Goal: Task Accomplishment & Management: Manage account settings

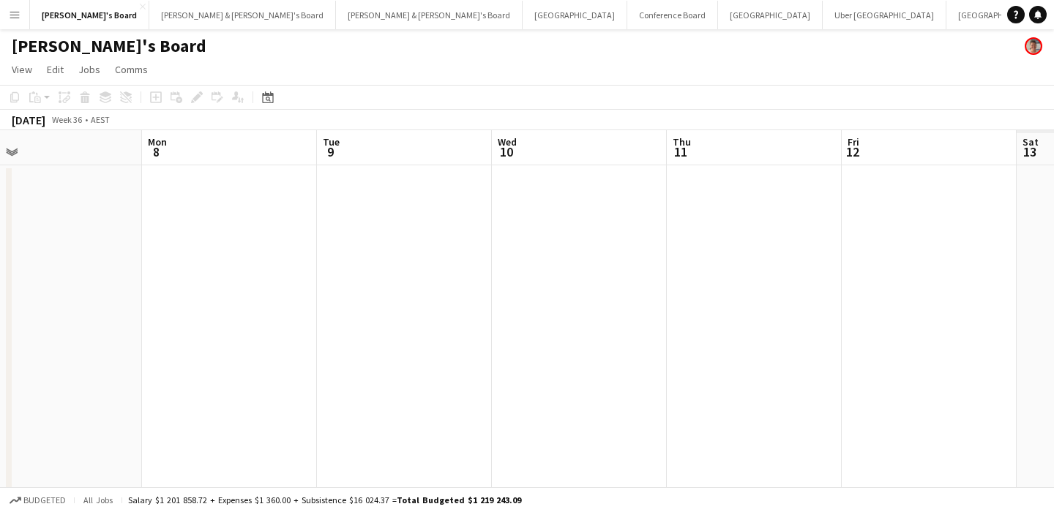
scroll to position [0, 428]
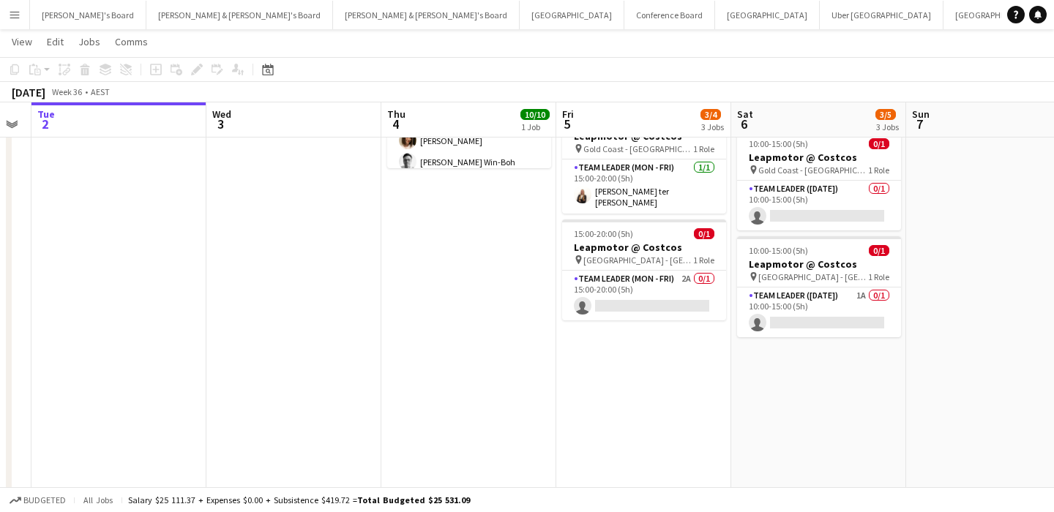
scroll to position [0, 658]
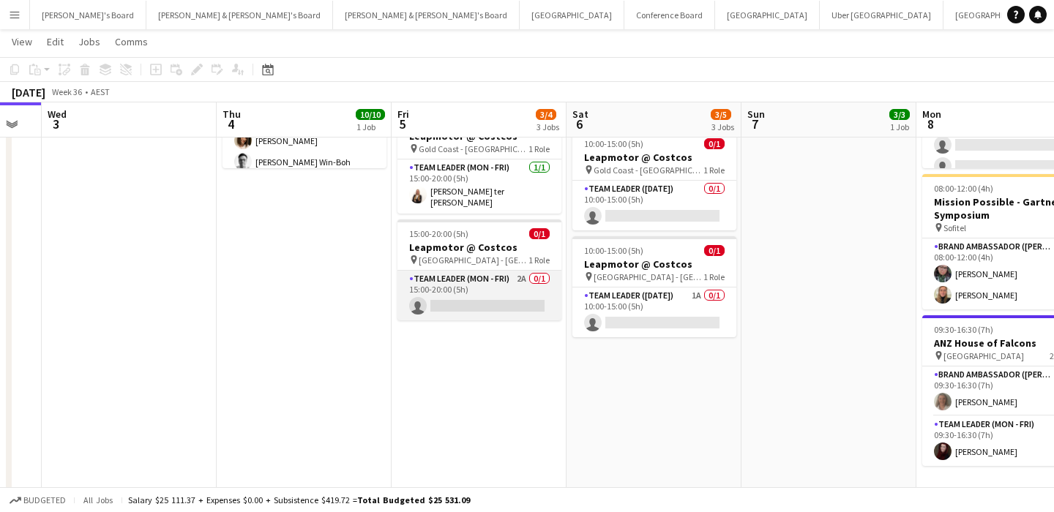
click at [474, 283] on app-card-role "Team Leader (Mon - Fri) 2A 0/1 15:00-20:00 (5h) single-neutral-actions" at bounding box center [480, 296] width 164 height 50
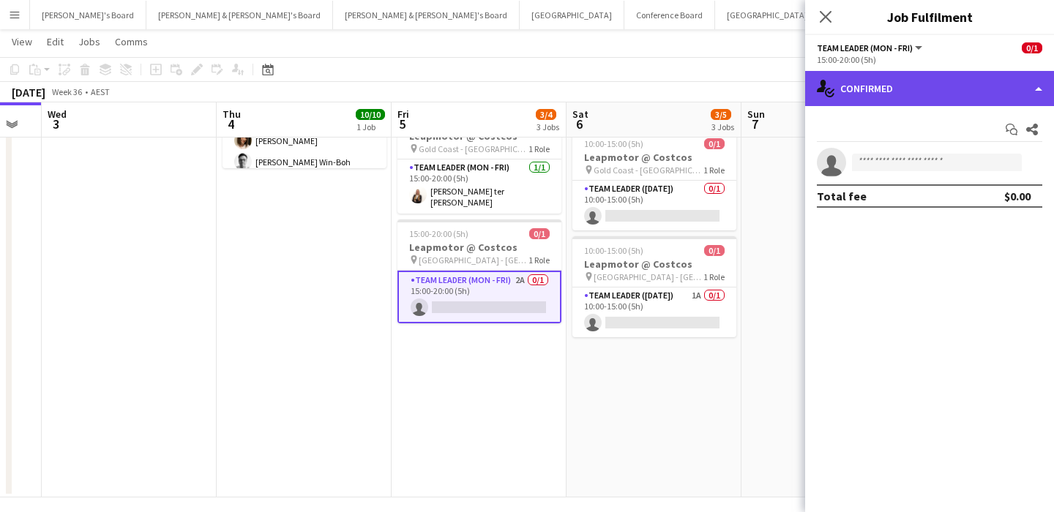
click at [938, 93] on div "single-neutral-actions-check-2 Confirmed" at bounding box center [929, 88] width 249 height 35
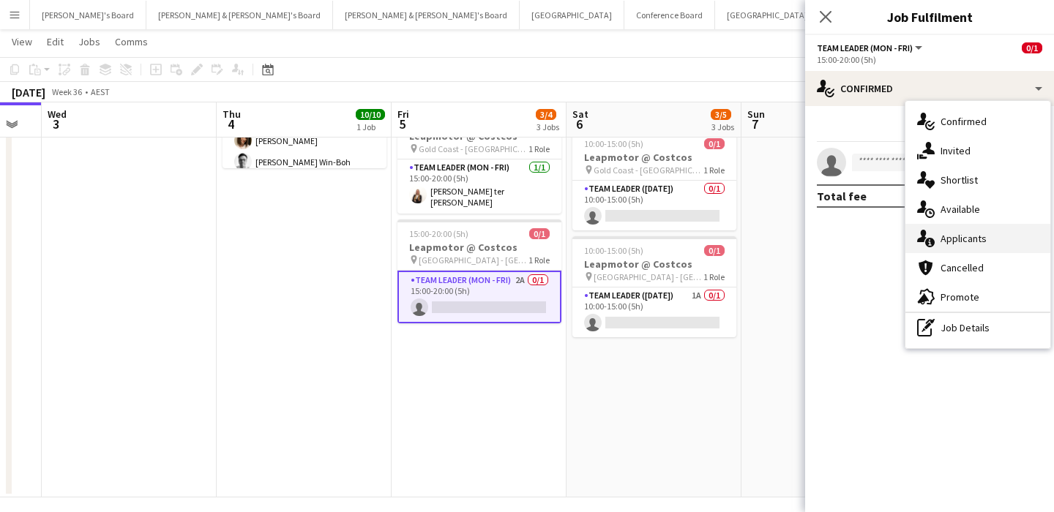
click at [958, 234] on div "single-neutral-actions-information Applicants" at bounding box center [978, 238] width 145 height 29
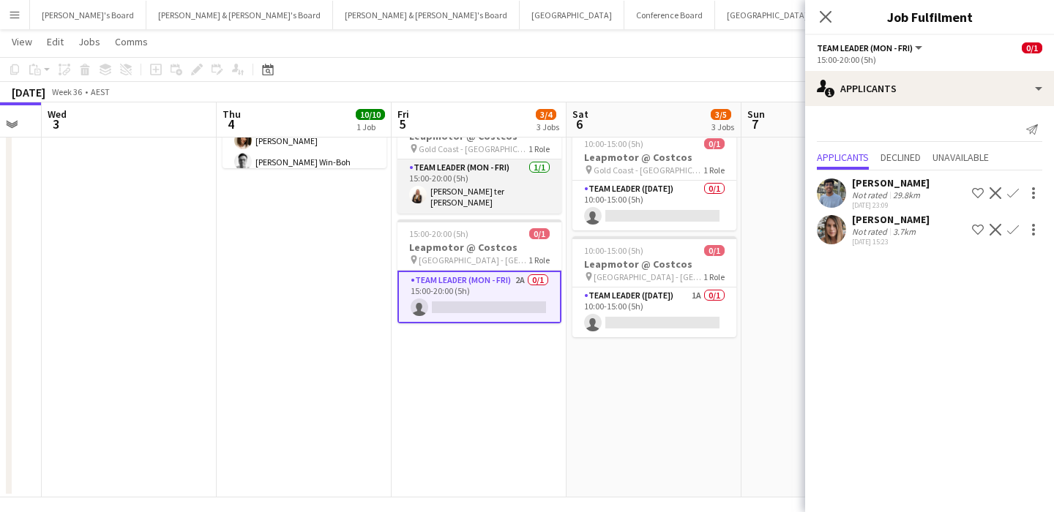
click at [507, 177] on app-card-role "Team Leader (Mon - Fri) 1/1 15:00-20:00 (5h) Raquel ter Haar" at bounding box center [480, 187] width 164 height 54
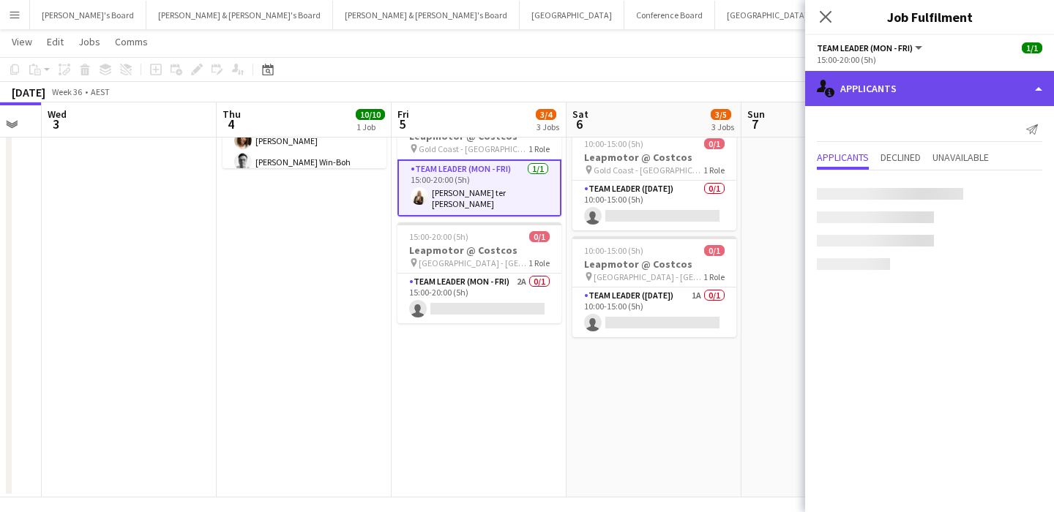
click at [971, 81] on div "single-neutral-actions-information Applicants" at bounding box center [929, 88] width 249 height 35
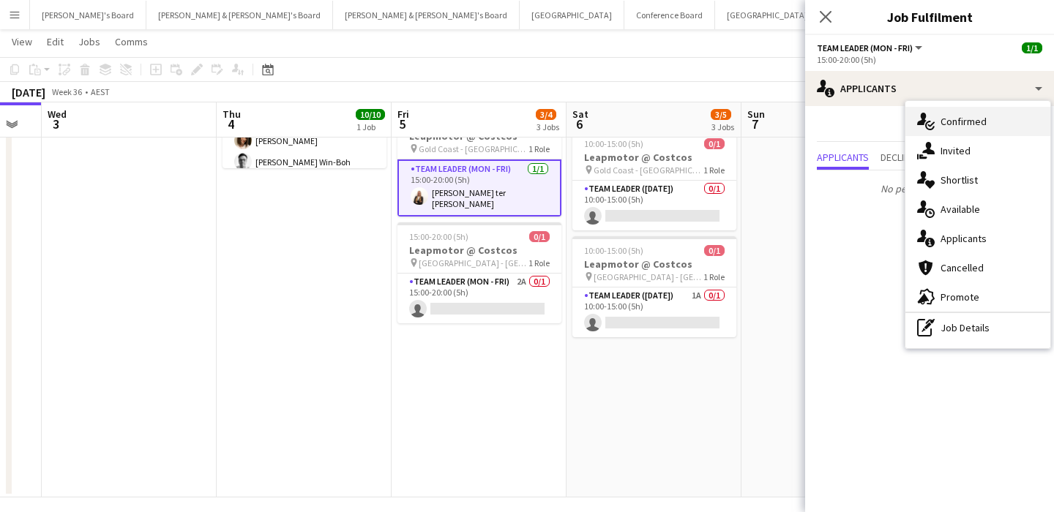
click at [977, 122] on div "single-neutral-actions-check-2 Confirmed" at bounding box center [978, 121] width 145 height 29
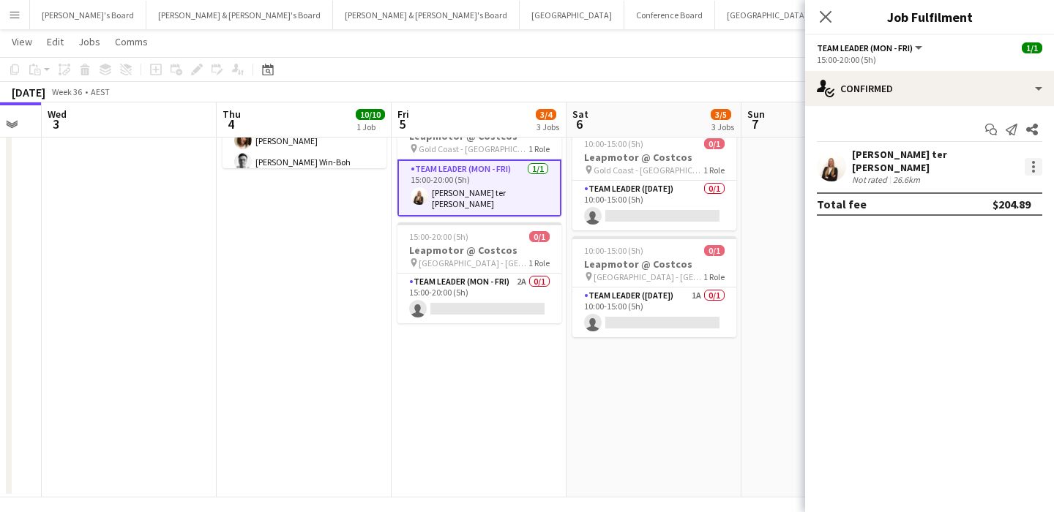
click at [1032, 170] on div at bounding box center [1033, 171] width 3 height 3
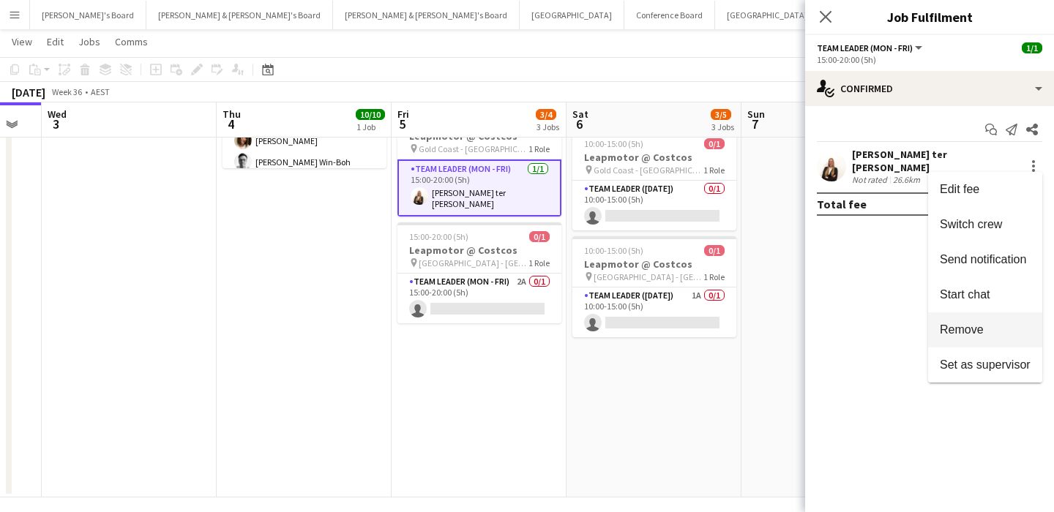
click at [990, 328] on span "Remove" at bounding box center [985, 330] width 91 height 13
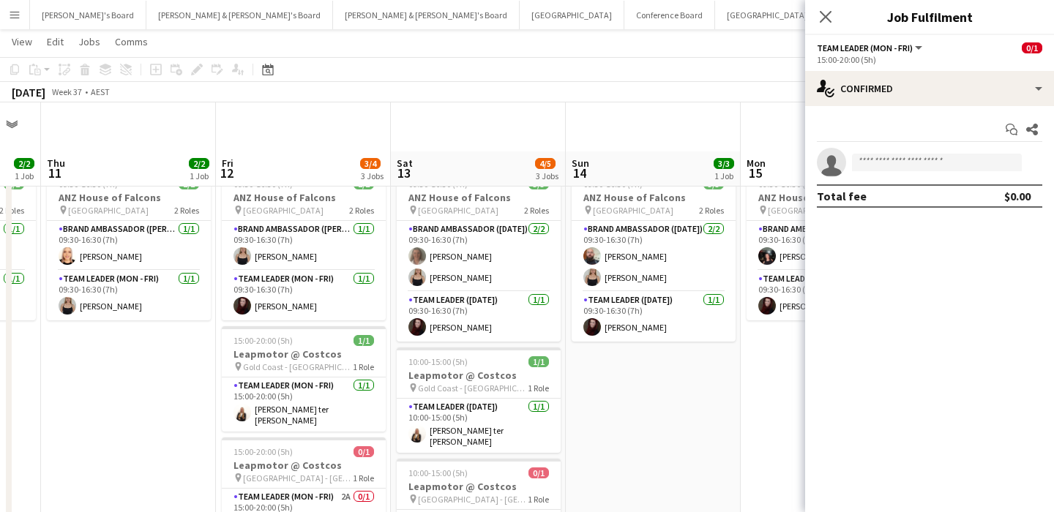
scroll to position [146, 0]
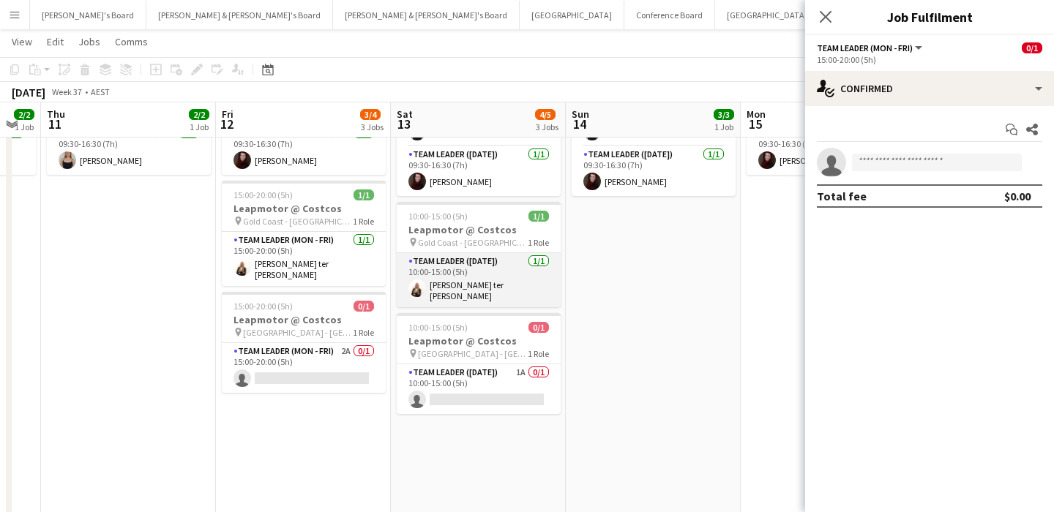
click at [457, 287] on app-card-role "Team Leader (Saturday) 1/1 10:00-15:00 (5h) Raquel ter Haar" at bounding box center [479, 280] width 164 height 54
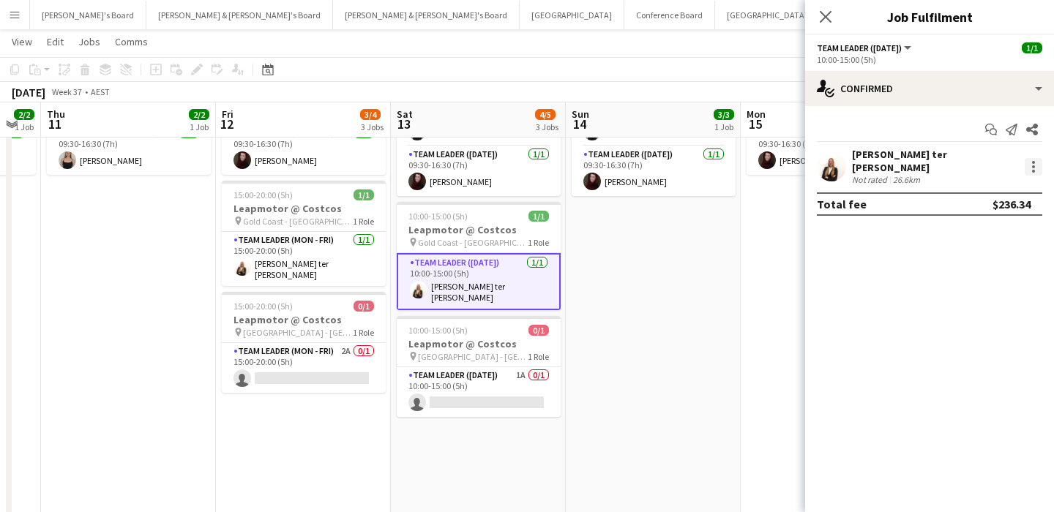
click at [1033, 170] on div at bounding box center [1033, 171] width 3 height 3
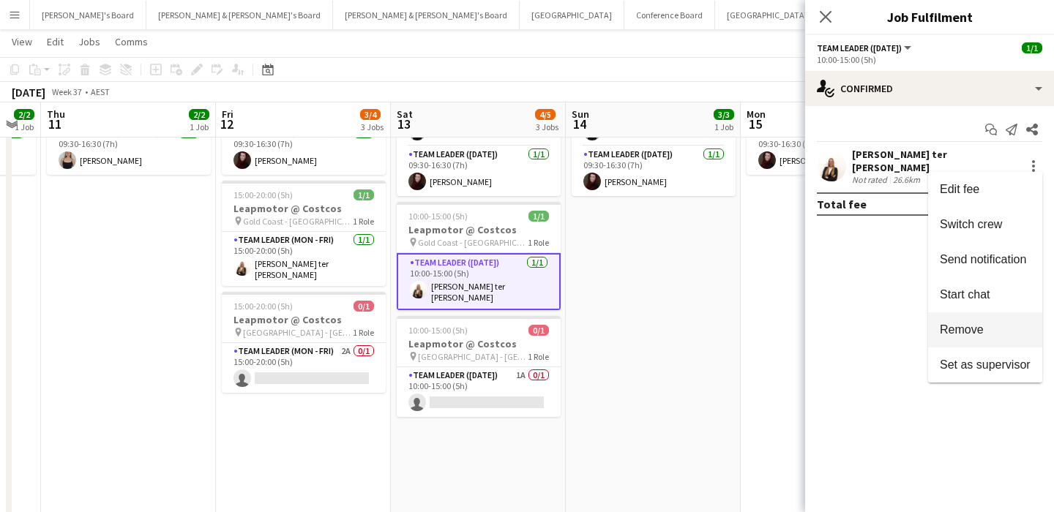
click at [1012, 332] on span "Remove" at bounding box center [985, 330] width 91 height 13
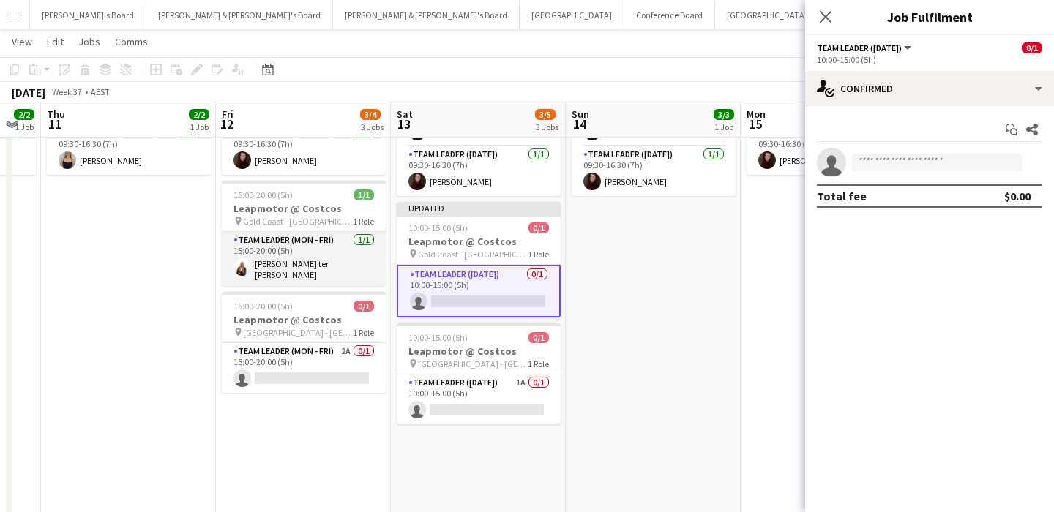
click at [302, 272] on app-card-role "Team Leader (Mon - Fri) 1/1 15:00-20:00 (5h) Raquel ter Haar" at bounding box center [304, 259] width 164 height 54
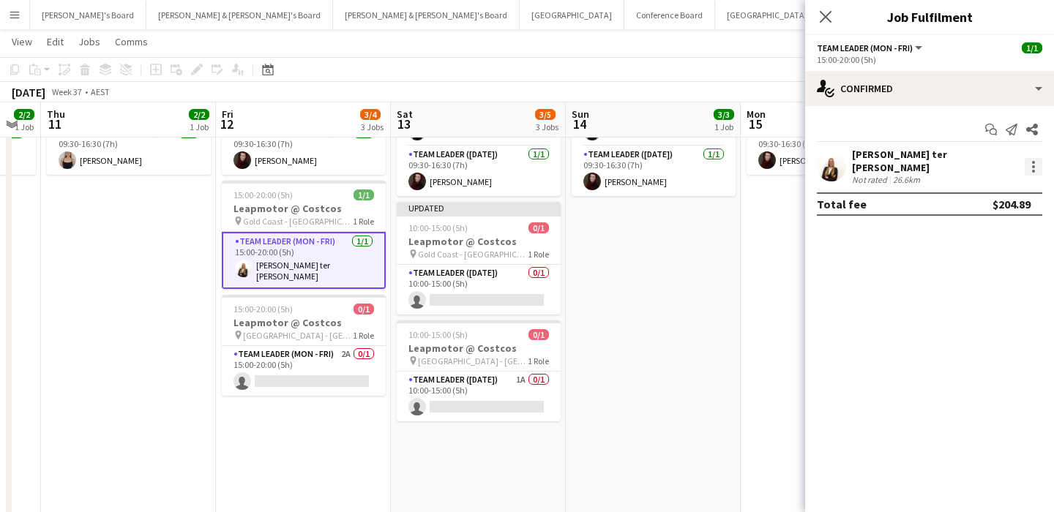
click at [1034, 165] on div at bounding box center [1033, 166] width 3 height 3
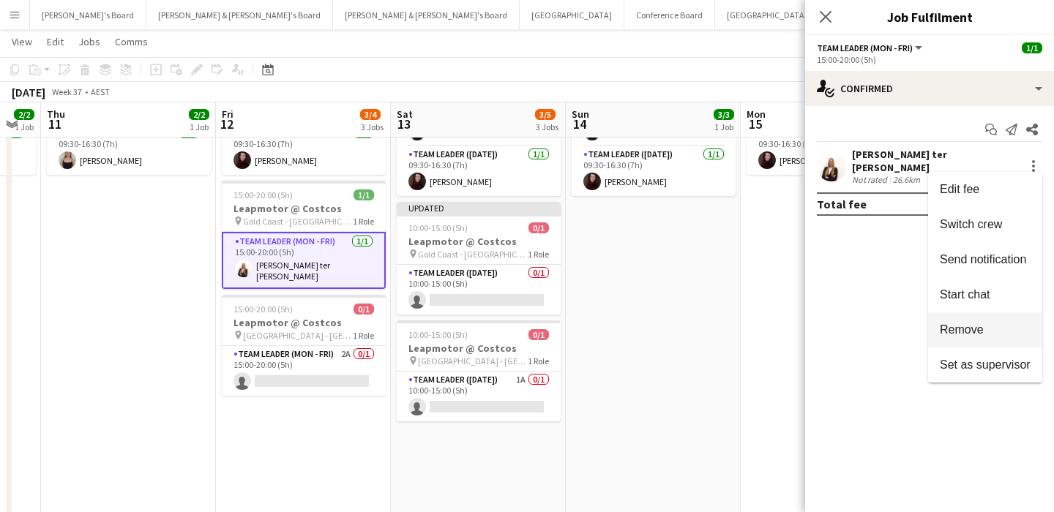
click at [981, 333] on span "Remove" at bounding box center [962, 330] width 44 height 12
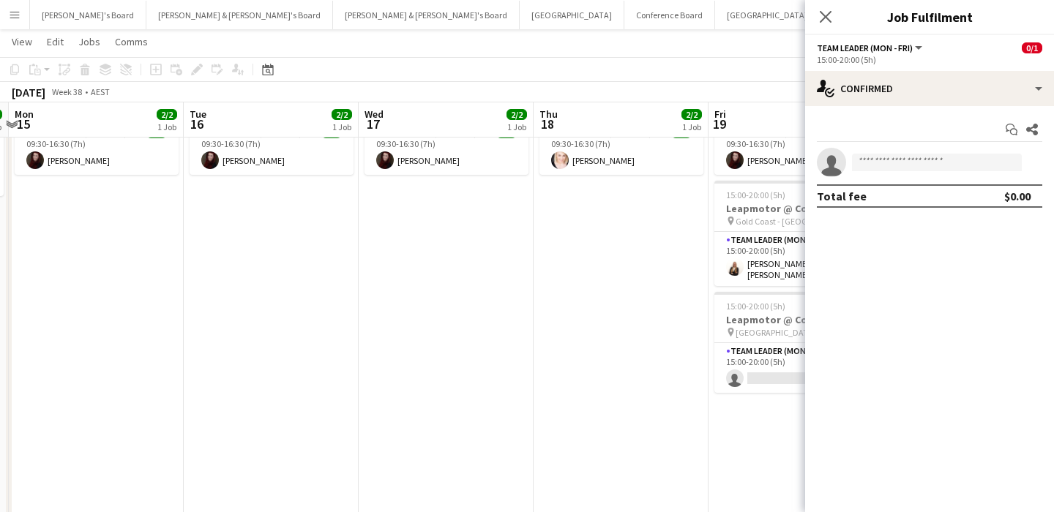
scroll to position [0, 635]
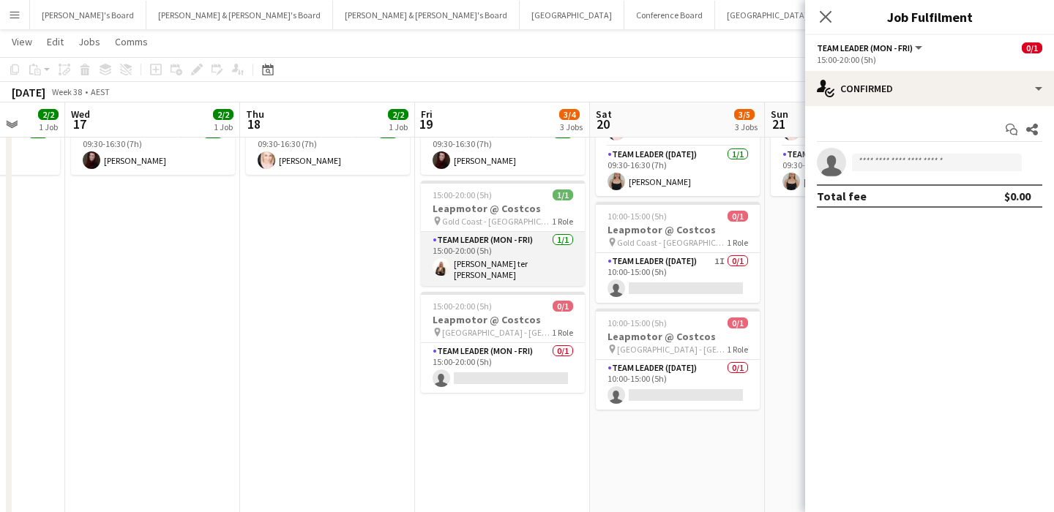
click at [513, 269] on app-card-role "Team Leader (Mon - Fri) 1/1 15:00-20:00 (5h) Raquel ter Haar" at bounding box center [503, 259] width 164 height 54
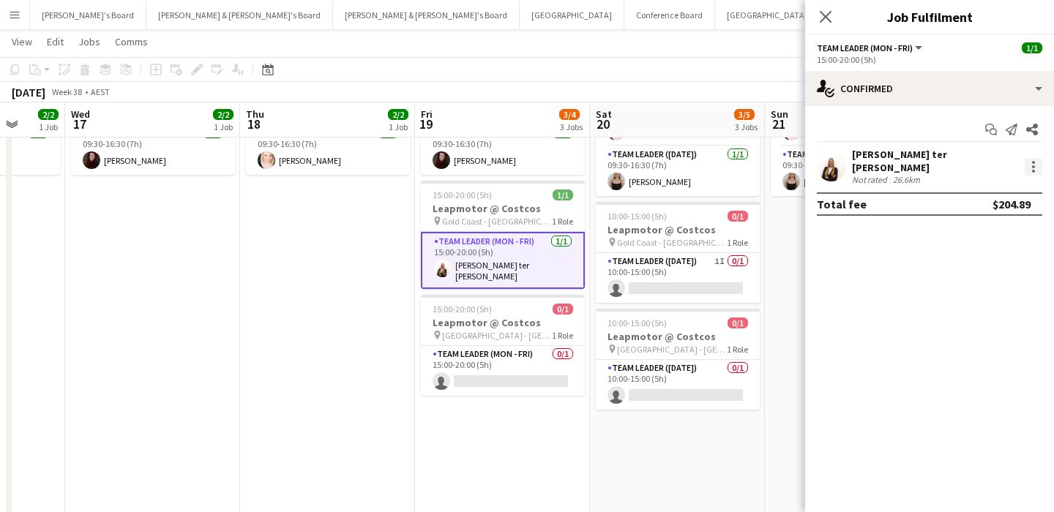
click at [1036, 171] on div at bounding box center [1034, 167] width 18 height 18
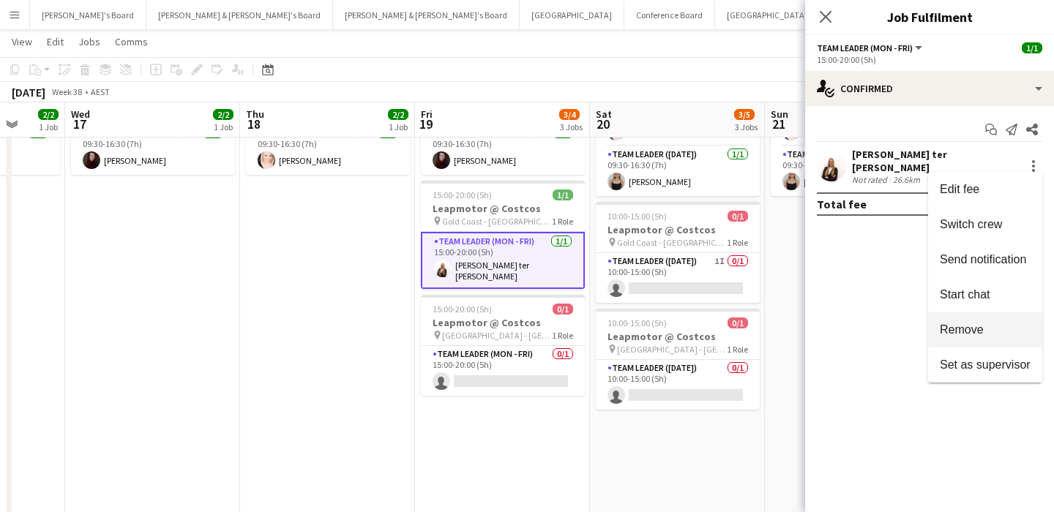
click at [1007, 340] on button "Remove" at bounding box center [985, 330] width 114 height 35
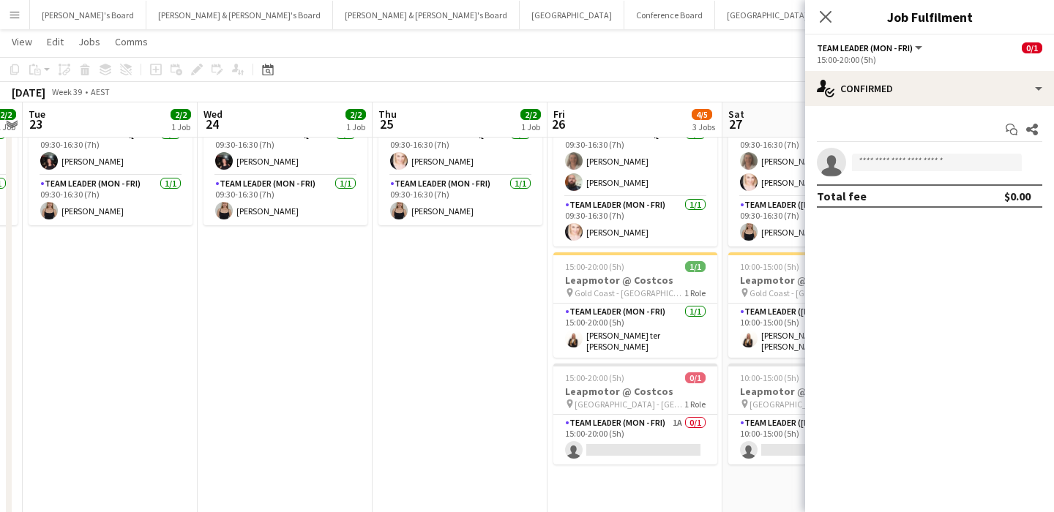
scroll to position [92, 0]
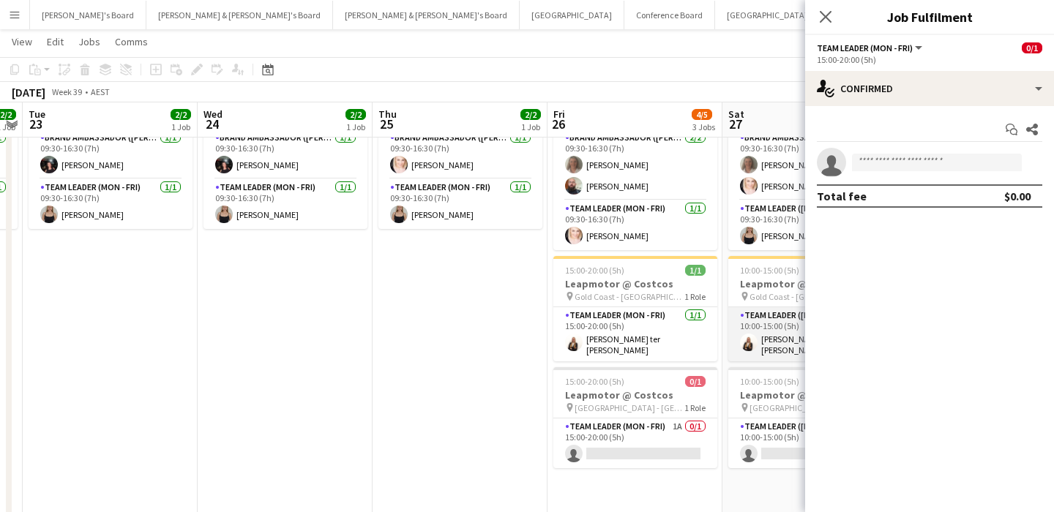
click at [758, 332] on app-card-role "Team Leader (Saturday) 1/1 10:00-15:00 (5h) Raquel ter Haar" at bounding box center [810, 334] width 164 height 54
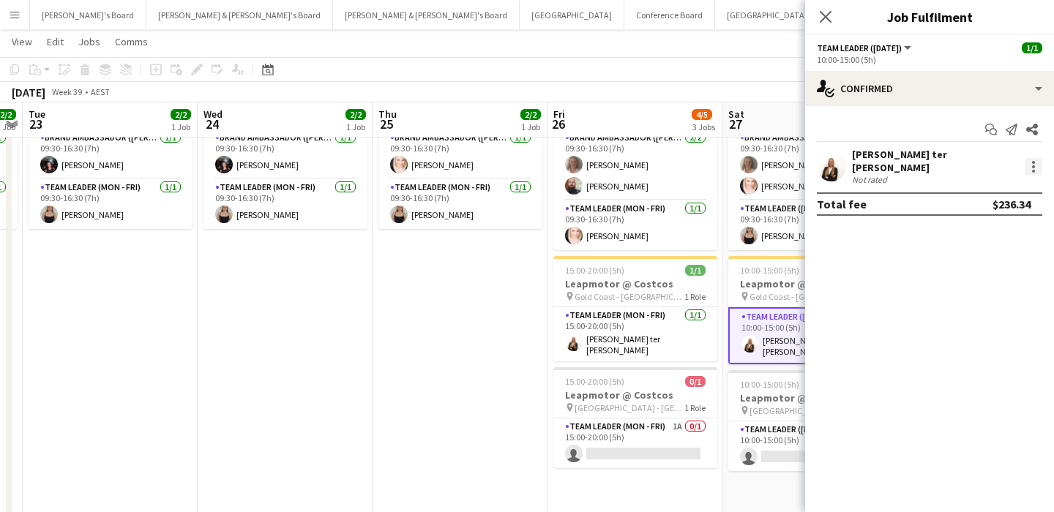
click at [1028, 162] on div at bounding box center [1034, 167] width 18 height 18
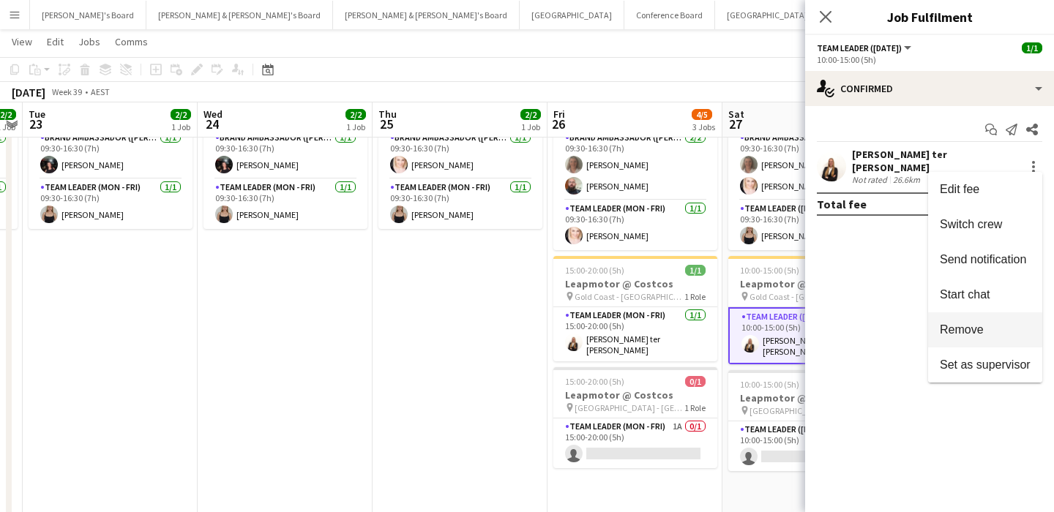
click at [983, 318] on button "Remove" at bounding box center [985, 330] width 114 height 35
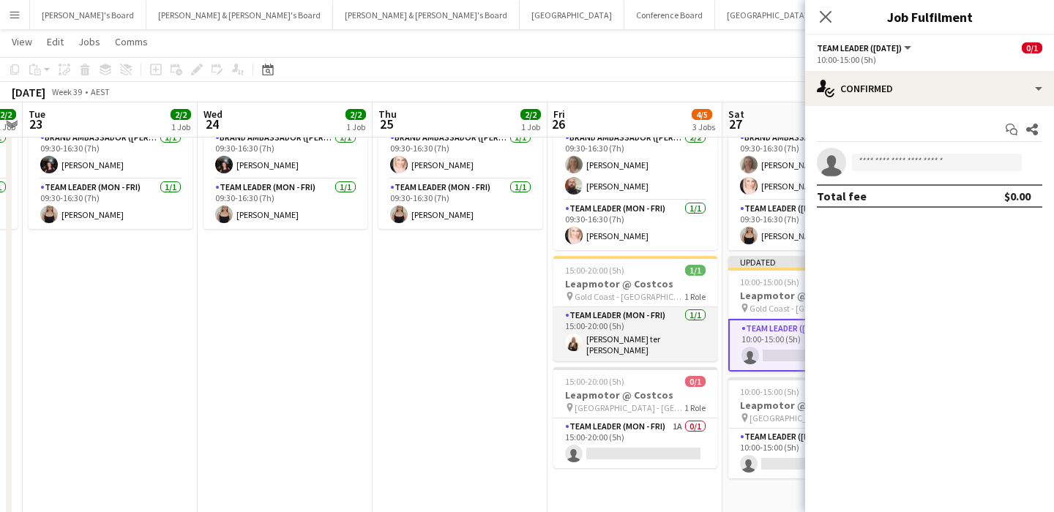
click at [611, 332] on app-card-role "Team Leader (Mon - Fri) 1/1 15:00-20:00 (5h) Raquel ter Haar" at bounding box center [635, 334] width 164 height 54
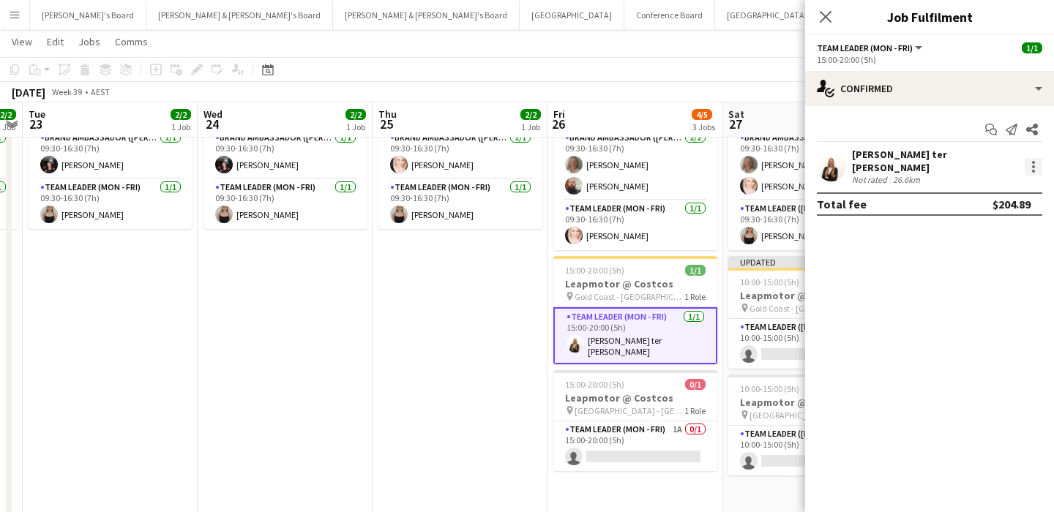
click at [1032, 164] on div at bounding box center [1034, 167] width 18 height 18
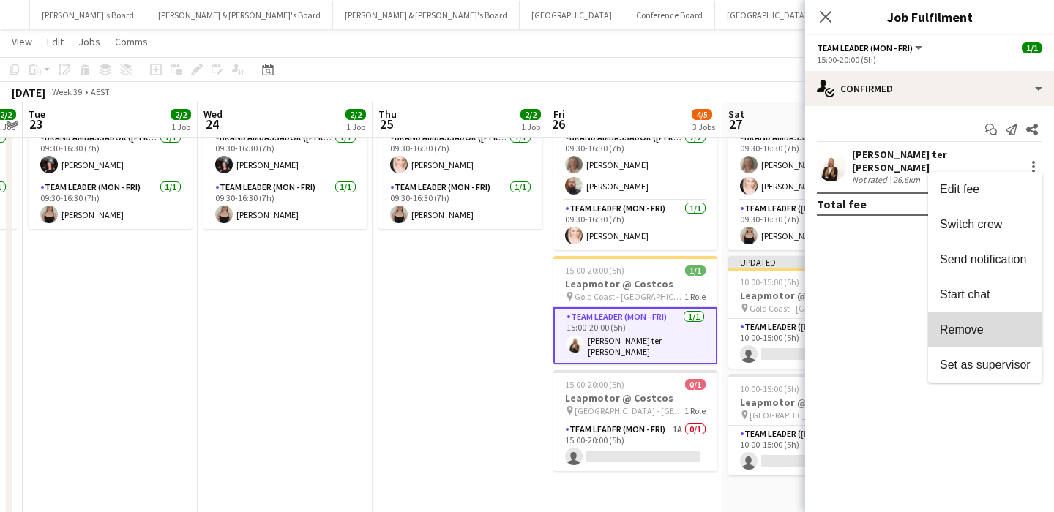
click at [978, 326] on span "Remove" at bounding box center [962, 330] width 44 height 12
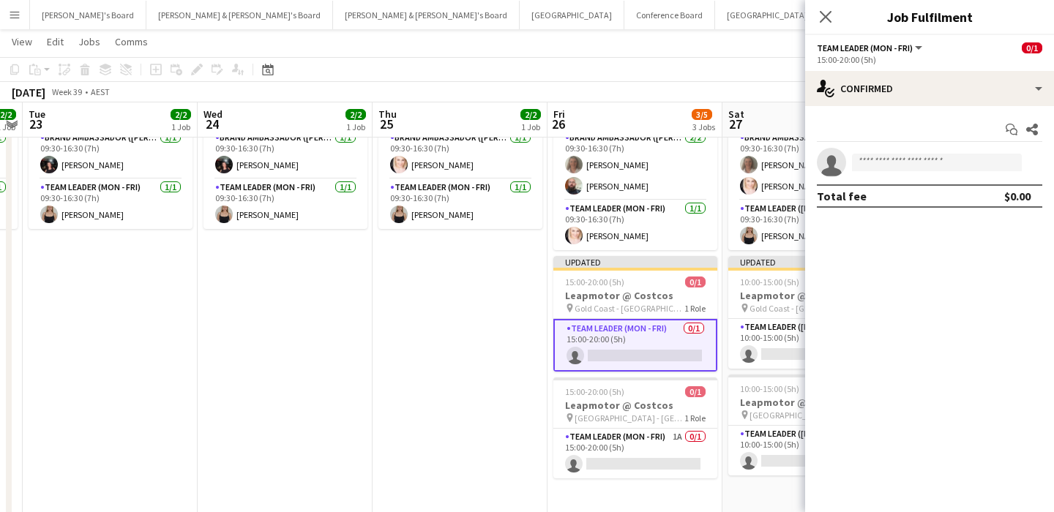
click at [395, 286] on app-date-cell "09:30-16:30 (7h) 2/2 ANZ House of Falcons pin Brisbane 2 Roles Brand Ambassador…" at bounding box center [460, 348] width 175 height 552
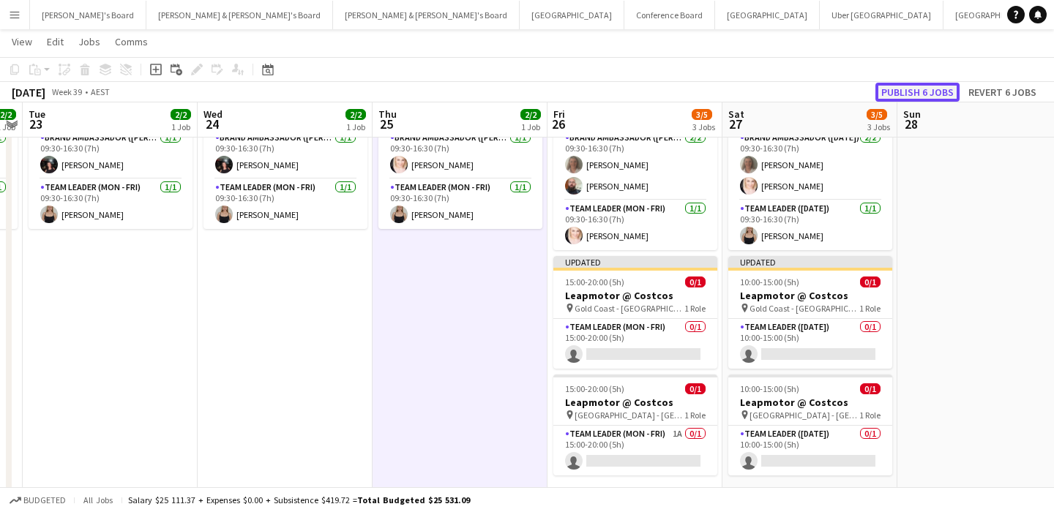
click at [928, 89] on button "Publish 6 jobs" at bounding box center [918, 92] width 84 height 19
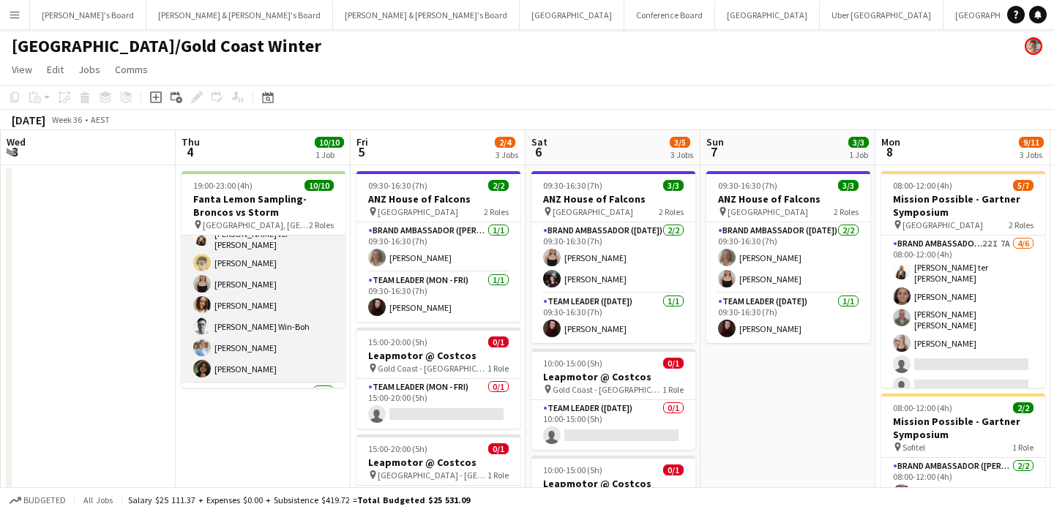
scroll to position [97, 0]
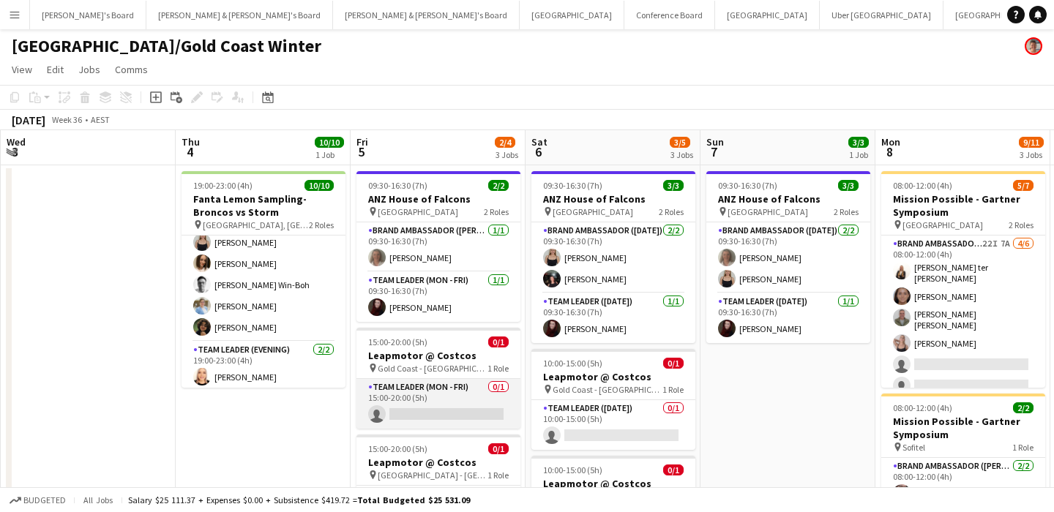
click at [437, 410] on app-card-role "Team Leader (Mon - Fri) 0/1 15:00-20:00 (5h) single-neutral-actions" at bounding box center [439, 404] width 164 height 50
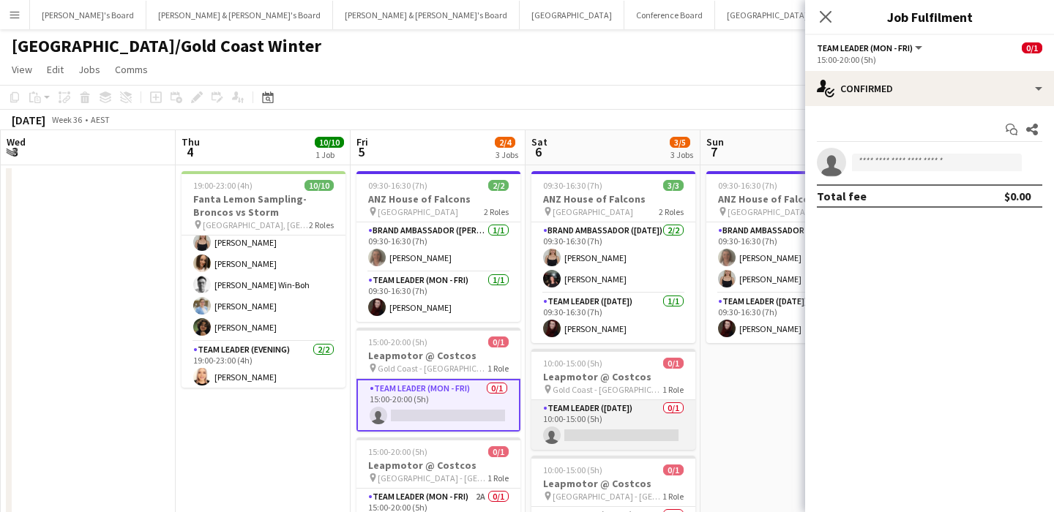
click at [612, 423] on app-card-role "Team Leader (Saturday) 0/1 10:00-15:00 (5h) single-neutral-actions" at bounding box center [613, 425] width 164 height 50
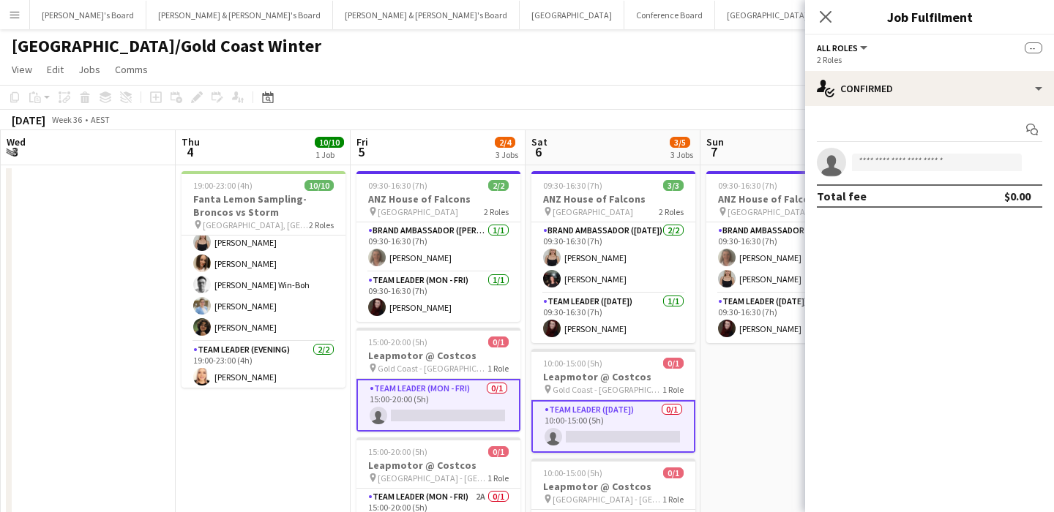
click at [730, 417] on app-date-cell "09:30-16:30 (7h) 3/3 ANZ House of Falcons pin Brisbane 2 Roles Brand Ambassador…" at bounding box center [788, 441] width 175 height 552
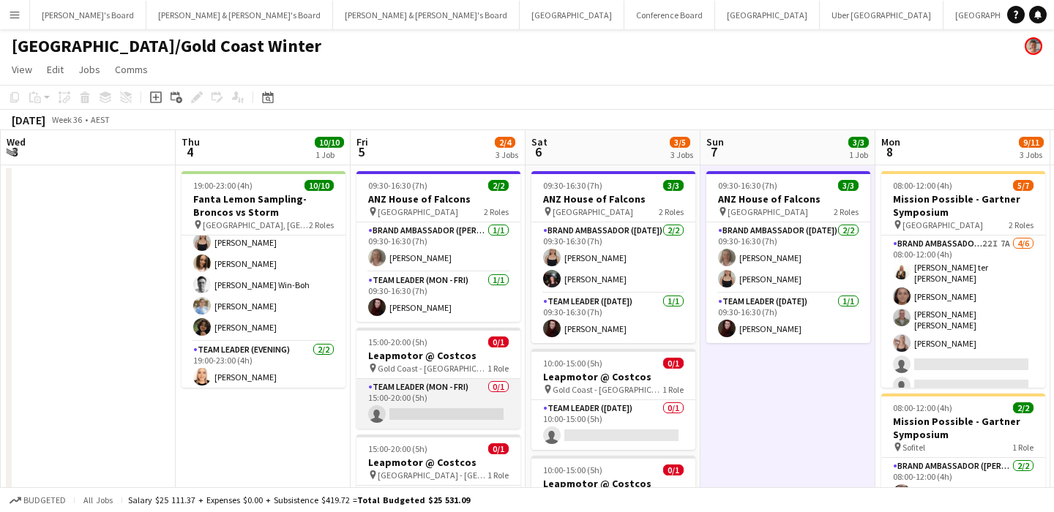
click at [436, 399] on app-card-role "Team Leader (Mon - Fri) 0/1 15:00-20:00 (5h) single-neutral-actions" at bounding box center [439, 404] width 164 height 50
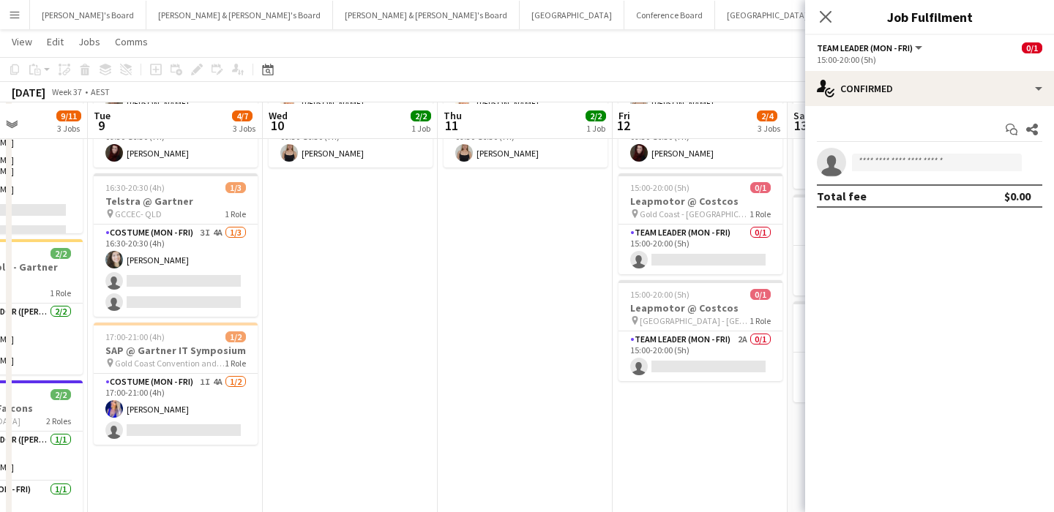
scroll to position [152, 0]
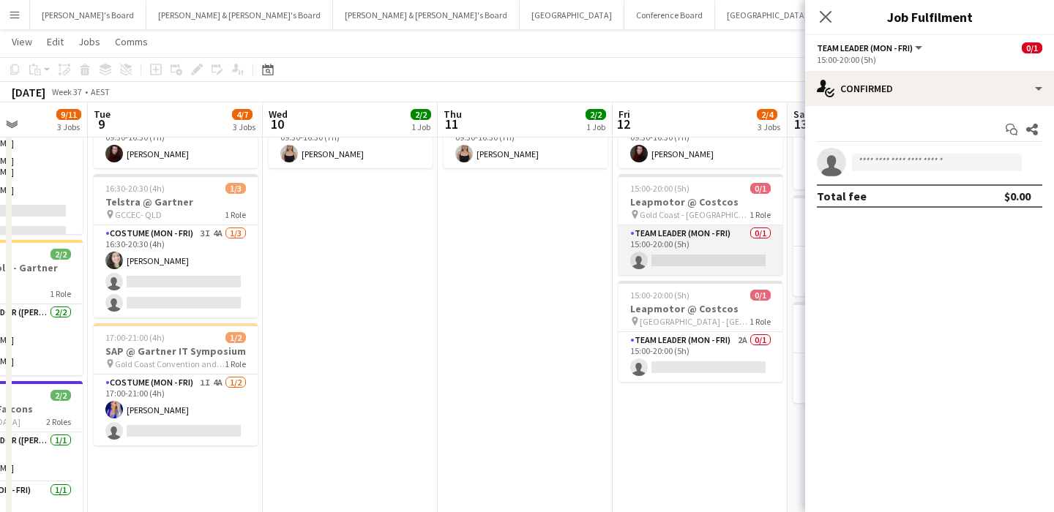
click at [703, 255] on app-card-role "Team Leader (Mon - Fri) 0/1 15:00-20:00 (5h) single-neutral-actions" at bounding box center [701, 250] width 164 height 50
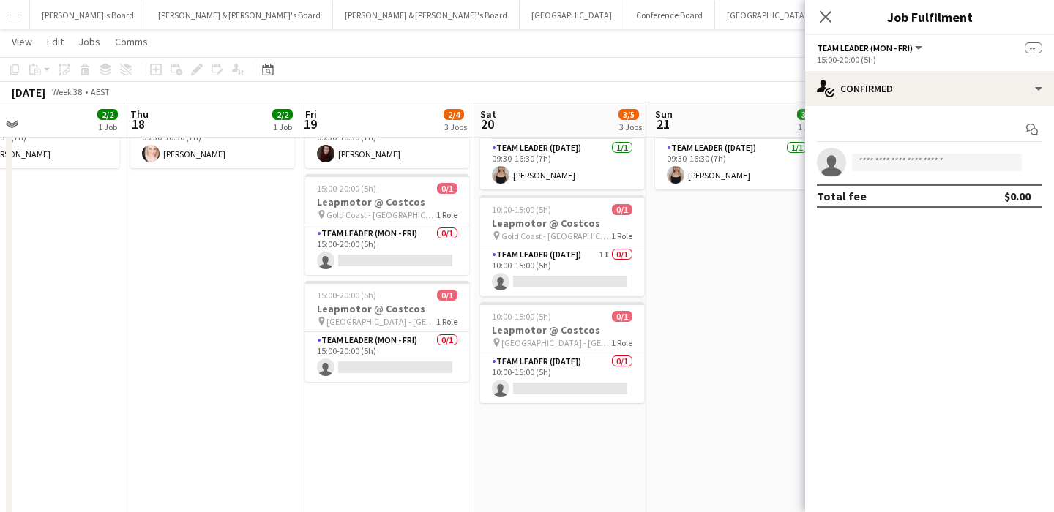
scroll to position [0, 509]
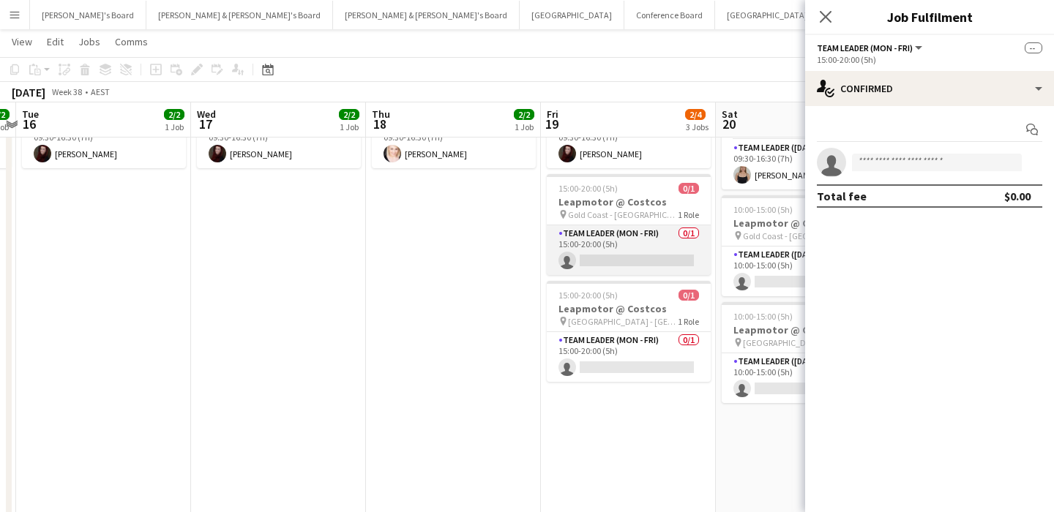
click at [589, 266] on app-card-role "Team Leader (Mon - Fri) 0/1 15:00-20:00 (5h) single-neutral-actions" at bounding box center [629, 250] width 164 height 50
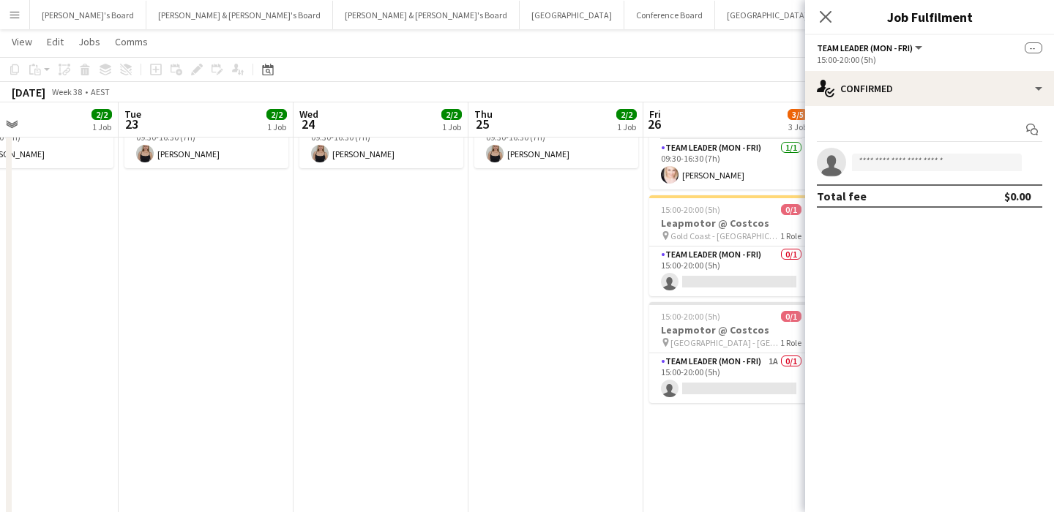
scroll to position [0, 530]
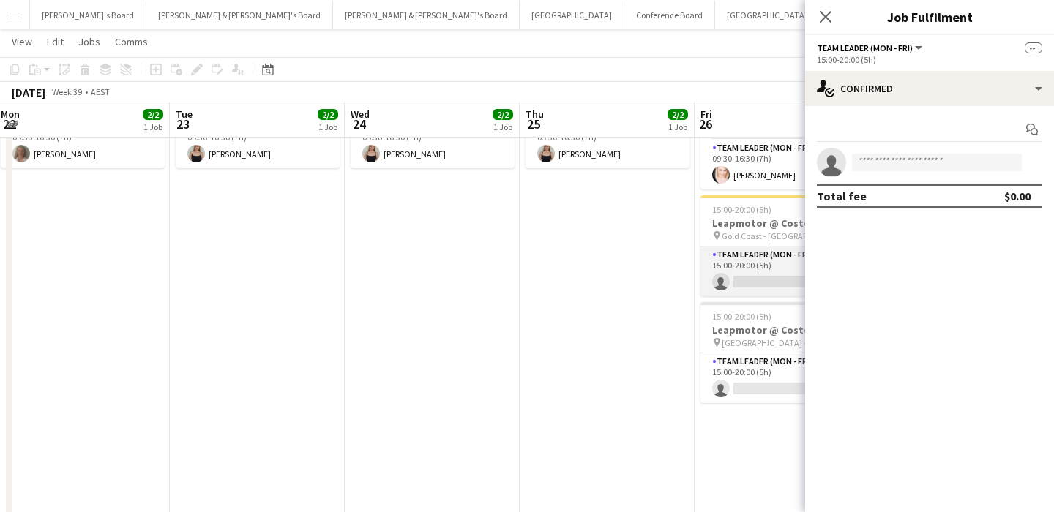
click at [727, 275] on app-card-role "Team Leader (Mon - Fri) 0/1 15:00-20:00 (5h) single-neutral-actions" at bounding box center [783, 272] width 164 height 50
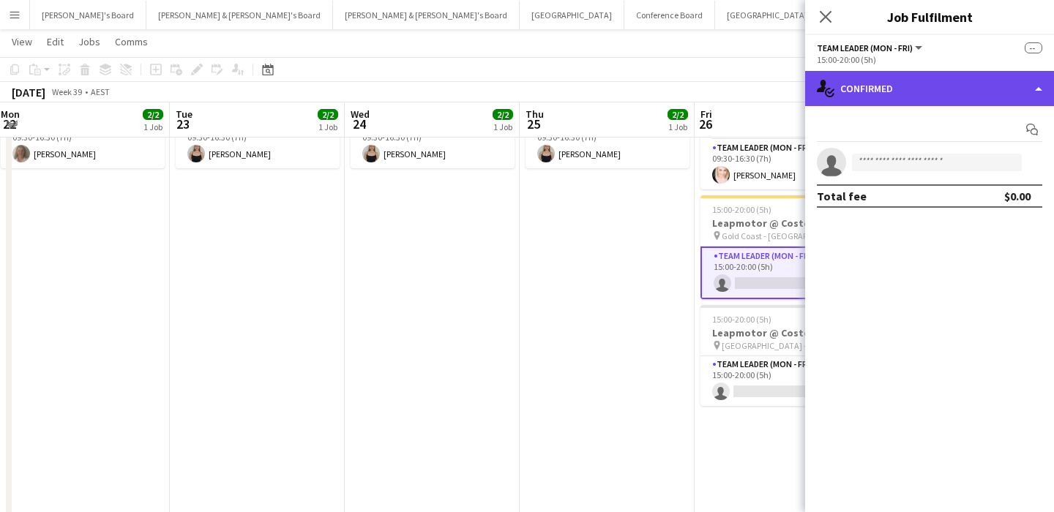
click at [876, 97] on div "single-neutral-actions-check-2 Confirmed" at bounding box center [929, 88] width 249 height 35
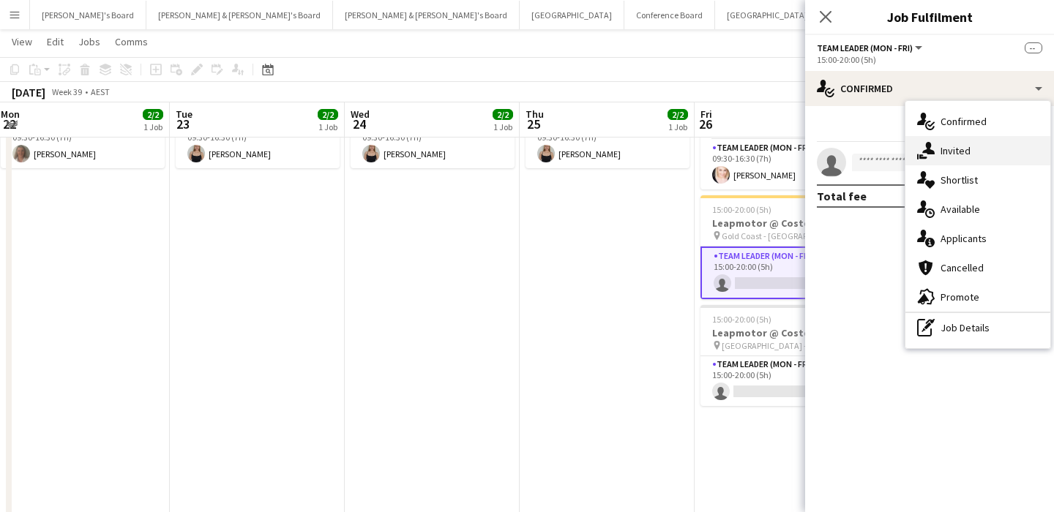
click at [941, 142] on div "single-neutral-actions-share-1 Invited" at bounding box center [978, 150] width 145 height 29
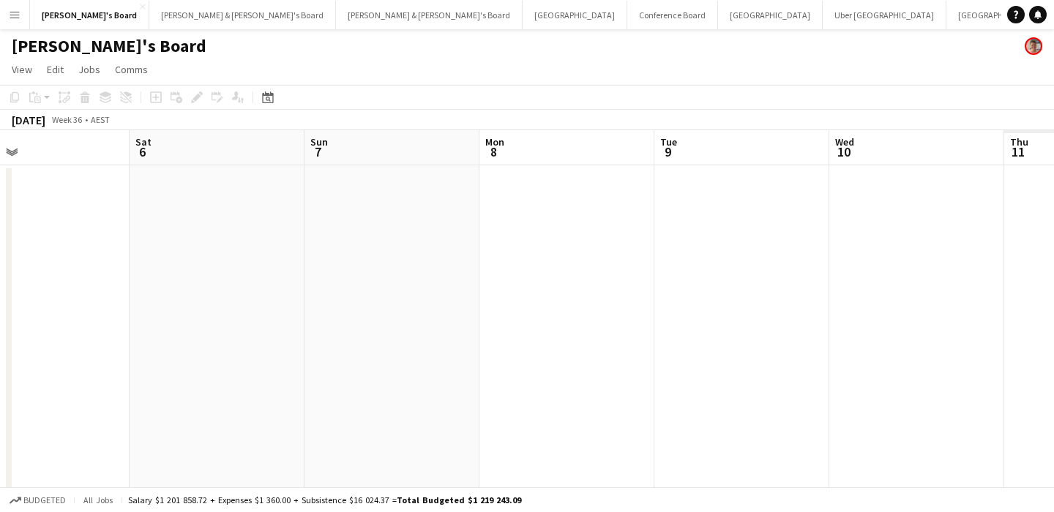
scroll to position [0, 515]
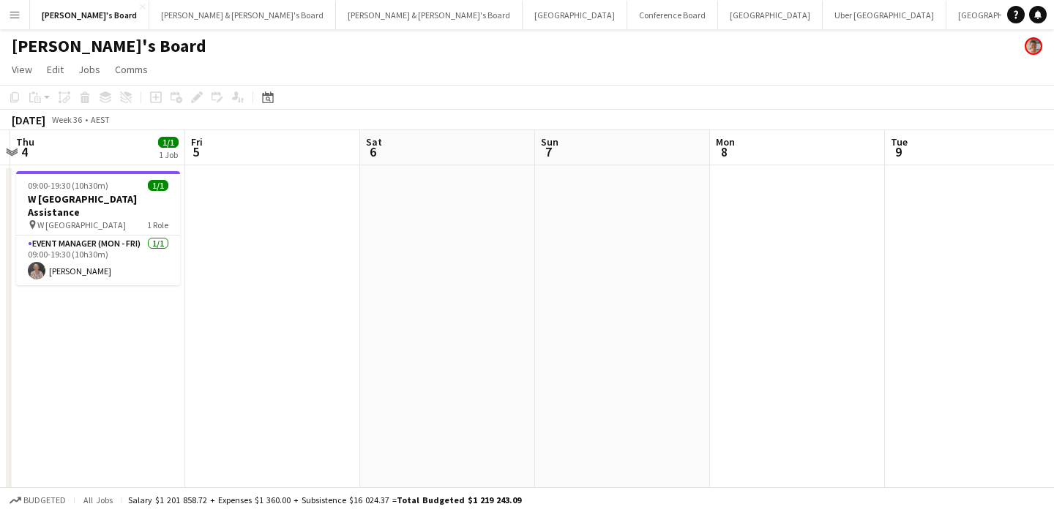
click at [791, 195] on app-date-cell at bounding box center [797, 376] width 175 height 423
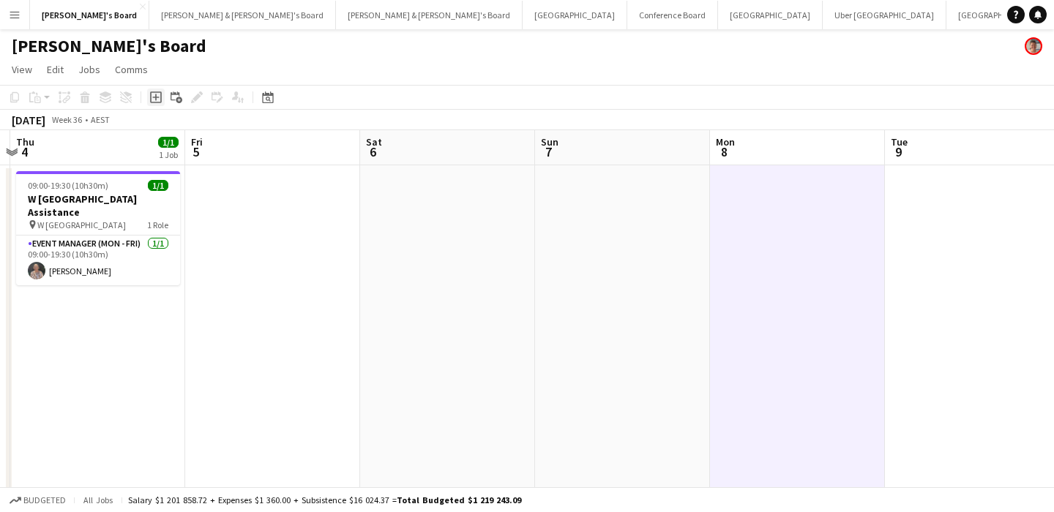
click at [152, 96] on icon "Add job" at bounding box center [156, 98] width 12 height 12
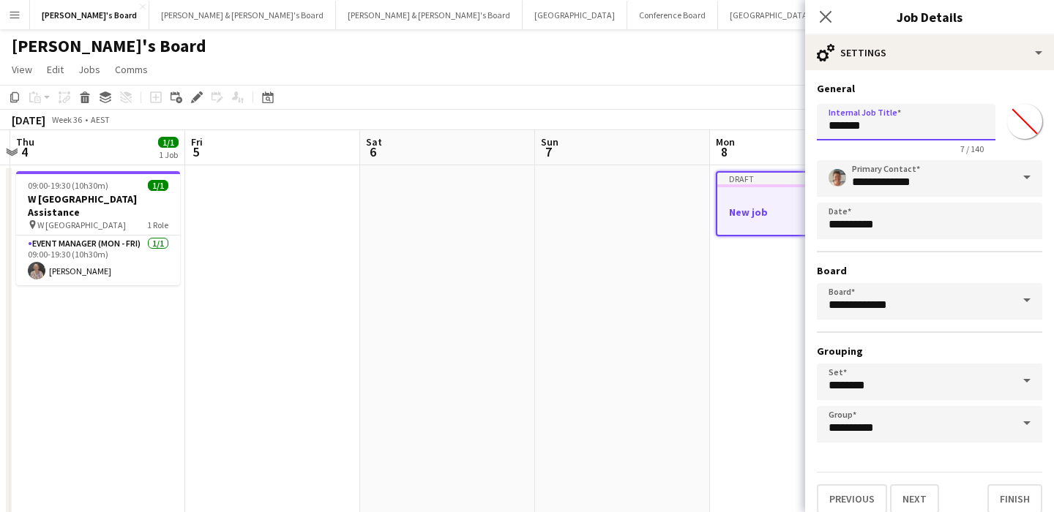
drag, startPoint x: 900, startPoint y: 134, endPoint x: 670, endPoint y: 83, distance: 235.5
click at [670, 83] on body "Menu Boards Boards Boards All jobs Status Workforce Workforce My Workforce Recr…" at bounding box center [527, 306] width 1054 height 613
type input "**********"
click at [924, 496] on button "Next" at bounding box center [914, 499] width 49 height 29
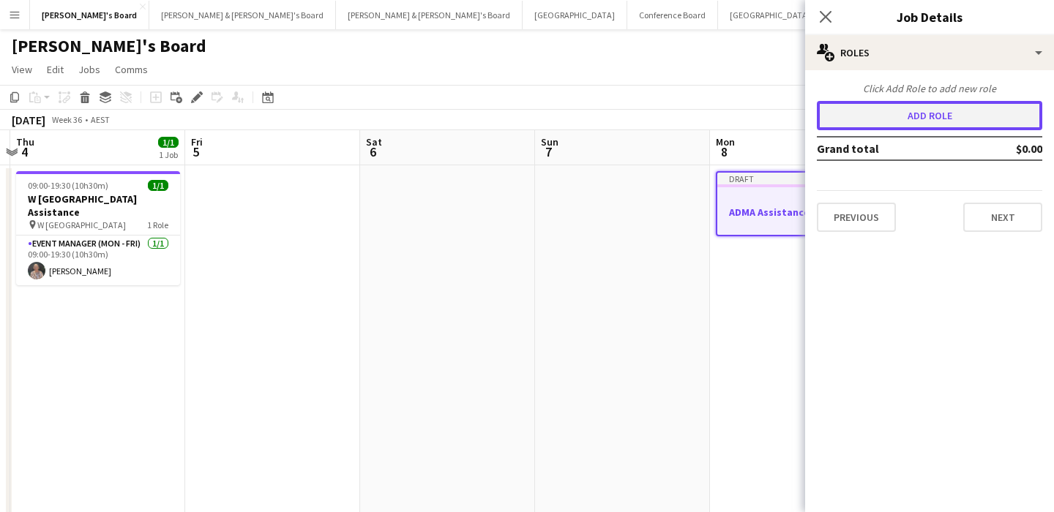
click at [895, 108] on button "Add role" at bounding box center [929, 115] width 225 height 29
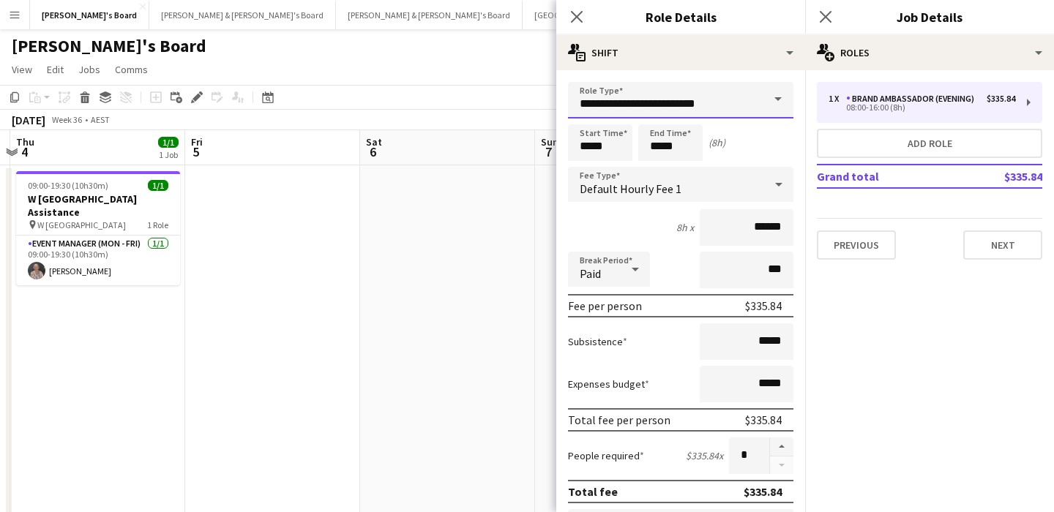
click at [737, 86] on input "**********" at bounding box center [680, 100] width 225 height 37
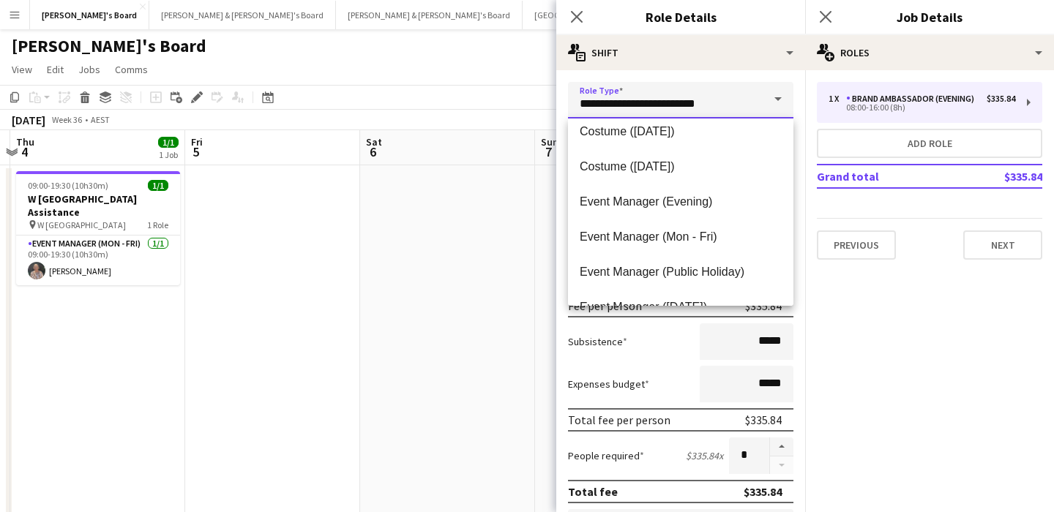
scroll to position [489, 0]
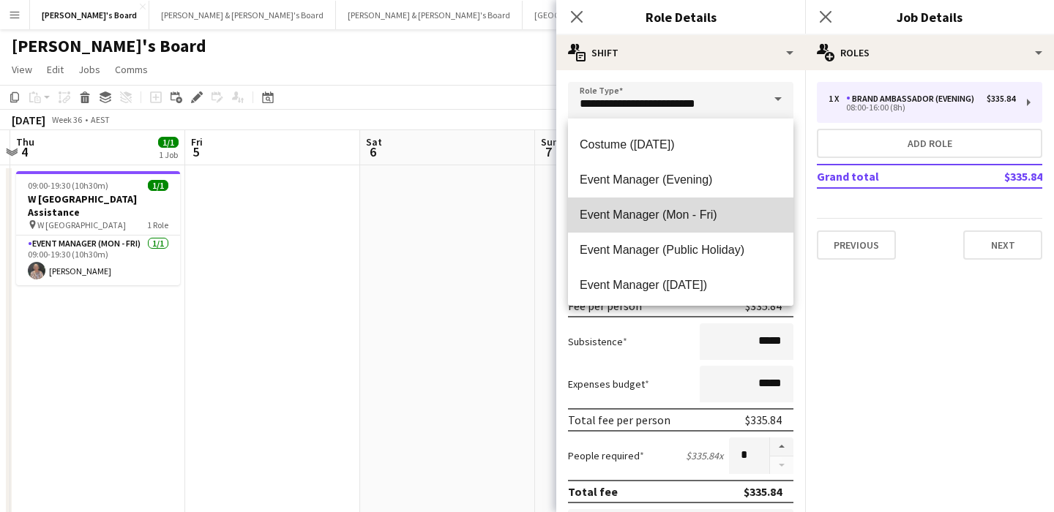
click at [724, 222] on mat-option "Event Manager (Mon - Fri)" at bounding box center [680, 215] width 225 height 35
type input "**********"
type input "******"
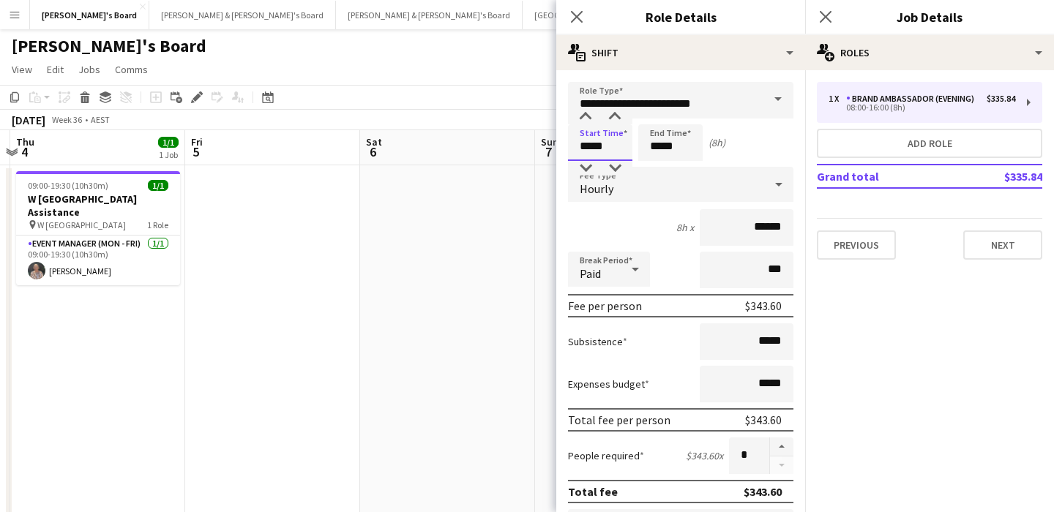
click at [586, 143] on input "*****" at bounding box center [600, 142] width 64 height 37
click at [586, 116] on div at bounding box center [585, 117] width 29 height 15
type input "*****"
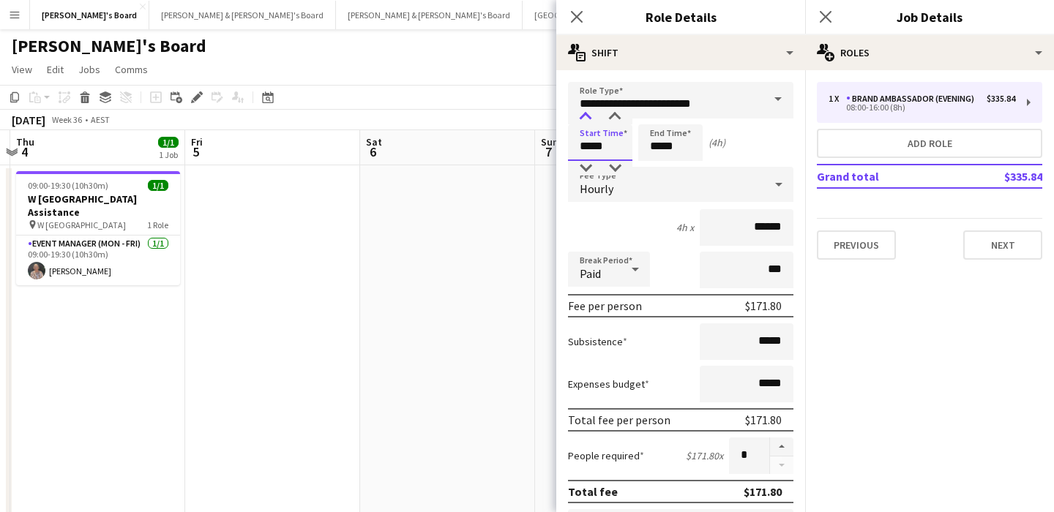
click at [586, 116] on div at bounding box center [585, 117] width 29 height 15
click at [668, 151] on input "*****" at bounding box center [670, 142] width 64 height 37
click at [986, 234] on button "Next" at bounding box center [1002, 245] width 79 height 29
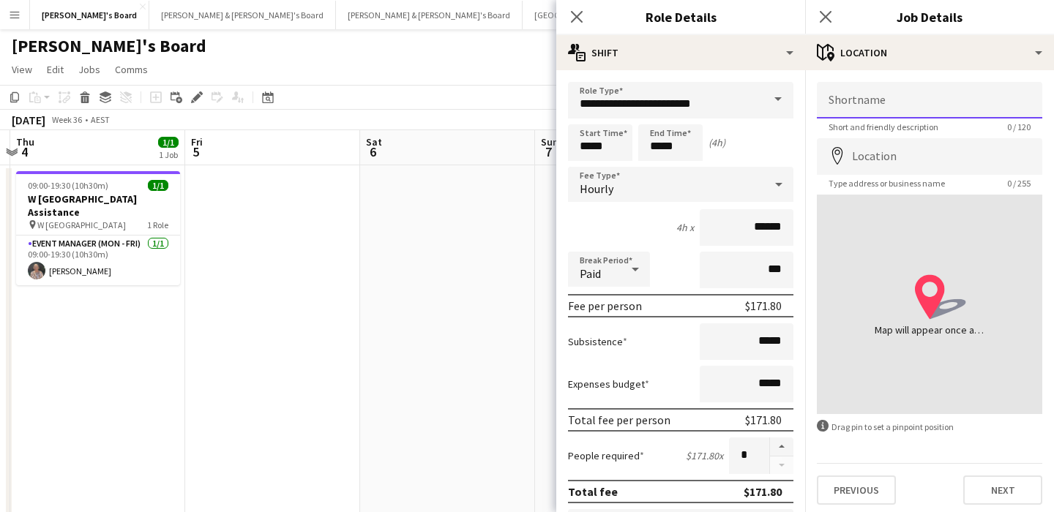
click at [916, 105] on input "Shortname" at bounding box center [929, 100] width 225 height 37
paste input "**********"
type input "**********"
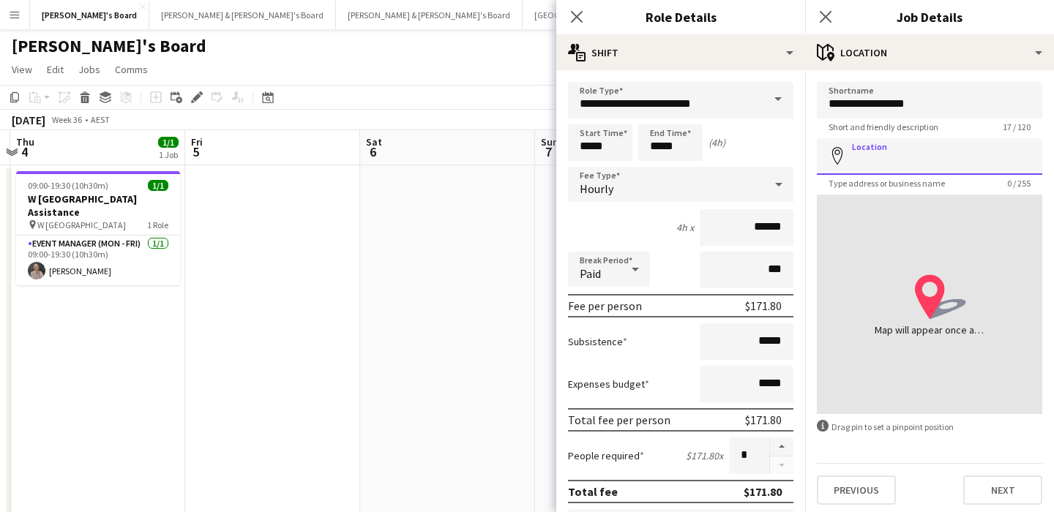
click at [892, 148] on input "Location" at bounding box center [929, 156] width 225 height 37
paste input "**********"
type input "**********"
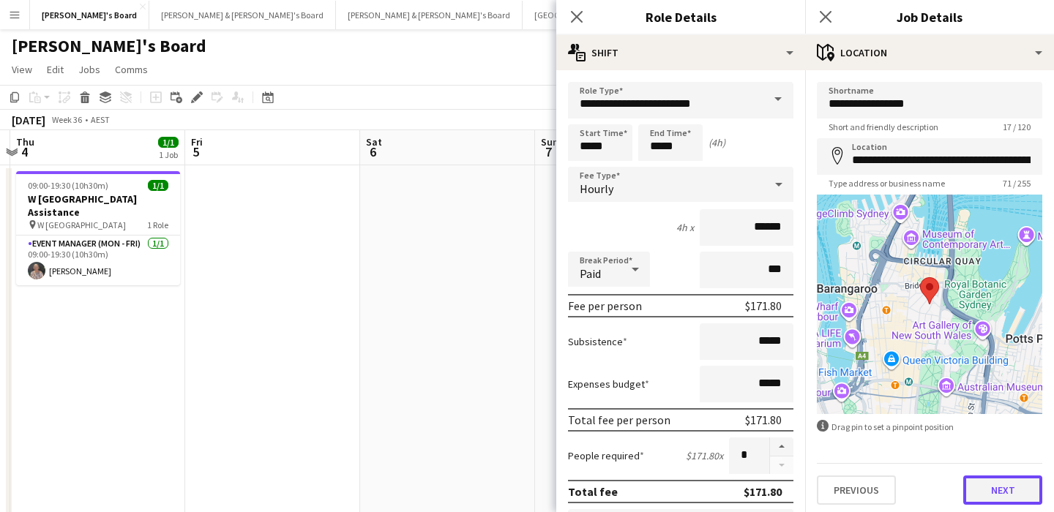
click at [1011, 491] on button "Next" at bounding box center [1002, 490] width 79 height 29
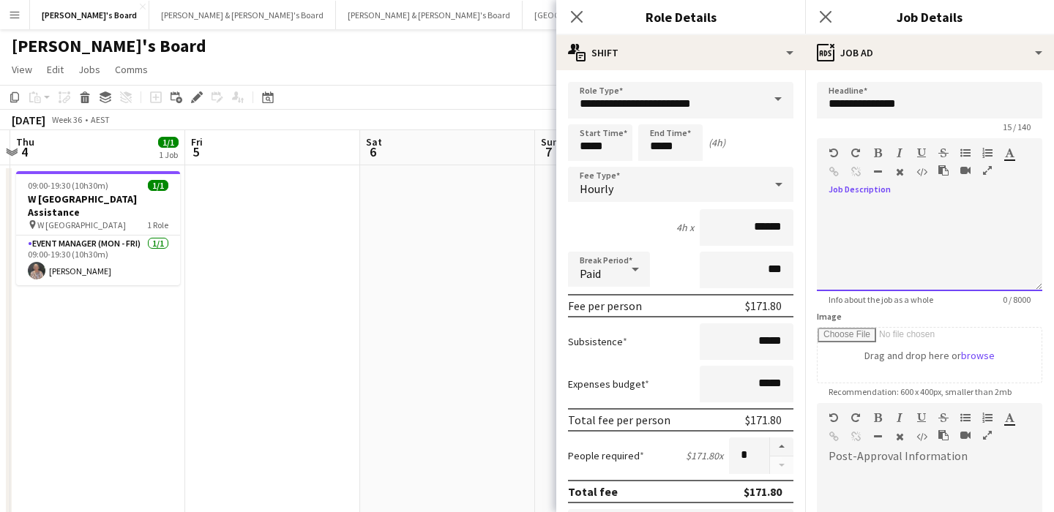
click at [919, 239] on div at bounding box center [929, 248] width 225 height 88
paste div
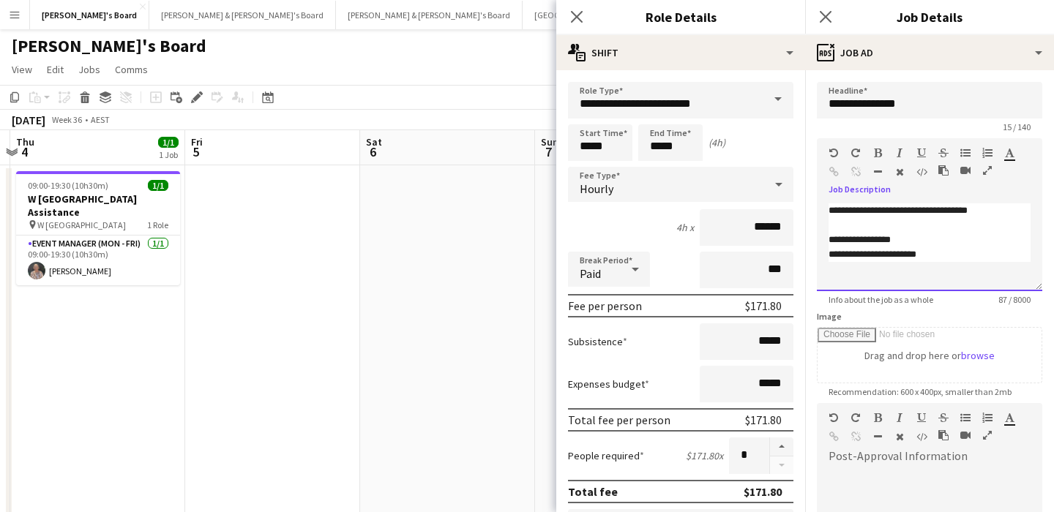
click at [836, 210] on span "**********" at bounding box center [898, 211] width 139 height 10
click at [1003, 209] on p "**********" at bounding box center [930, 211] width 202 height 15
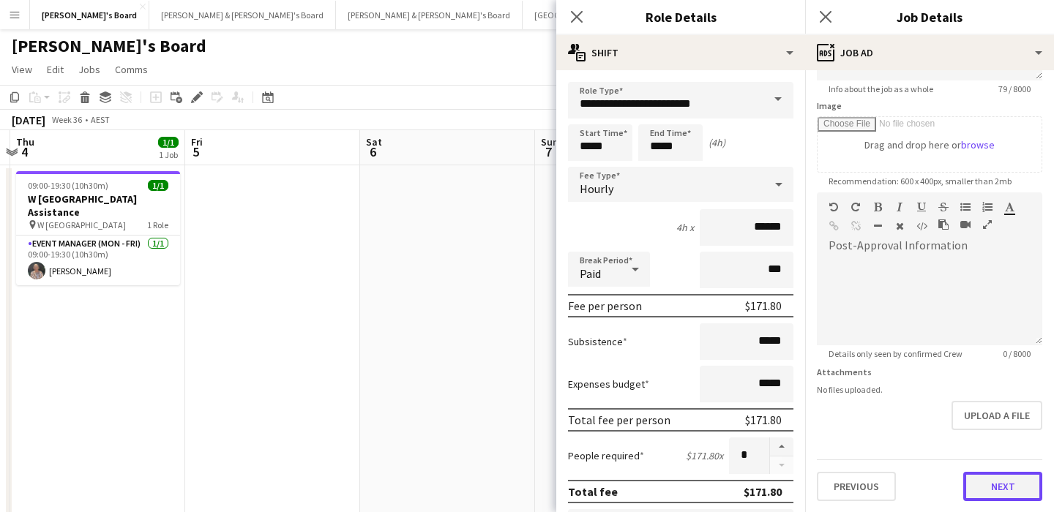
click at [994, 488] on button "Next" at bounding box center [1002, 486] width 79 height 29
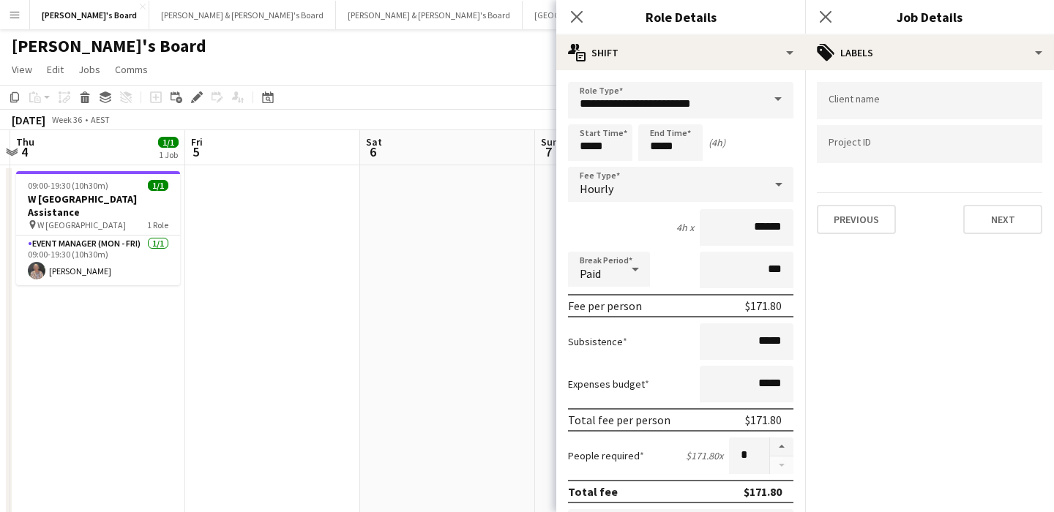
scroll to position [0, 0]
click at [857, 105] on input "Type to search client labels..." at bounding box center [930, 100] width 202 height 13
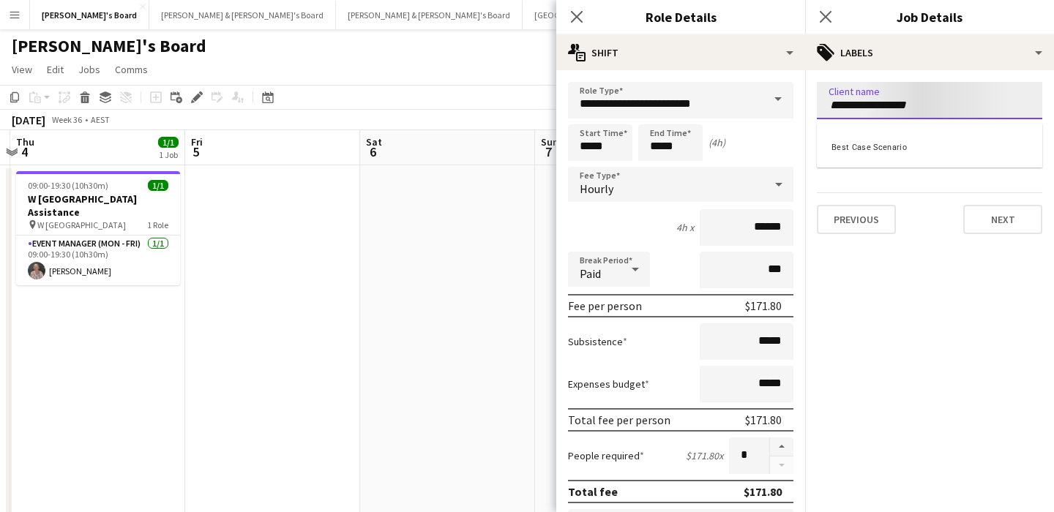
type input "**********"
click at [479, 128] on div "September 2025 Week 36 • AEST Publish 1 job Revert 1 job" at bounding box center [527, 120] width 1054 height 20
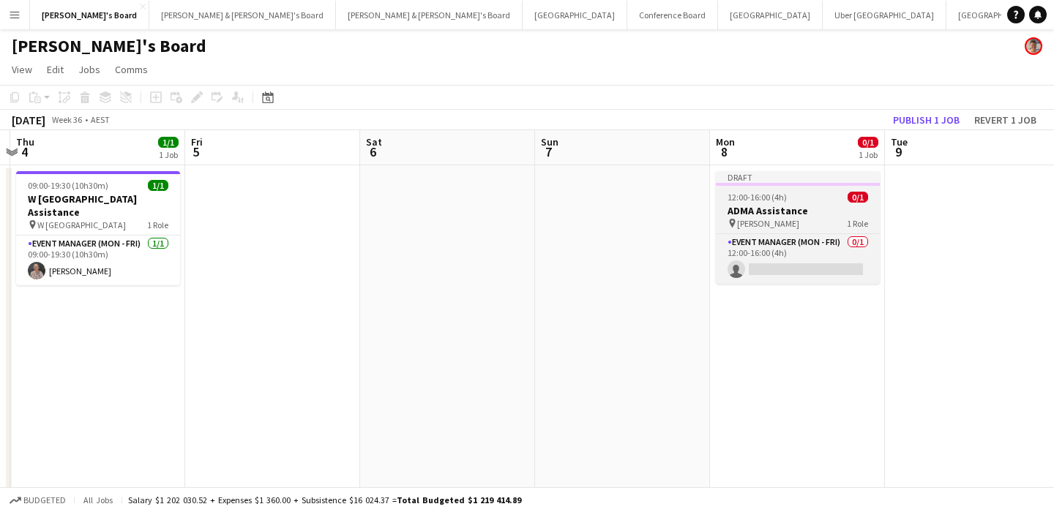
click at [733, 219] on icon at bounding box center [732, 223] width 6 height 9
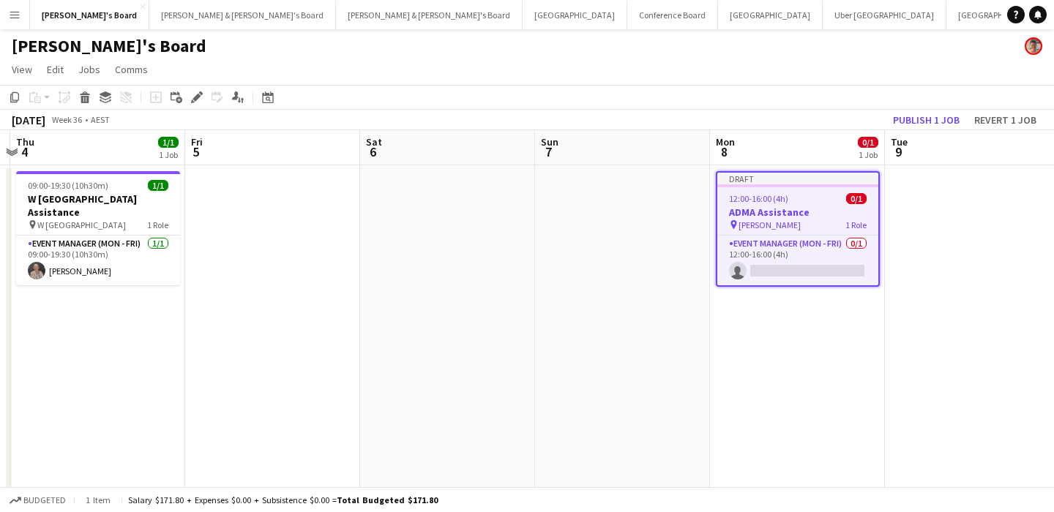
click at [994, 212] on app-date-cell at bounding box center [972, 376] width 175 height 423
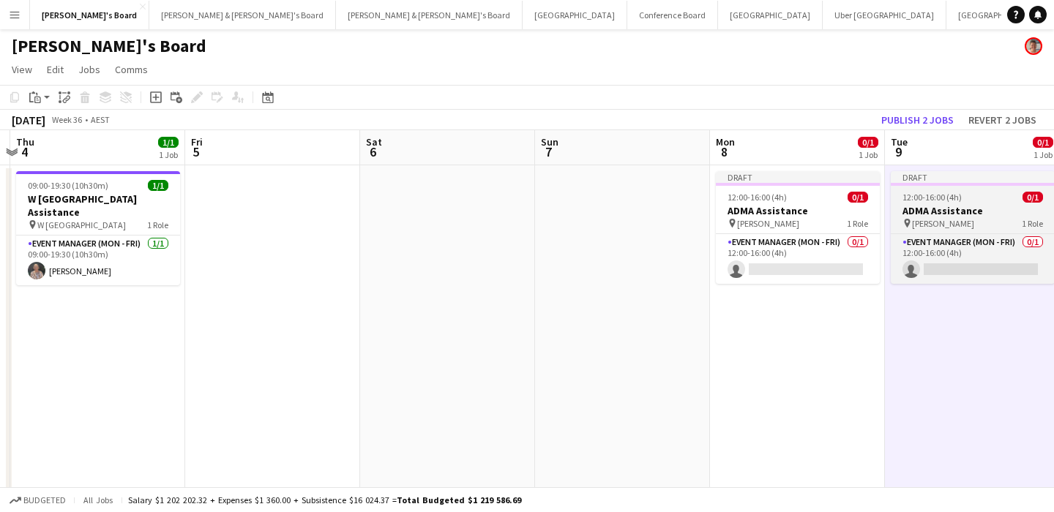
click at [957, 200] on span "12:00-16:00 (4h)" at bounding box center [932, 197] width 59 height 11
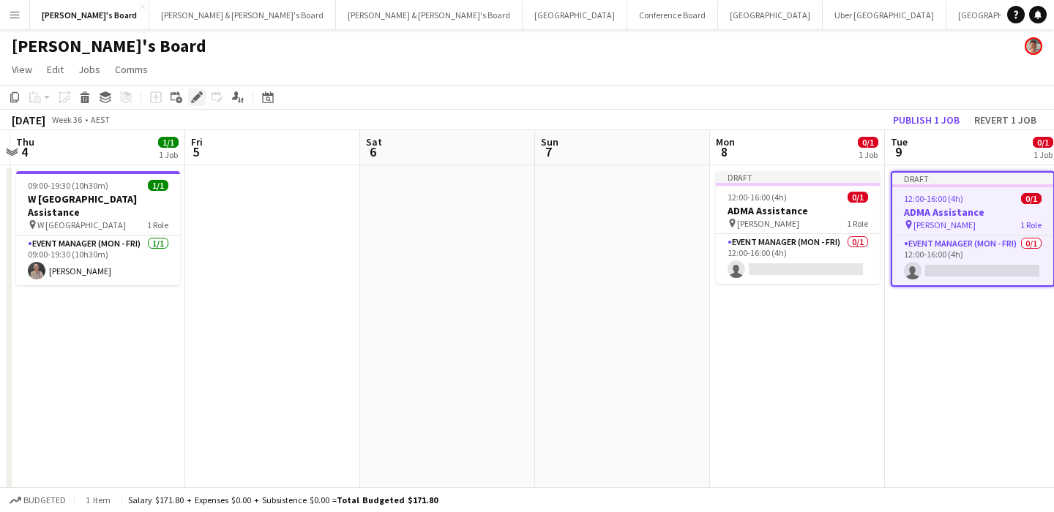
click at [193, 98] on icon at bounding box center [197, 98] width 8 height 8
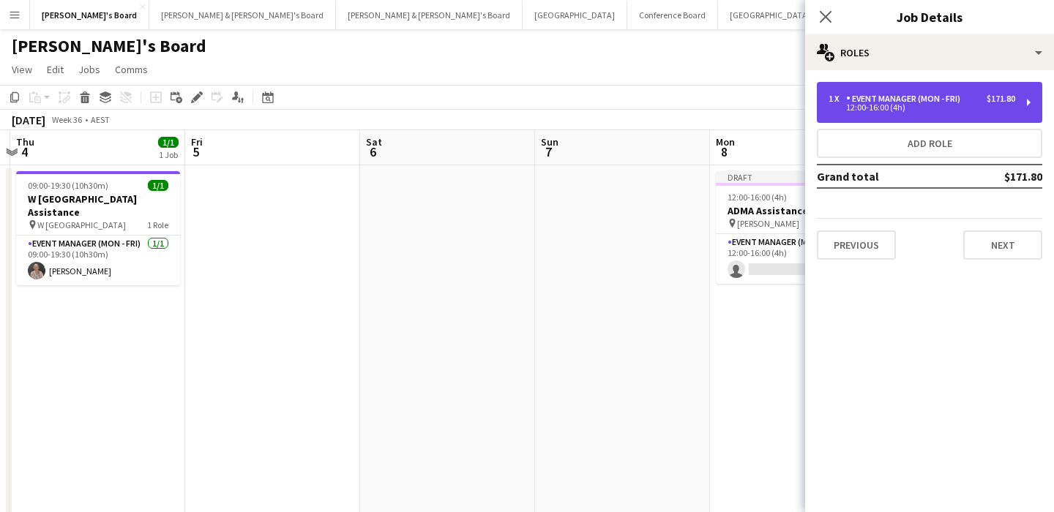
click at [873, 102] on div "Event Manager (Mon - Fri)" at bounding box center [906, 99] width 120 height 10
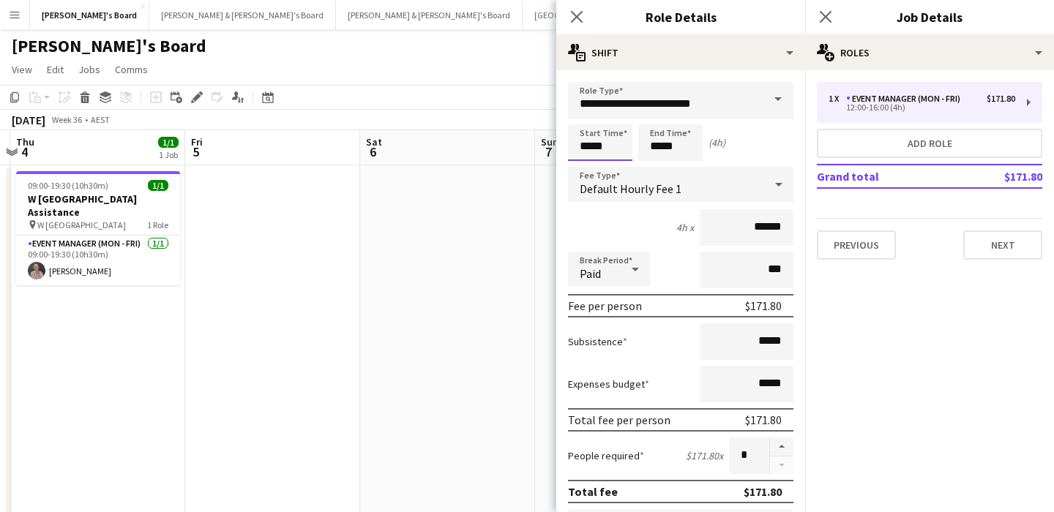
click at [586, 153] on input "*****" at bounding box center [600, 142] width 64 height 37
click at [583, 167] on div at bounding box center [585, 168] width 29 height 15
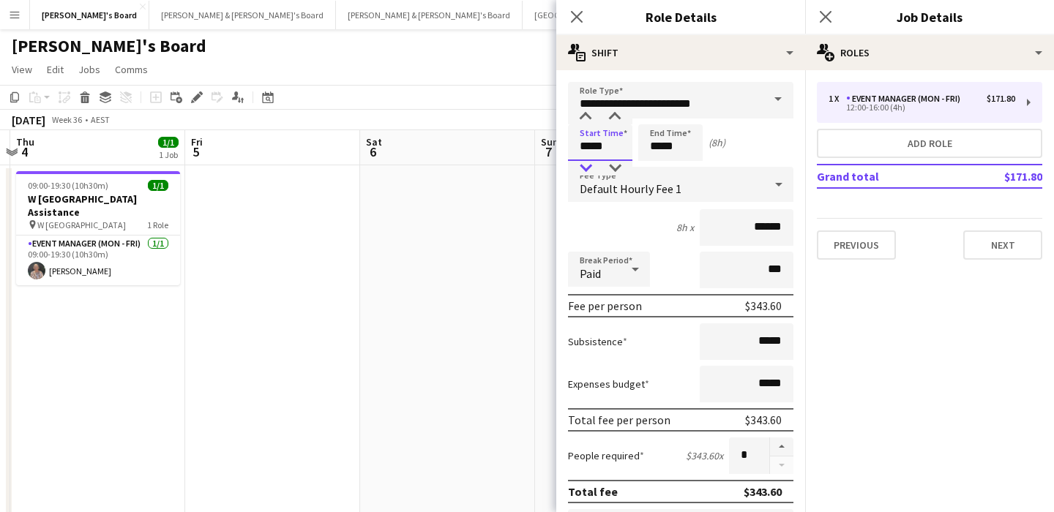
click at [583, 167] on div at bounding box center [585, 168] width 29 height 15
click at [616, 168] on div at bounding box center [614, 168] width 29 height 15
type input "*****"
click at [616, 168] on div at bounding box center [614, 168] width 29 height 15
click at [664, 152] on input "*****" at bounding box center [670, 142] width 64 height 37
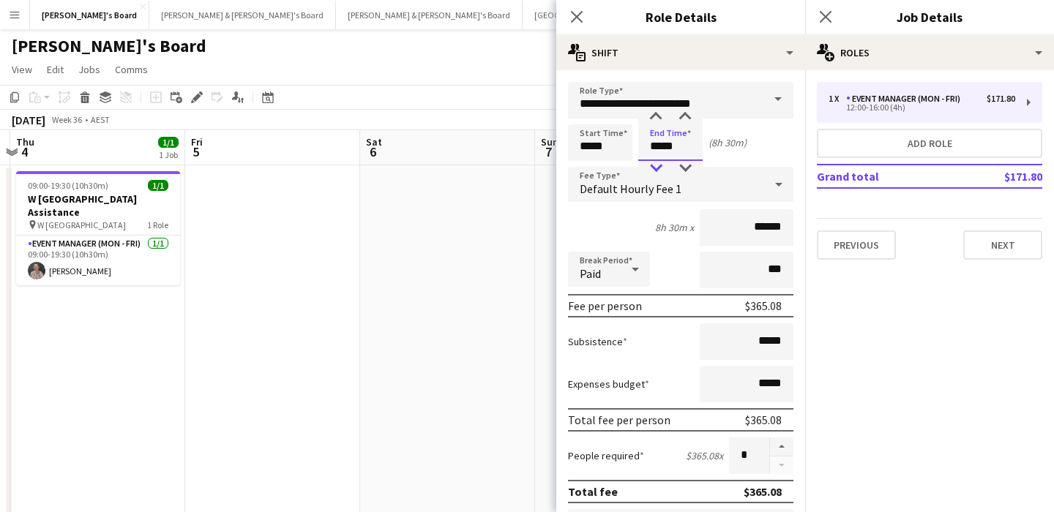
click at [658, 165] on div at bounding box center [655, 168] width 29 height 15
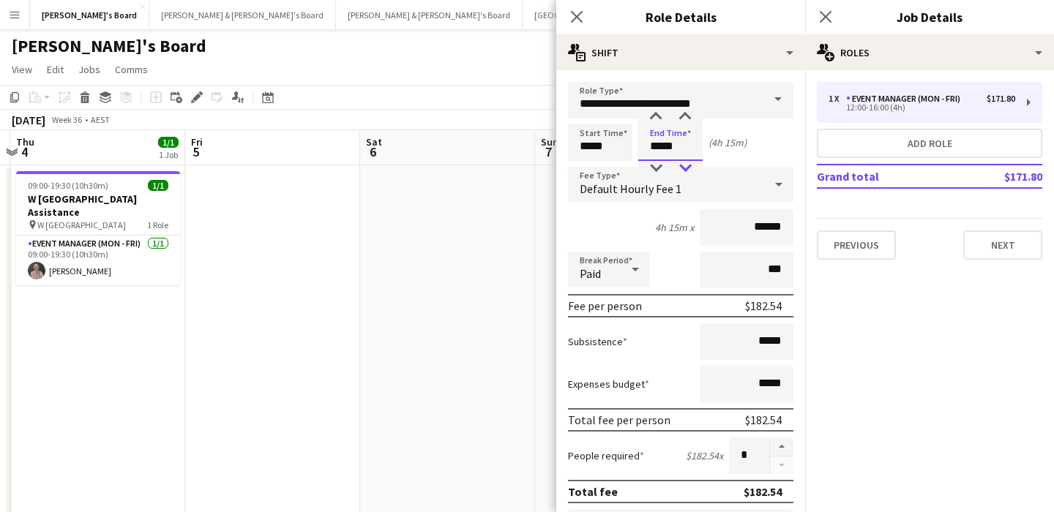
click at [683, 163] on div at bounding box center [685, 168] width 29 height 15
type input "*****"
click at [683, 163] on div at bounding box center [685, 168] width 29 height 15
click at [511, 184] on app-date-cell at bounding box center [447, 376] width 175 height 423
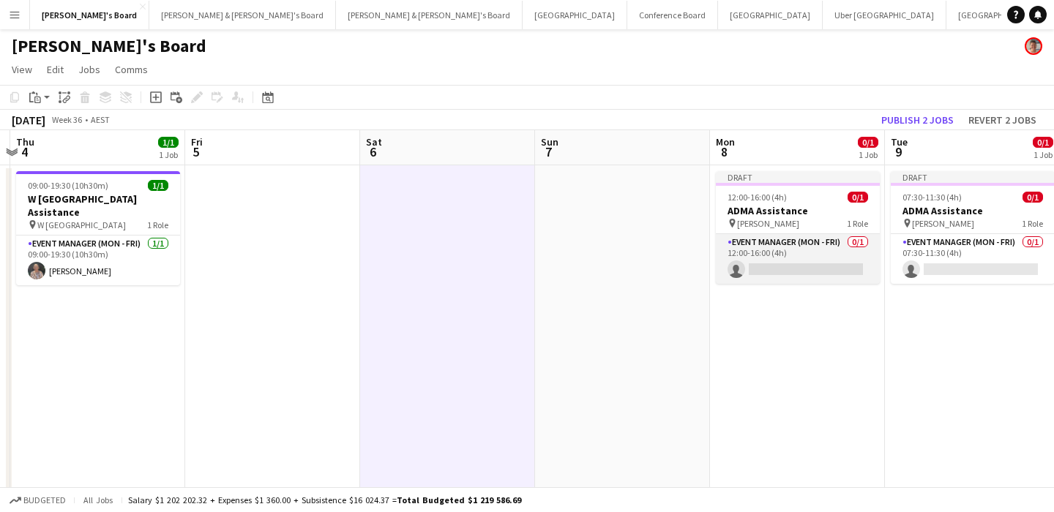
click at [788, 253] on app-card-role "Event Manager (Mon - Fri) 0/1 12:00-16:00 (4h) single-neutral-actions" at bounding box center [798, 259] width 164 height 50
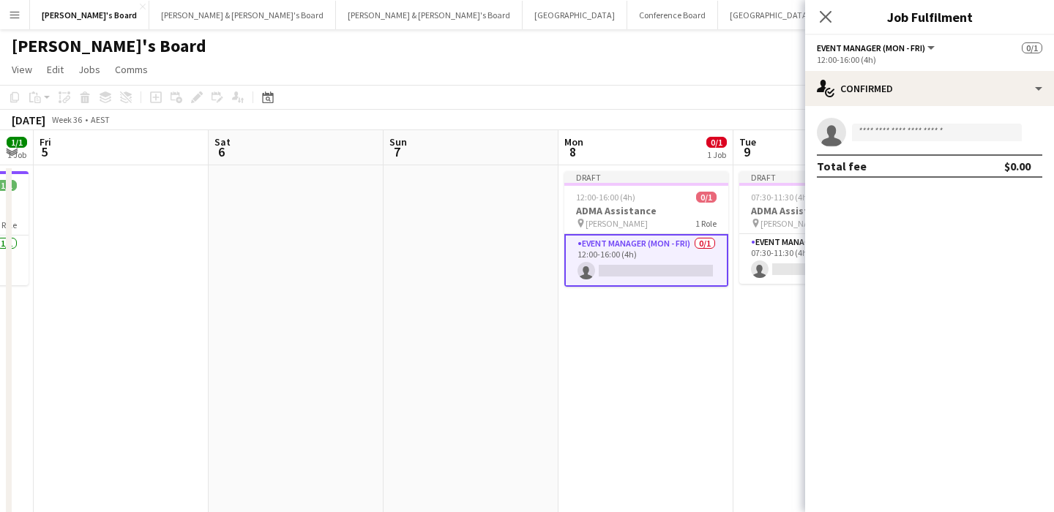
scroll to position [0, 693]
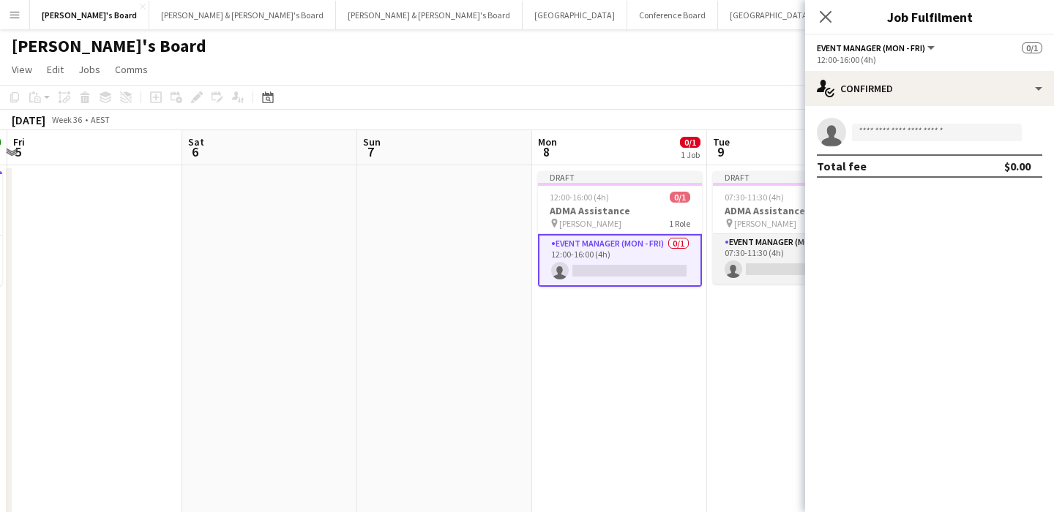
click at [739, 263] on app-card-role "Event Manager (Mon - Fri) 0/1 07:30-11:30 (4h) single-neutral-actions" at bounding box center [795, 259] width 164 height 50
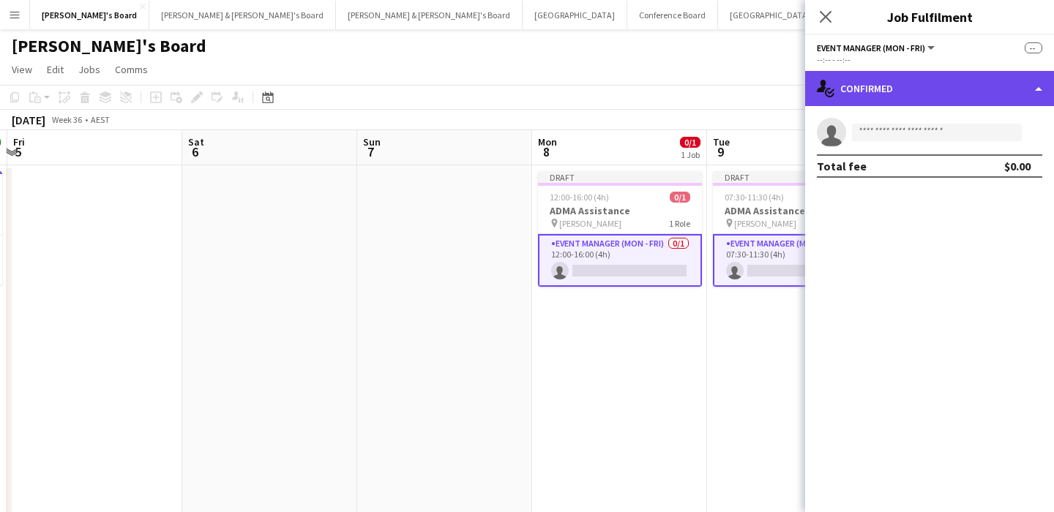
click at [884, 94] on div "single-neutral-actions-check-2 Confirmed" at bounding box center [929, 88] width 249 height 35
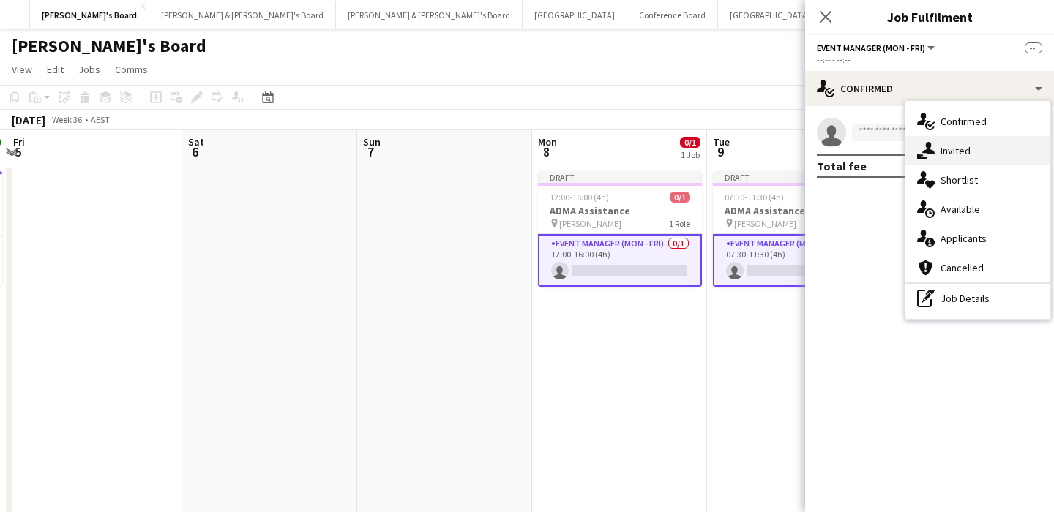
click at [945, 147] on div "single-neutral-actions-share-1 Invited" at bounding box center [978, 150] width 145 height 29
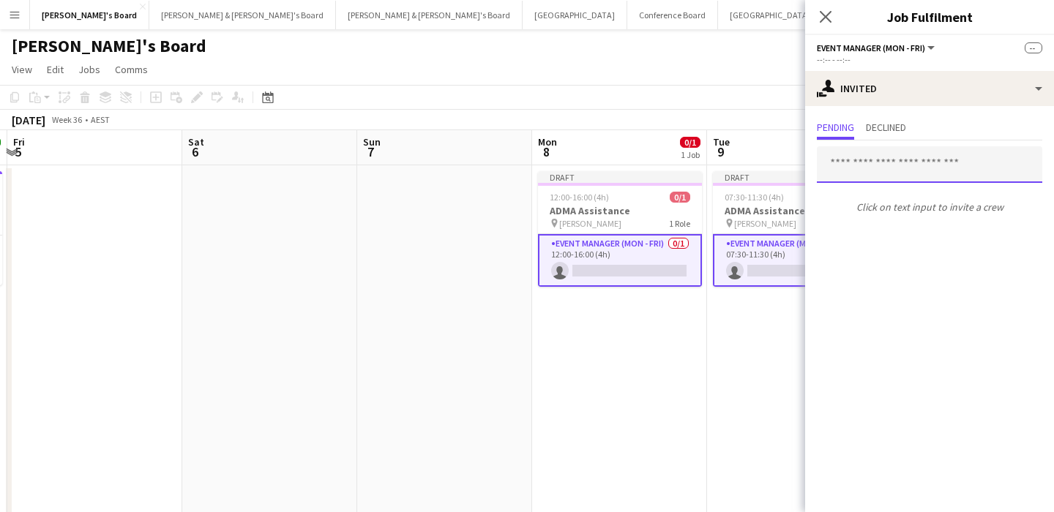
click at [867, 172] on input "text" at bounding box center [929, 164] width 225 height 37
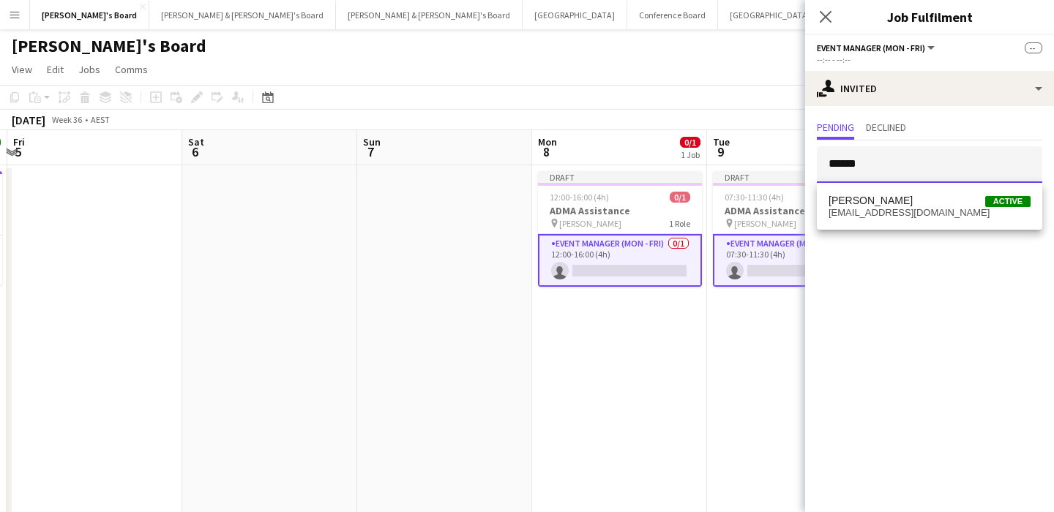
type input "******"
click at [882, 199] on span "Kathryn Molloy" at bounding box center [871, 201] width 84 height 12
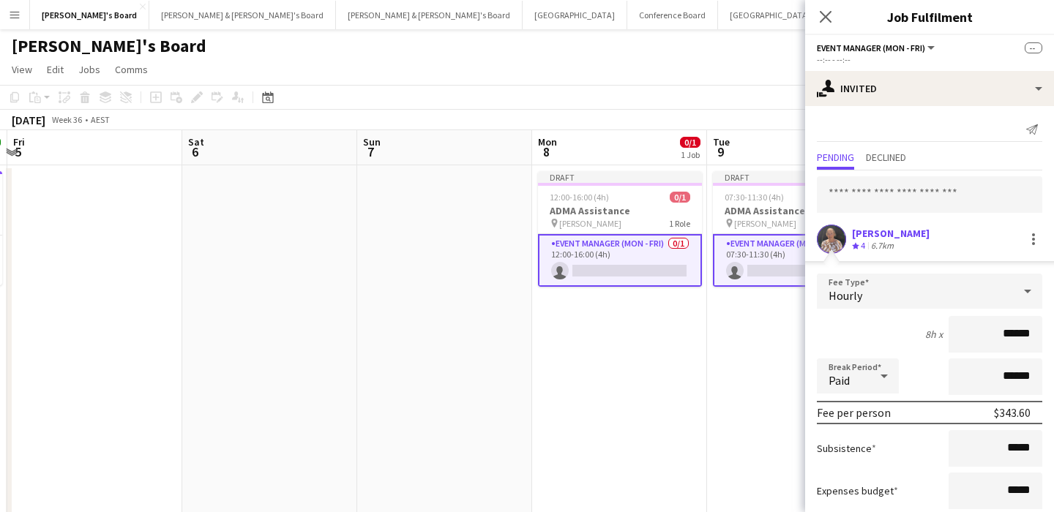
scroll to position [89, 0]
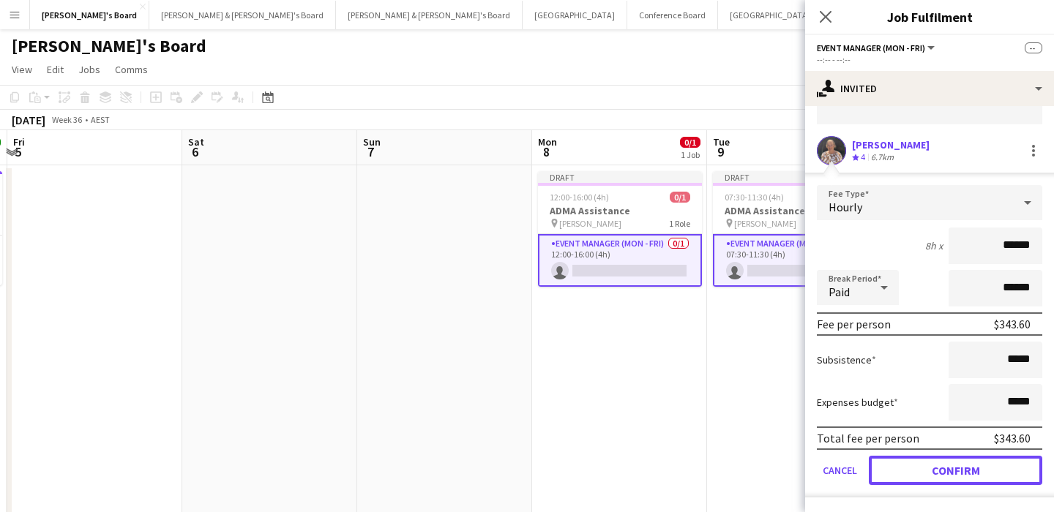
click at [944, 467] on button "Confirm" at bounding box center [956, 470] width 174 height 29
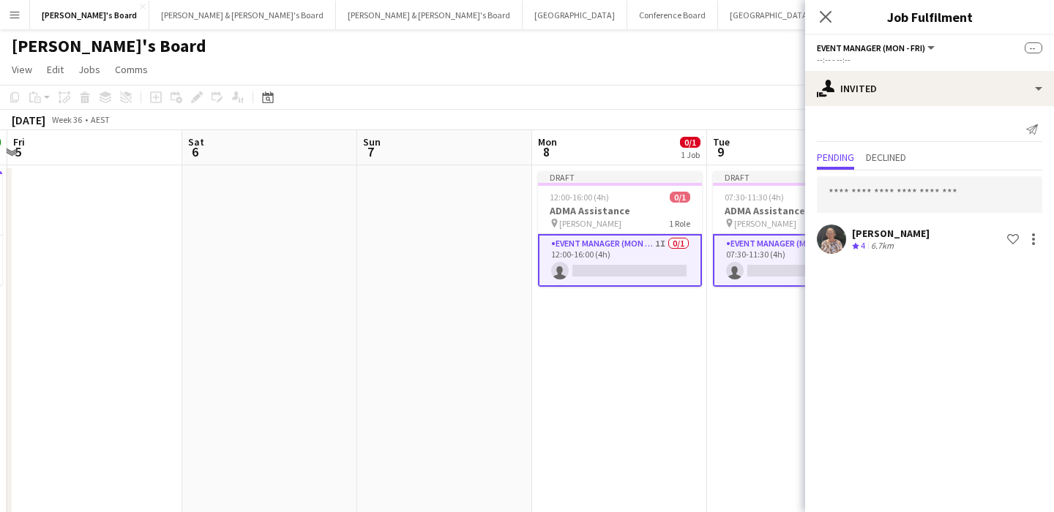
scroll to position [0, 0]
click at [715, 72] on app-page-menu "View Day view expanded Day view collapsed Month view Date picker Jump to today …" at bounding box center [527, 71] width 1054 height 28
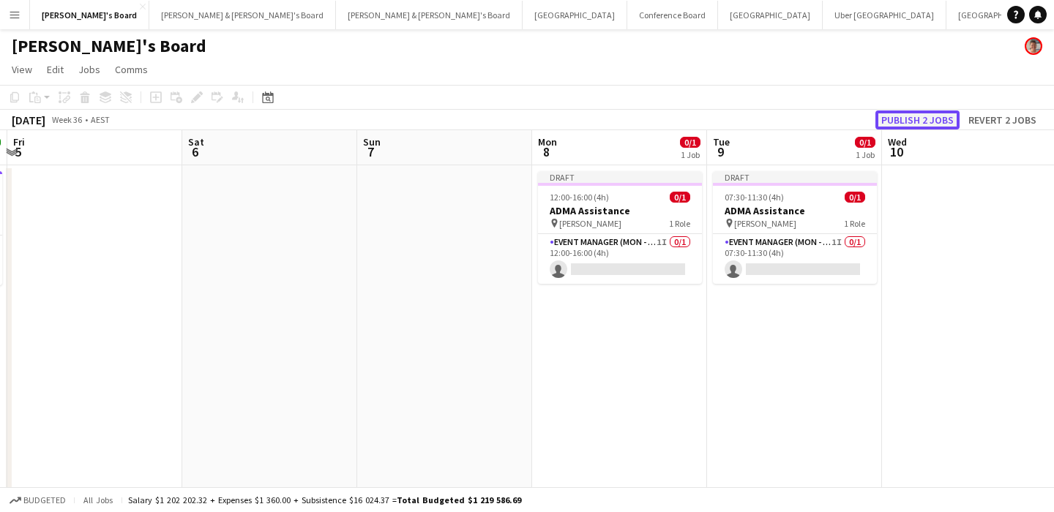
click at [925, 115] on button "Publish 2 jobs" at bounding box center [918, 120] width 84 height 19
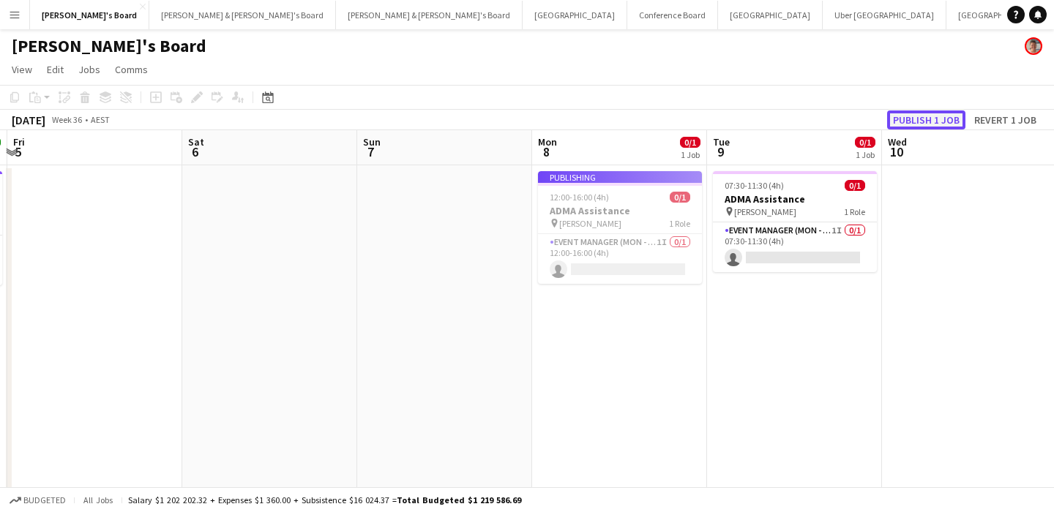
click at [952, 123] on button "Publish 1 job" at bounding box center [926, 120] width 78 height 19
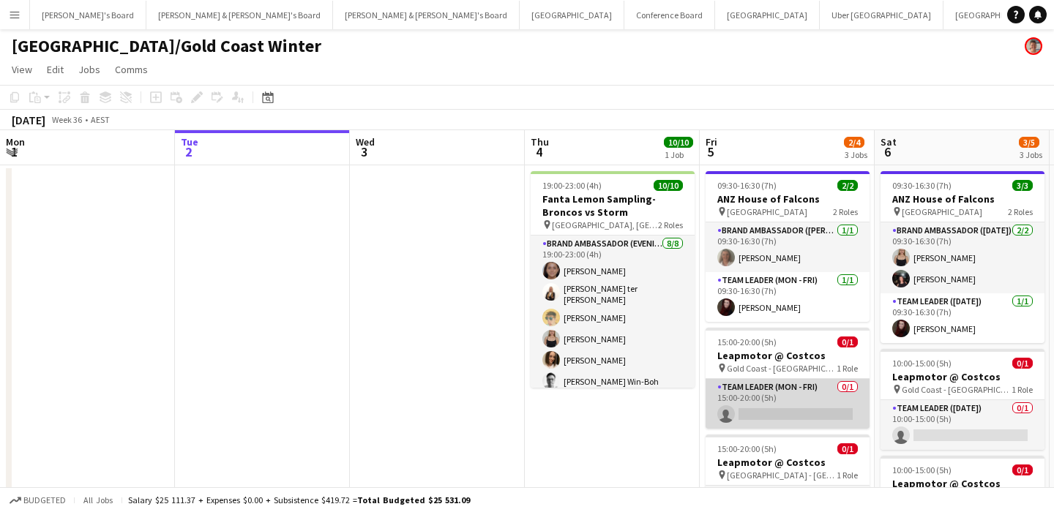
click at [775, 406] on app-card-role "Team Leader (Mon - Fri) 0/1 15:00-20:00 (5h) single-neutral-actions" at bounding box center [788, 404] width 164 height 50
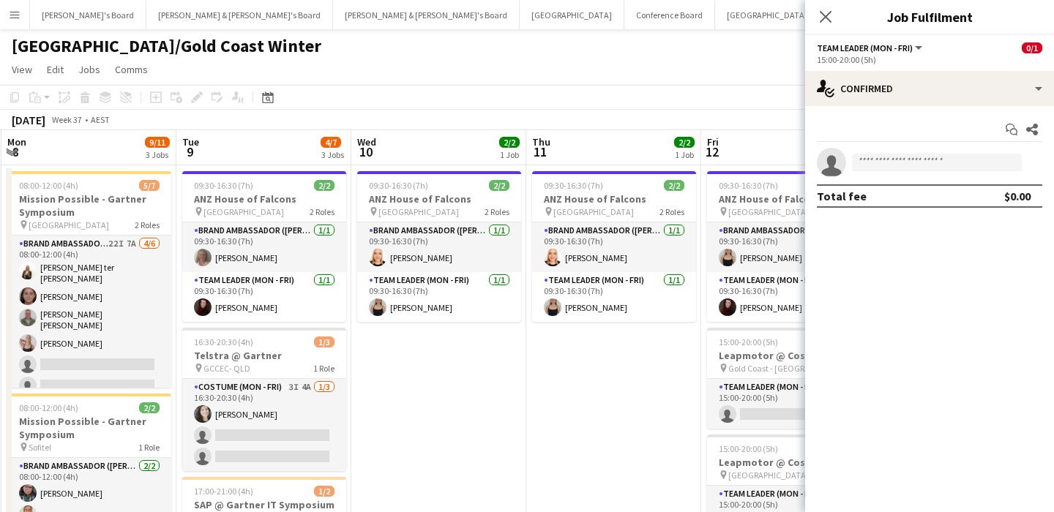
scroll to position [0, 571]
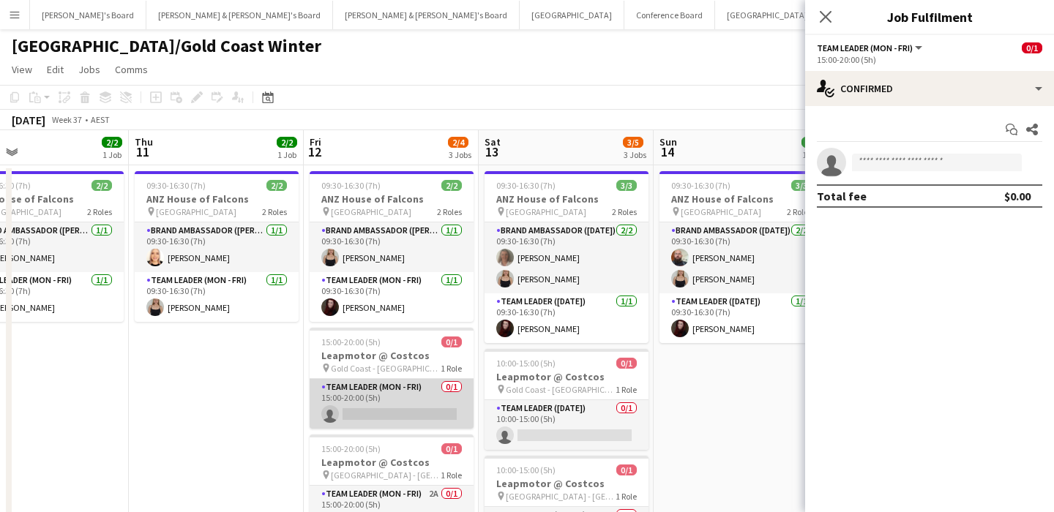
click at [396, 403] on app-card-role "Team Leader (Mon - Fri) 0/1 15:00-20:00 (5h) single-neutral-actions" at bounding box center [392, 404] width 164 height 50
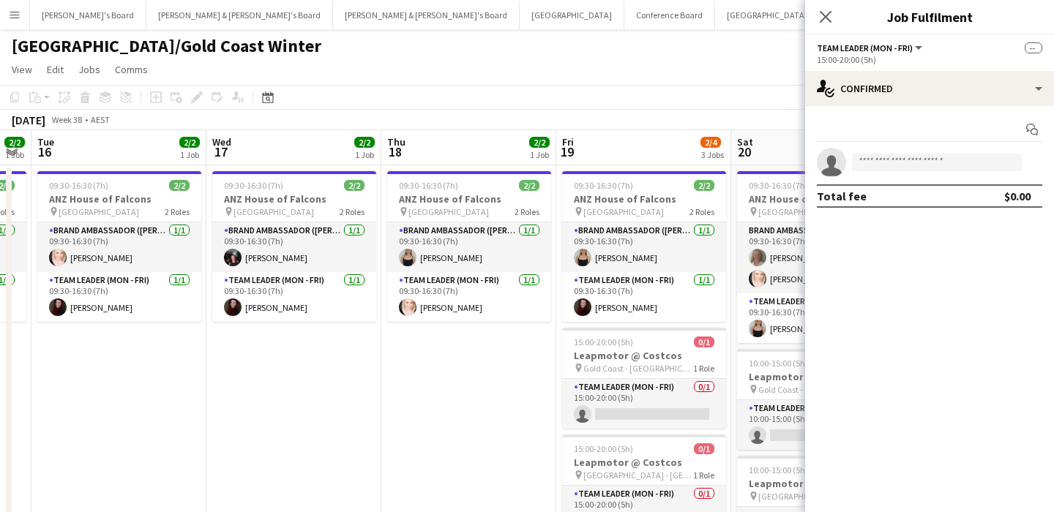
scroll to position [0, 531]
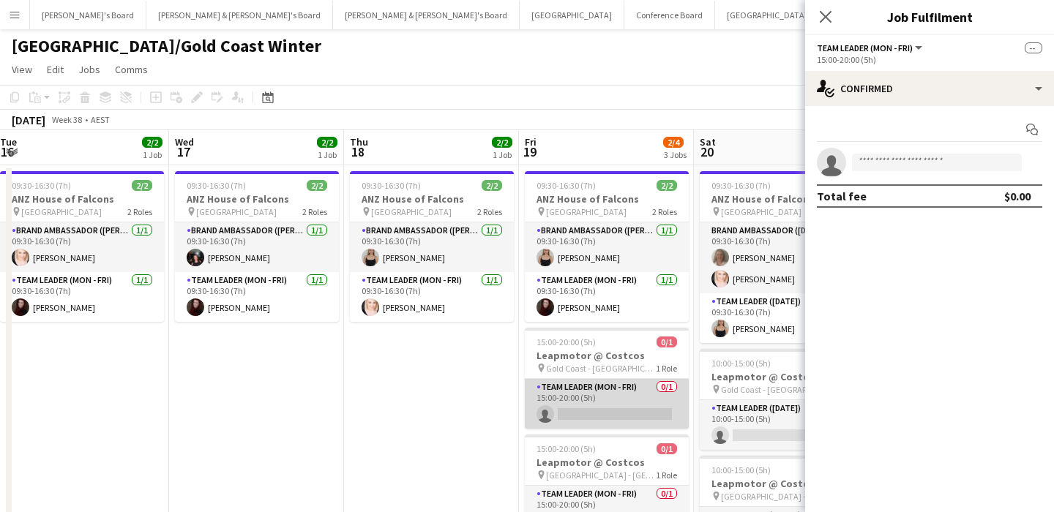
click at [586, 413] on app-card-role "Team Leader (Mon - Fri) 0/1 15:00-20:00 (5h) single-neutral-actions" at bounding box center [607, 404] width 164 height 50
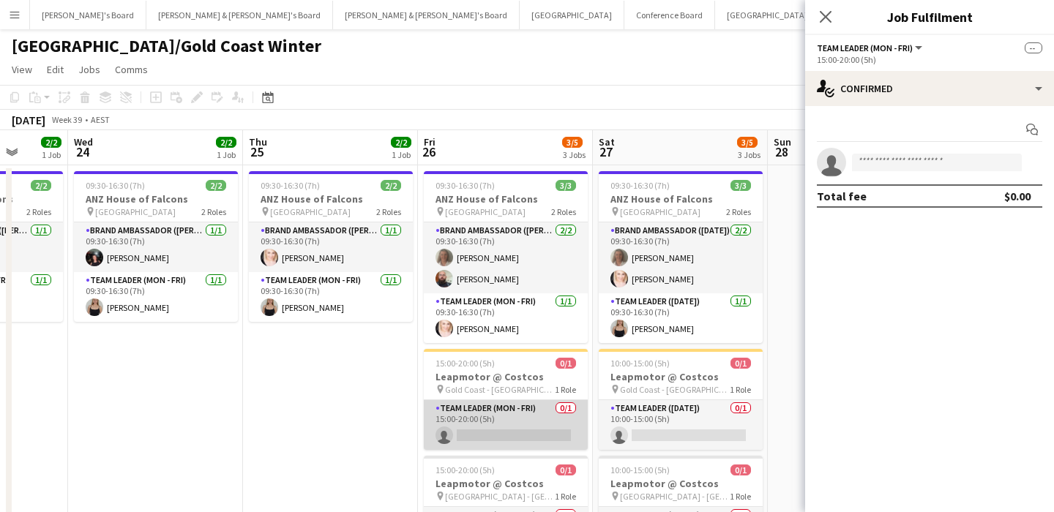
click at [540, 422] on app-card-role "Team Leader (Mon - Fri) 0/1 15:00-20:00 (5h) single-neutral-actions" at bounding box center [506, 425] width 164 height 50
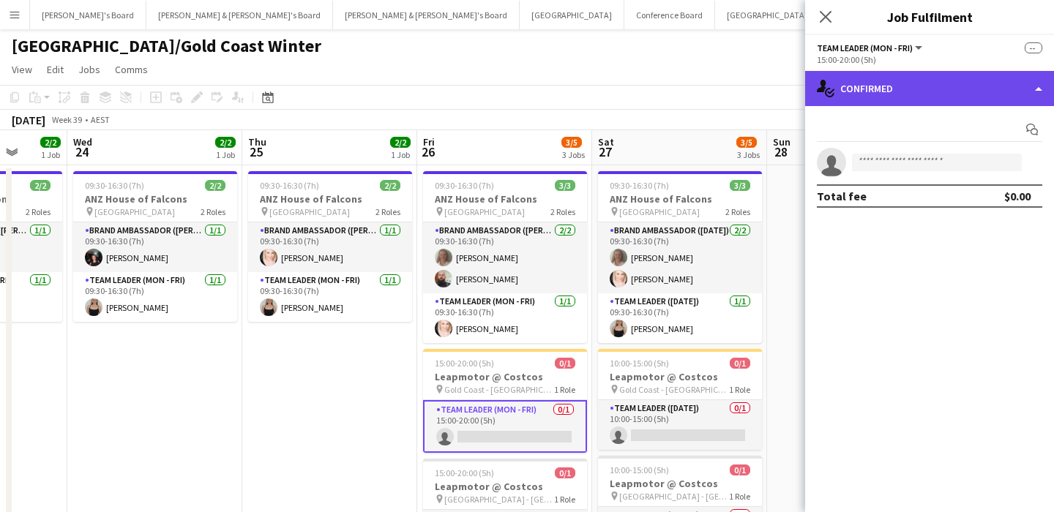
click at [892, 100] on div "single-neutral-actions-check-2 Confirmed" at bounding box center [929, 88] width 249 height 35
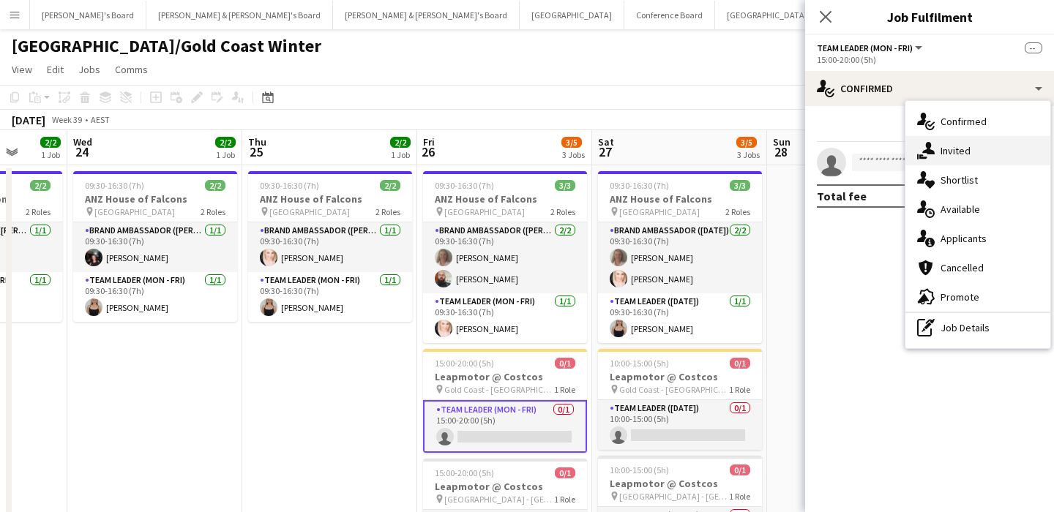
click at [932, 152] on icon at bounding box center [928, 148] width 12 height 12
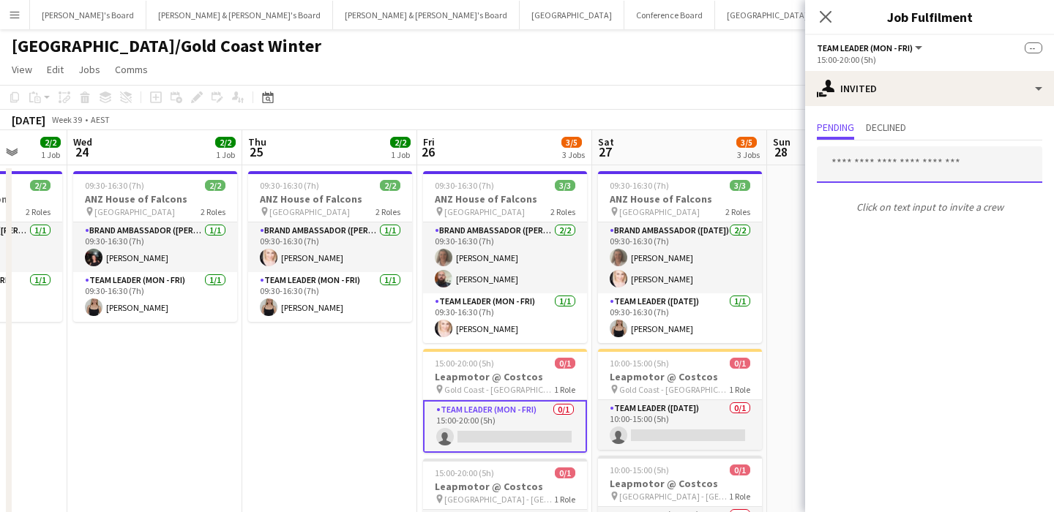
click at [875, 168] on input "text" at bounding box center [929, 164] width 225 height 37
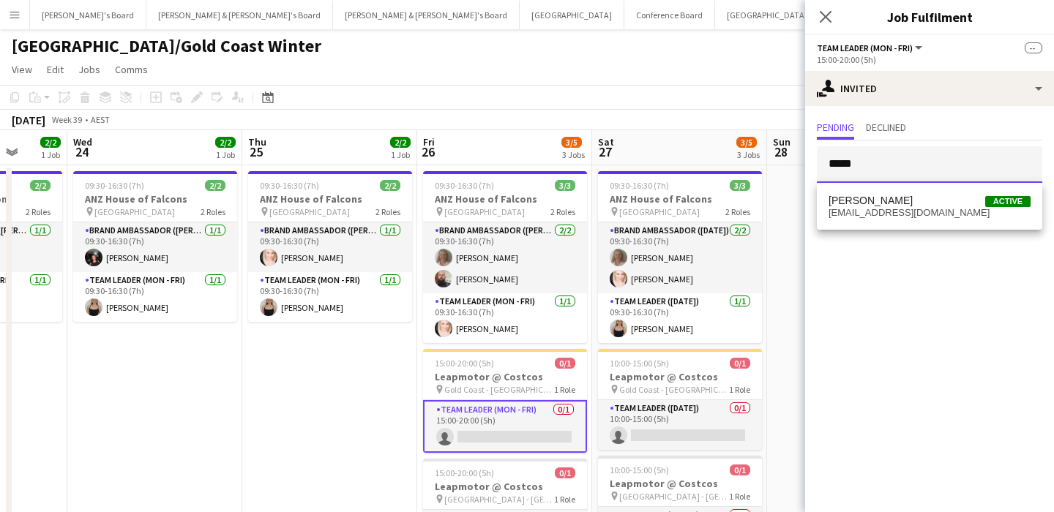
type input "*****"
click at [878, 188] on div "Leyre Ginard Active leyreginard@gmail.com" at bounding box center [929, 206] width 225 height 47
click at [877, 206] on span "Leyre Ginard" at bounding box center [871, 201] width 84 height 12
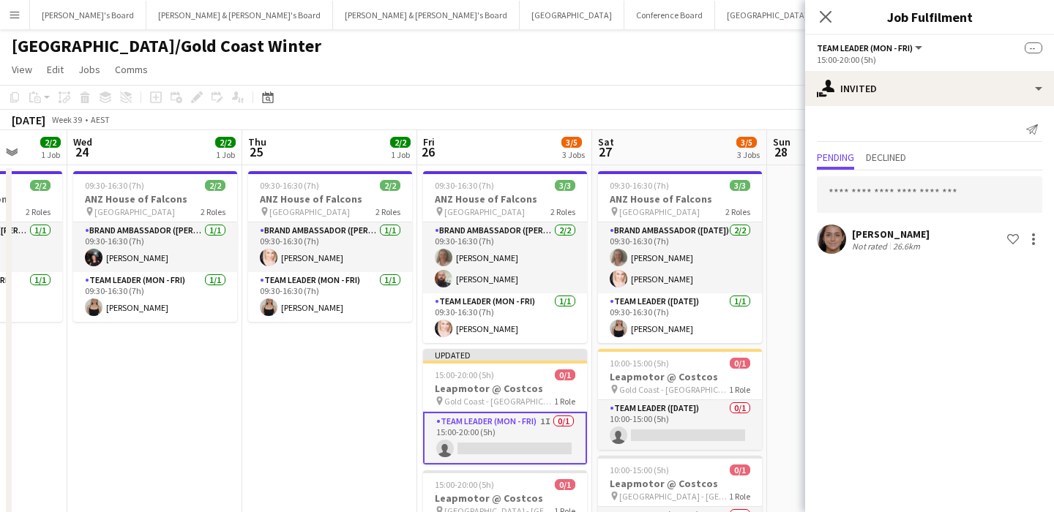
click at [772, 411] on app-date-cell at bounding box center [854, 441] width 175 height 552
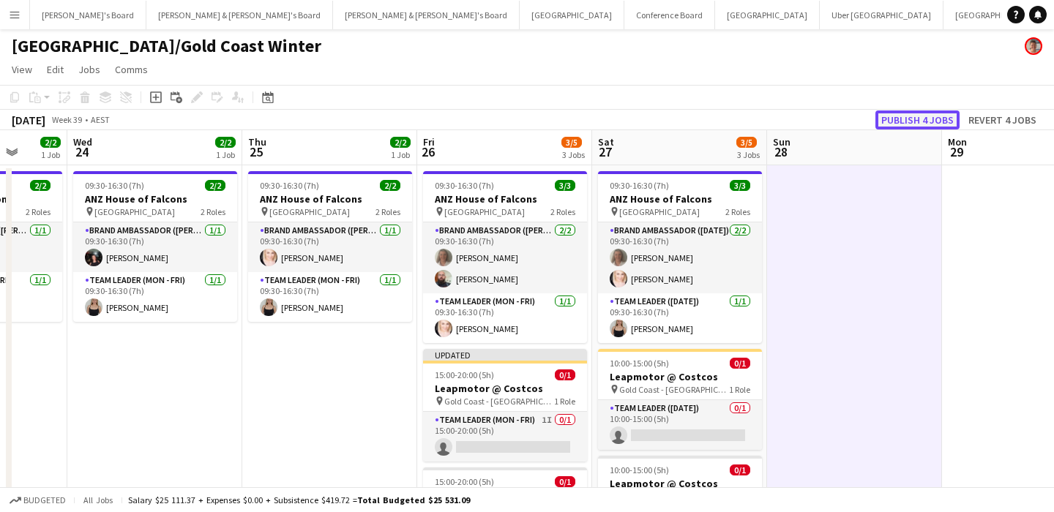
click at [900, 114] on button "Publish 4 jobs" at bounding box center [918, 120] width 84 height 19
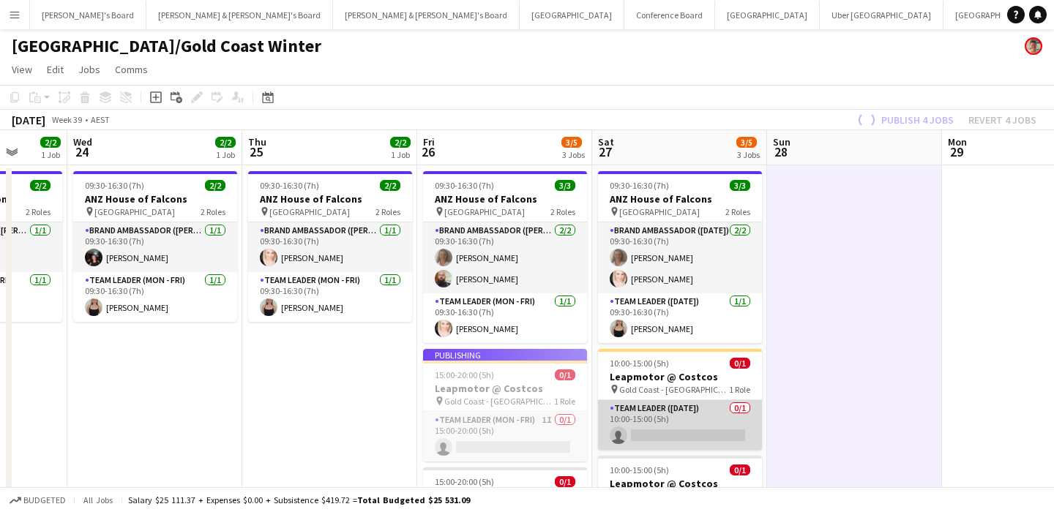
click at [706, 430] on app-card-role "Team Leader (Saturday) 0/1 10:00-15:00 (5h) single-neutral-actions" at bounding box center [680, 425] width 164 height 50
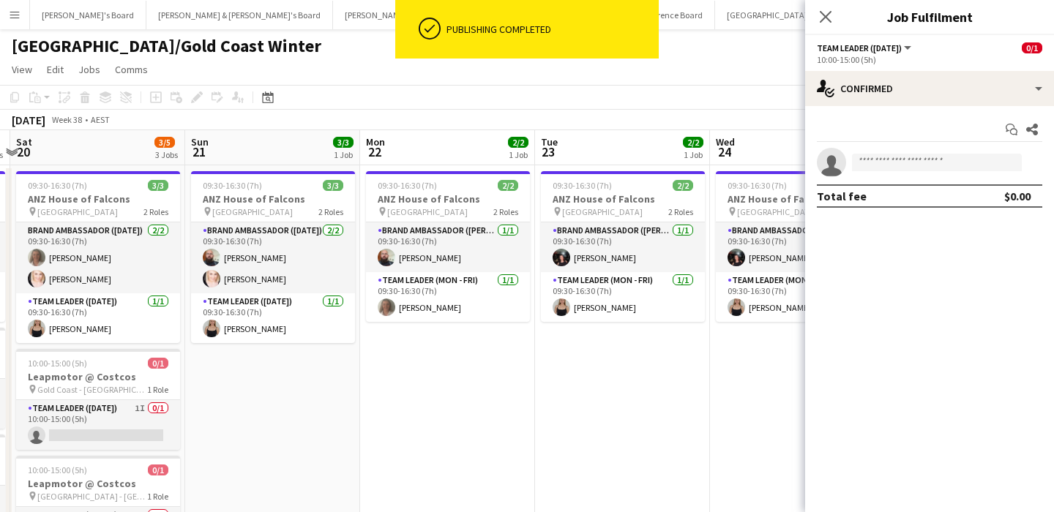
scroll to position [0, 305]
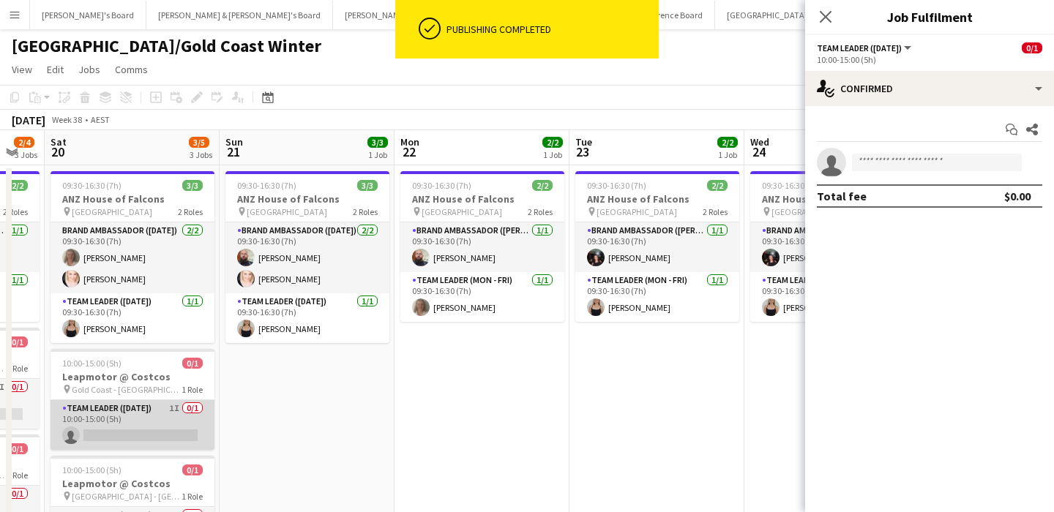
click at [176, 421] on app-card-role "Team Leader (Saturday) 1I 0/1 10:00-15:00 (5h) single-neutral-actions" at bounding box center [133, 425] width 164 height 50
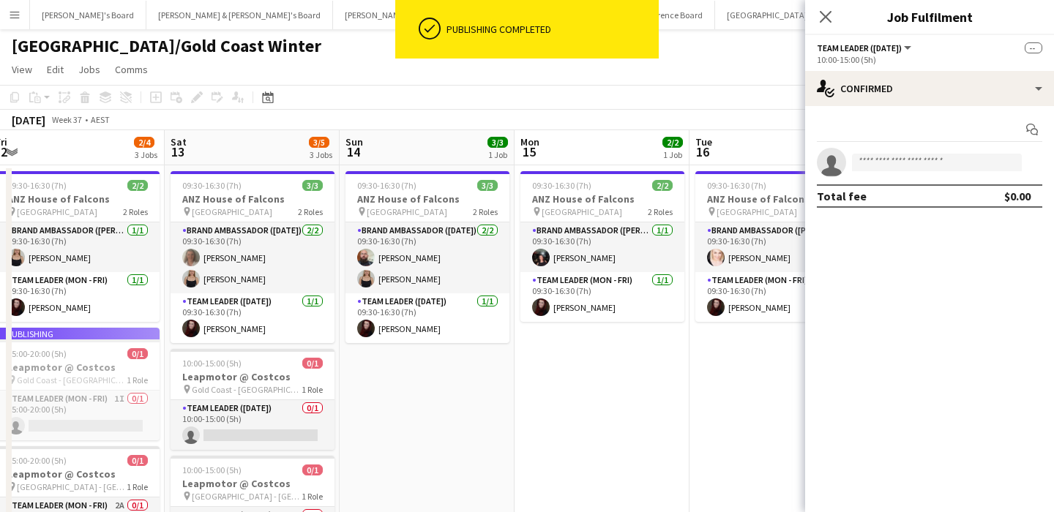
scroll to position [0, 299]
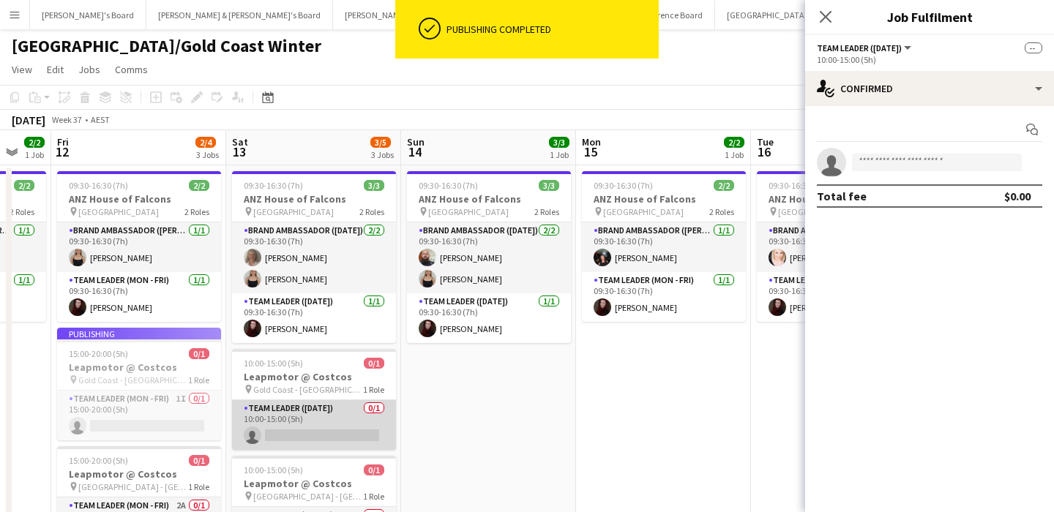
click at [354, 421] on app-card-role "Team Leader (Saturday) 0/1 10:00-15:00 (5h) single-neutral-actions" at bounding box center [314, 425] width 164 height 50
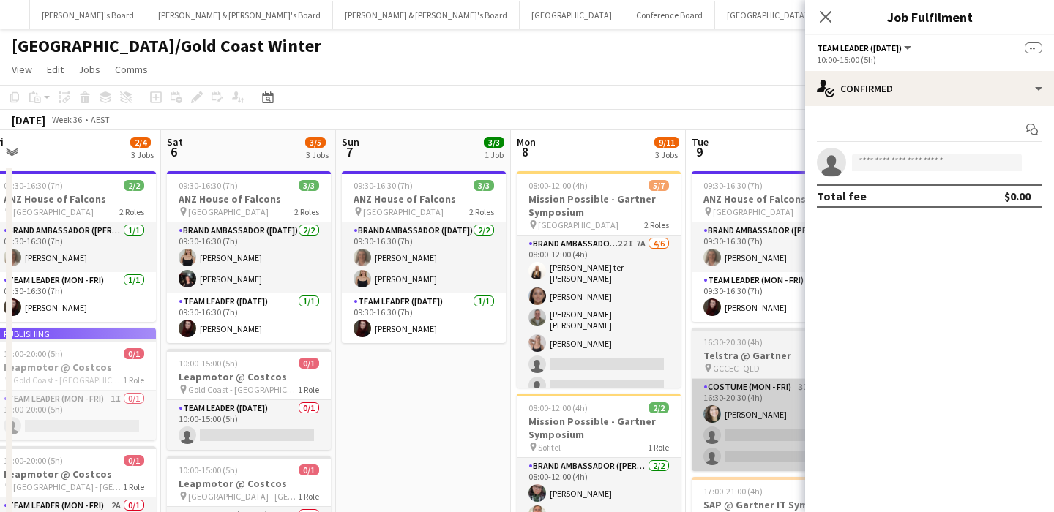
scroll to position [0, 450]
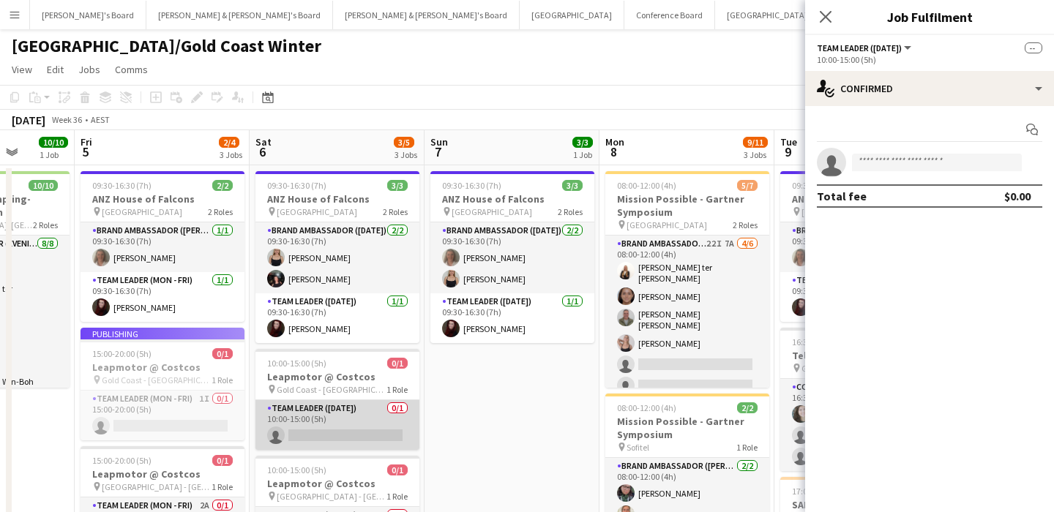
click at [374, 423] on app-card-role "Team Leader (Saturday) 0/1 10:00-15:00 (5h) single-neutral-actions" at bounding box center [337, 425] width 164 height 50
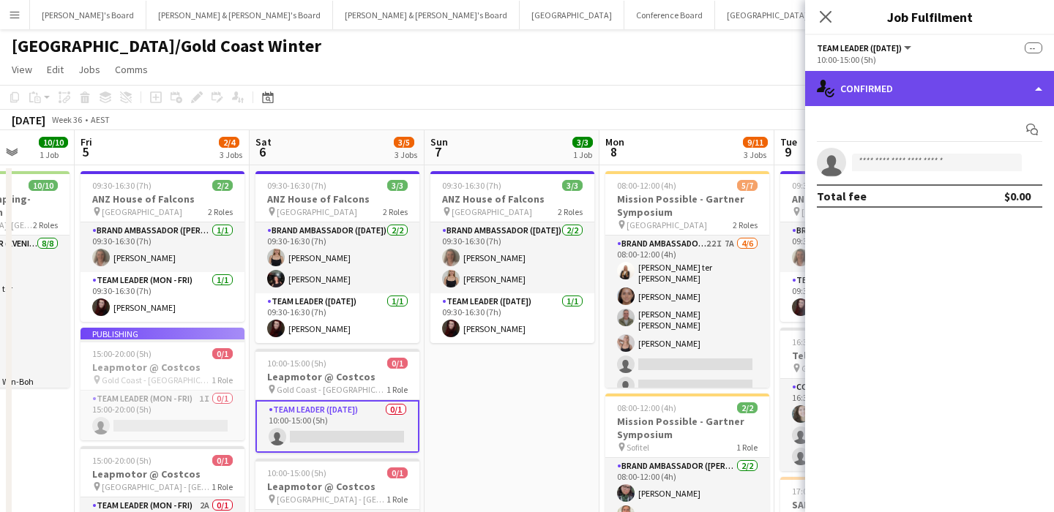
click at [900, 87] on div "single-neutral-actions-check-2 Confirmed" at bounding box center [929, 88] width 249 height 35
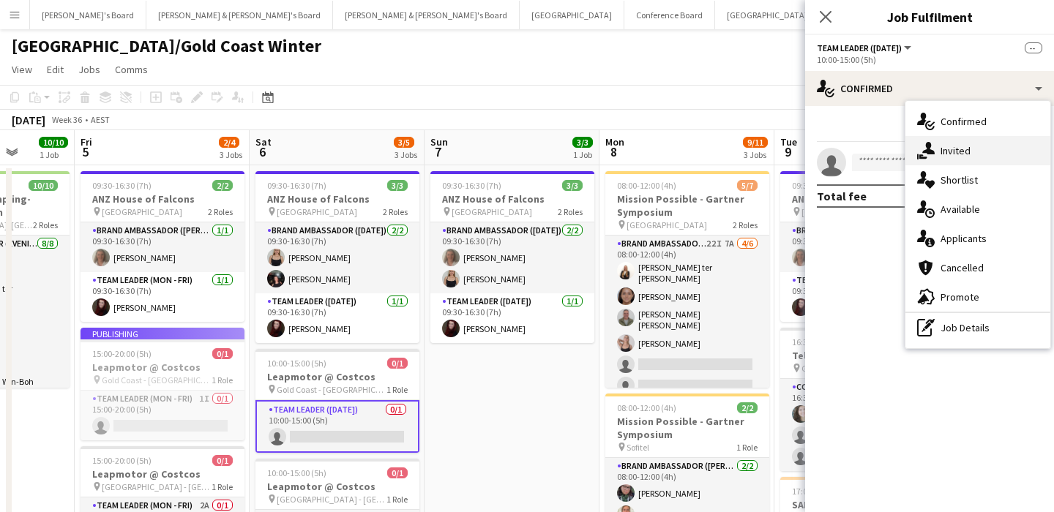
click at [930, 149] on icon "single-neutral-actions-share-1" at bounding box center [926, 151] width 18 height 18
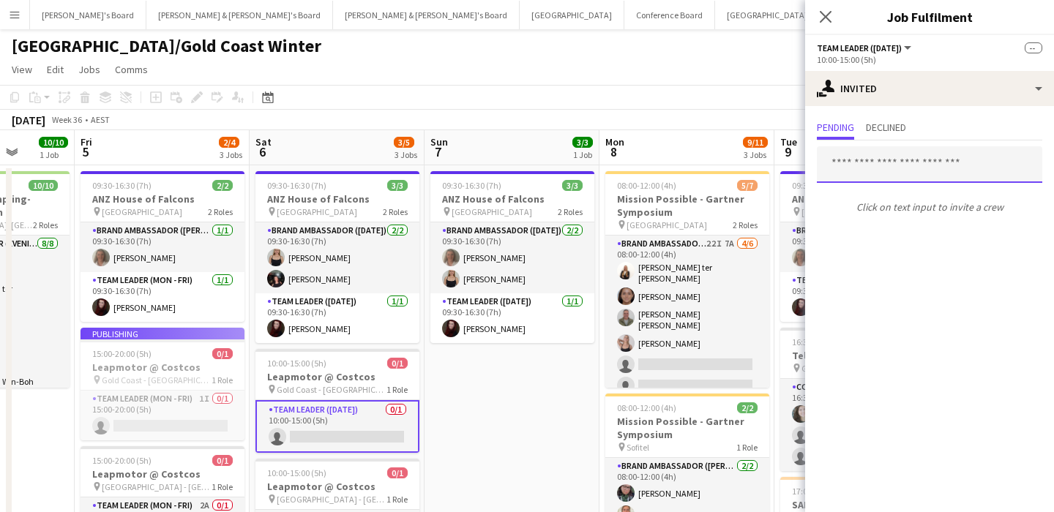
click at [909, 179] on input "text" at bounding box center [929, 164] width 225 height 37
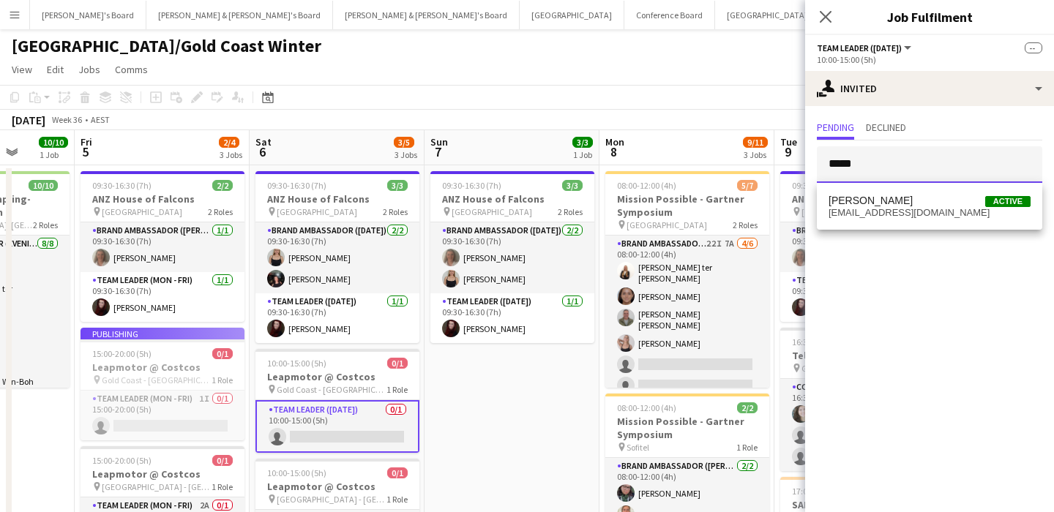
type input "*****"
click at [917, 214] on span "leyreginard@gmail.com" at bounding box center [930, 213] width 202 height 12
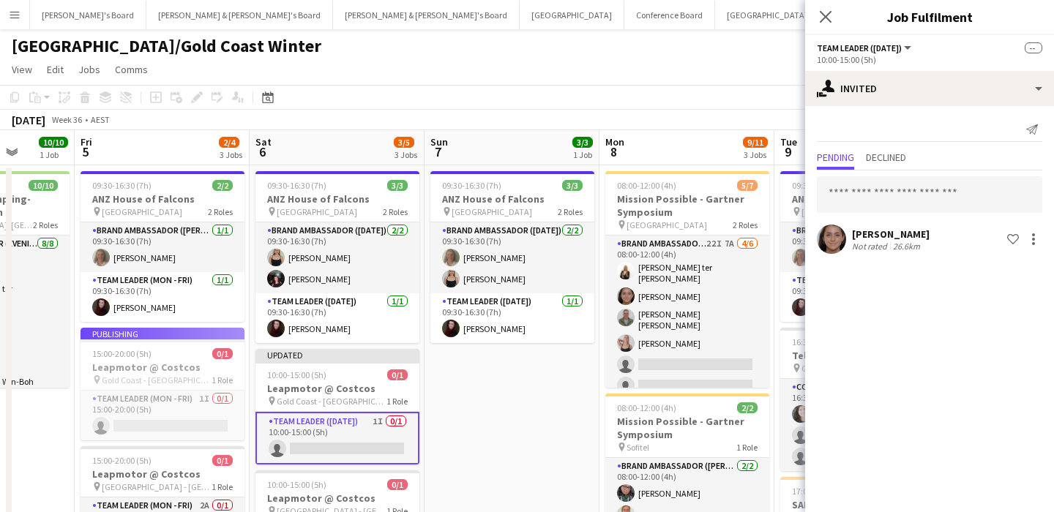
click at [762, 94] on app-toolbar "Copy Paste Paste Command V Paste with crew Command Shift V Paste linked Job Del…" at bounding box center [527, 97] width 1054 height 25
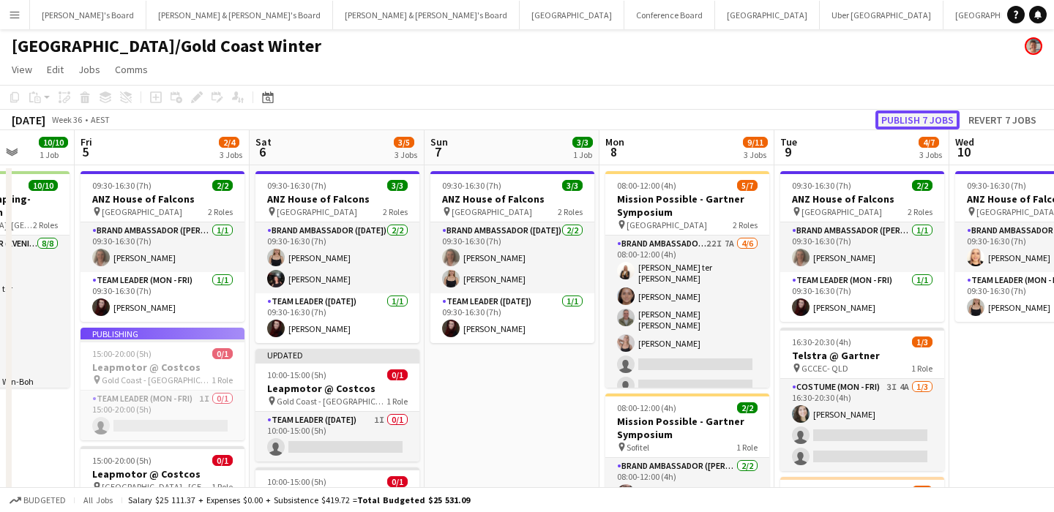
click at [925, 122] on button "Publish 7 jobs" at bounding box center [918, 120] width 84 height 19
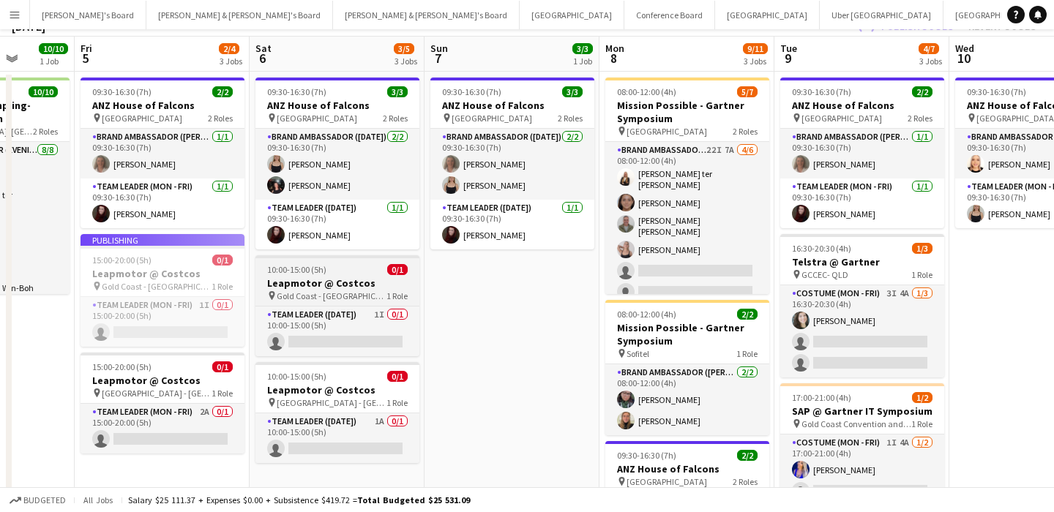
scroll to position [228, 0]
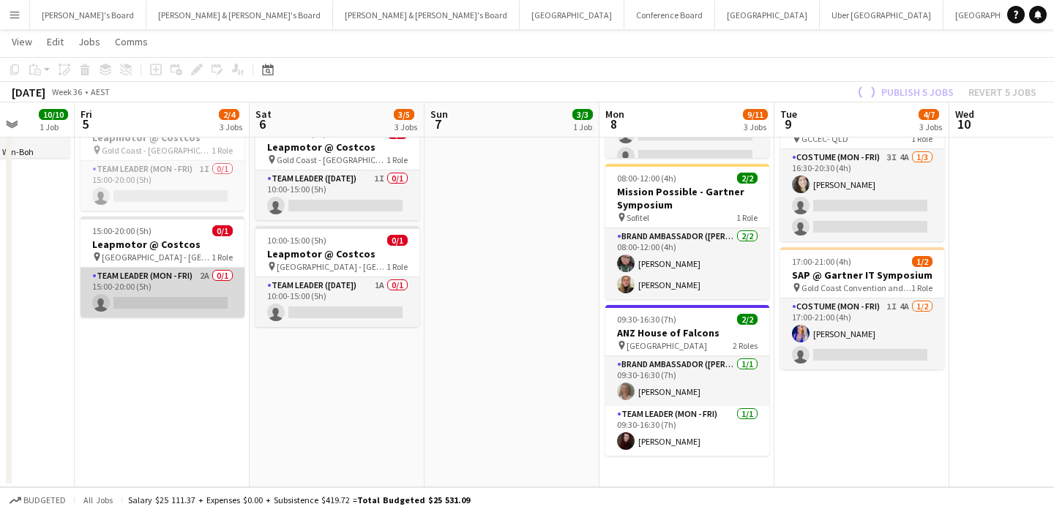
click at [175, 309] on app-card-role "Team Leader (Mon - Fri) 2A 0/1 15:00-20:00 (5h) single-neutral-actions" at bounding box center [163, 293] width 164 height 50
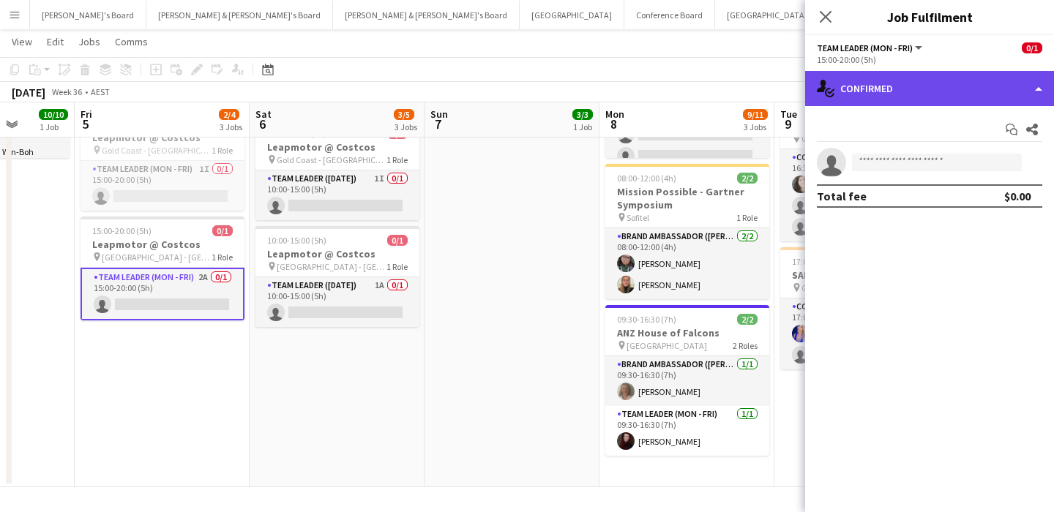
click at [929, 86] on div "single-neutral-actions-check-2 Confirmed" at bounding box center [929, 88] width 249 height 35
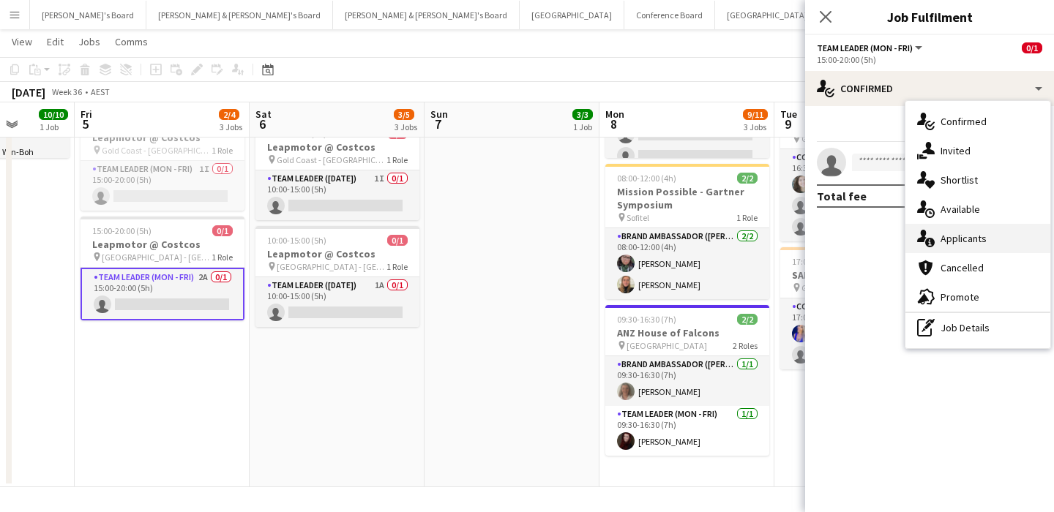
click at [983, 234] on span "Applicants" at bounding box center [964, 238] width 46 height 13
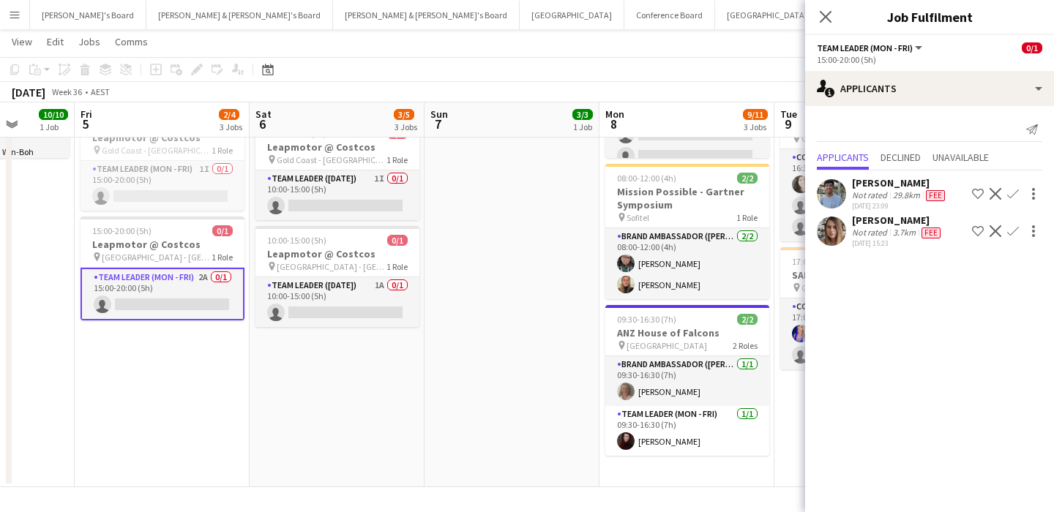
click at [882, 240] on div "02-09-2025 15:23" at bounding box center [898, 244] width 92 height 10
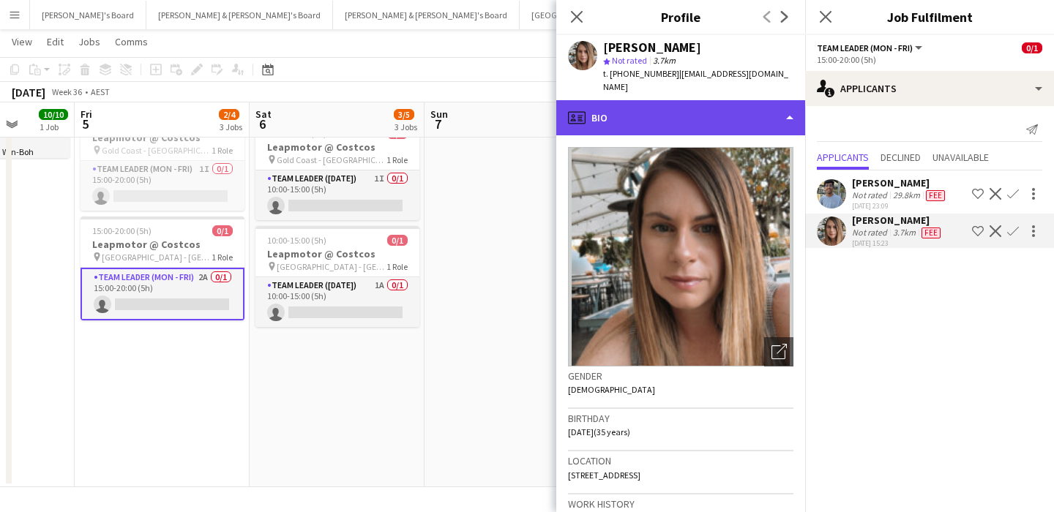
click at [636, 108] on div "profile Bio" at bounding box center [680, 117] width 249 height 35
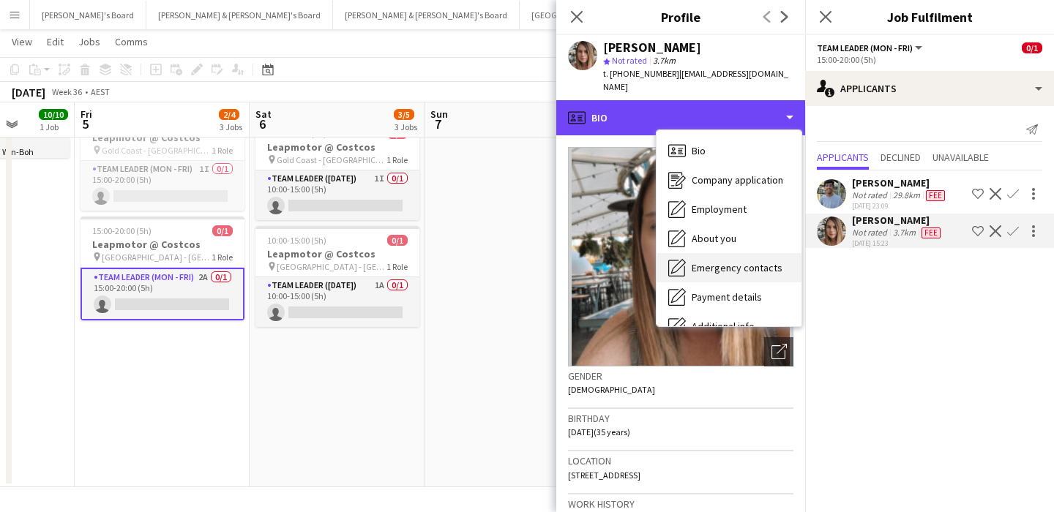
scroll to position [108, 0]
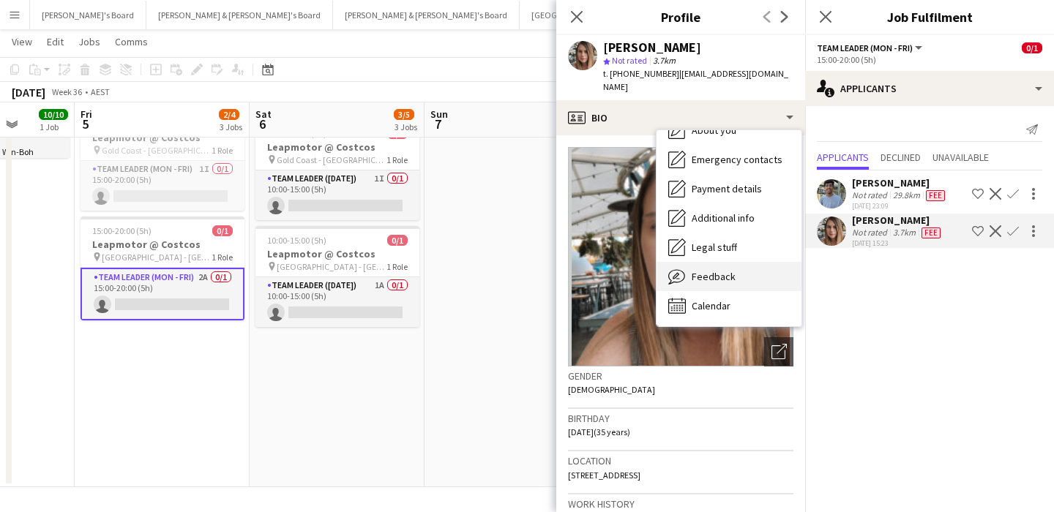
click at [698, 270] on span "Feedback" at bounding box center [714, 276] width 44 height 13
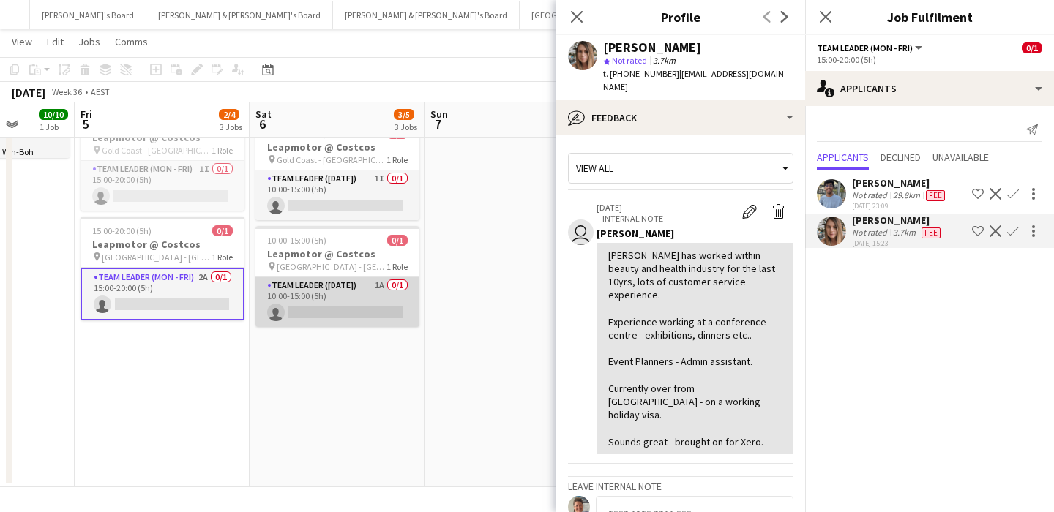
click at [306, 297] on app-card-role "Team Leader (Saturday) 1A 0/1 10:00-15:00 (5h) single-neutral-actions" at bounding box center [337, 302] width 164 height 50
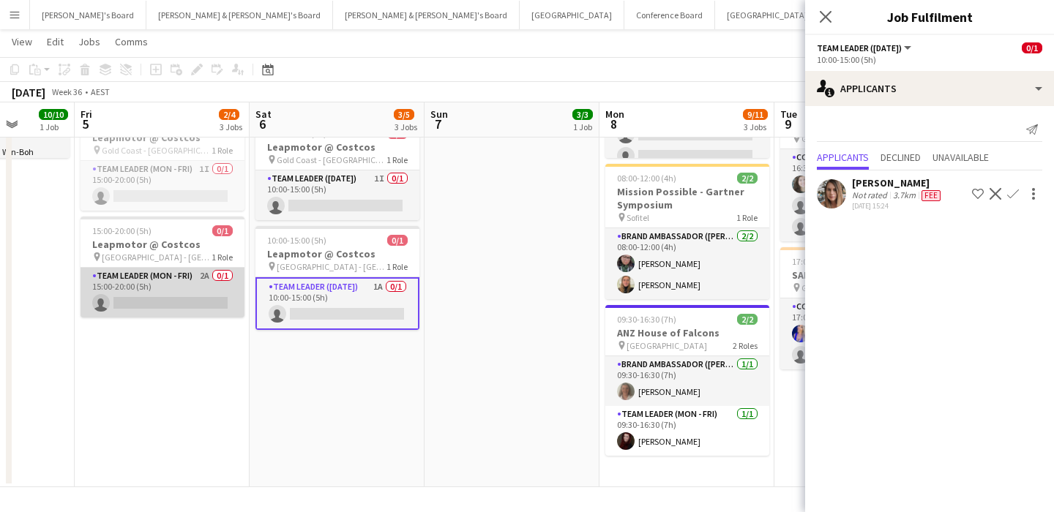
click at [175, 295] on app-card-role "Team Leader (Mon - Fri) 2A 0/1 15:00-20:00 (5h) single-neutral-actions" at bounding box center [163, 293] width 164 height 50
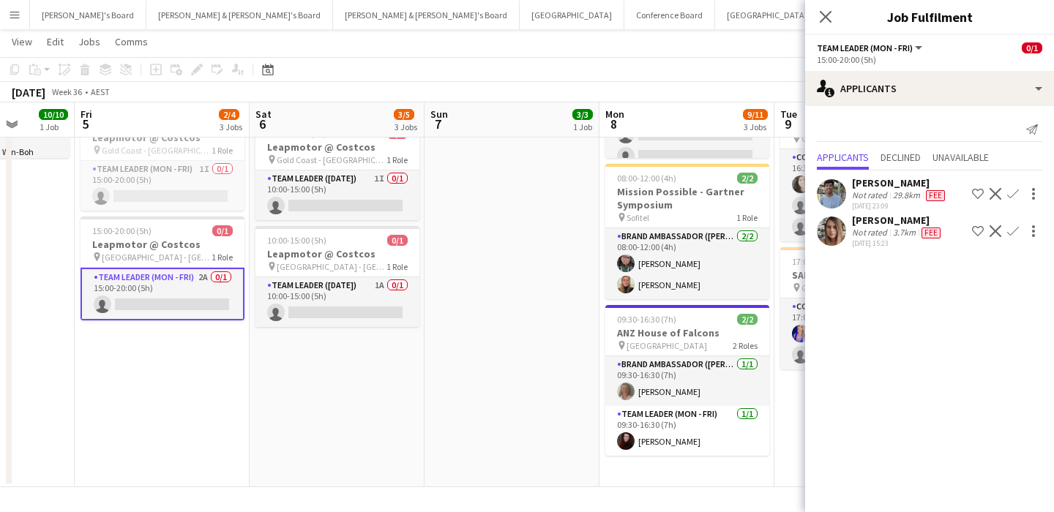
click at [888, 224] on div "[PERSON_NAME]" at bounding box center [898, 220] width 92 height 13
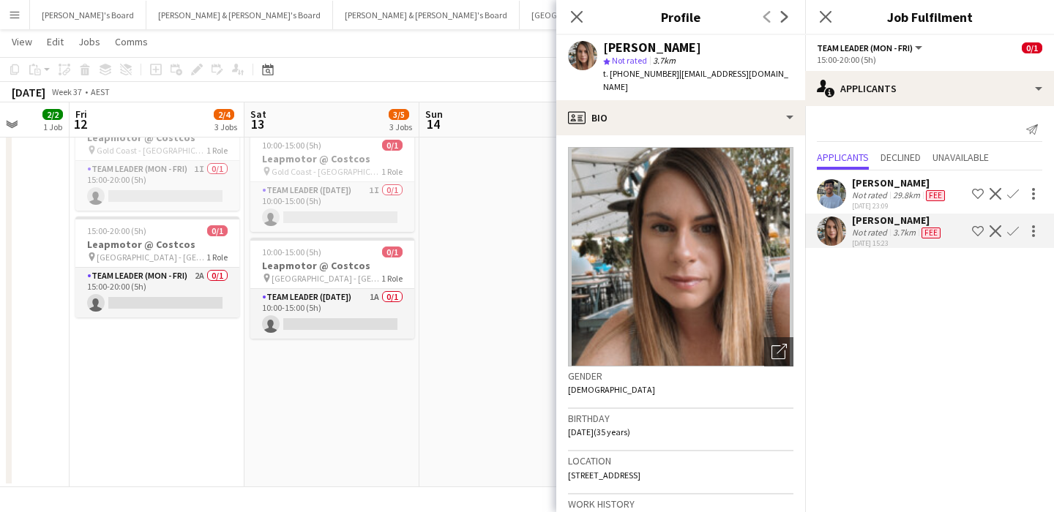
scroll to position [0, 739]
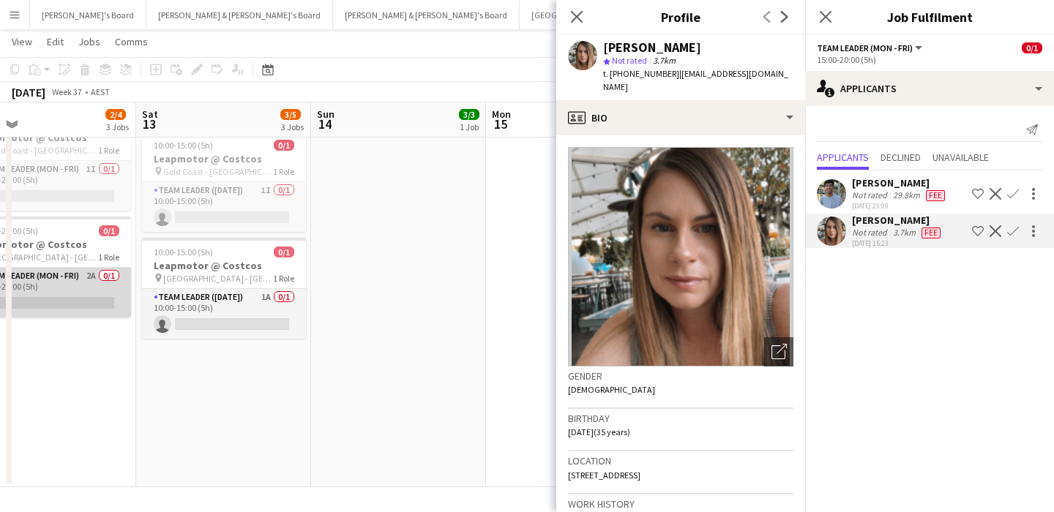
click at [70, 287] on app-card-role "Team Leader (Mon - Fri) 2A 0/1 15:00-20:00 (5h) single-neutral-actions" at bounding box center [49, 293] width 164 height 50
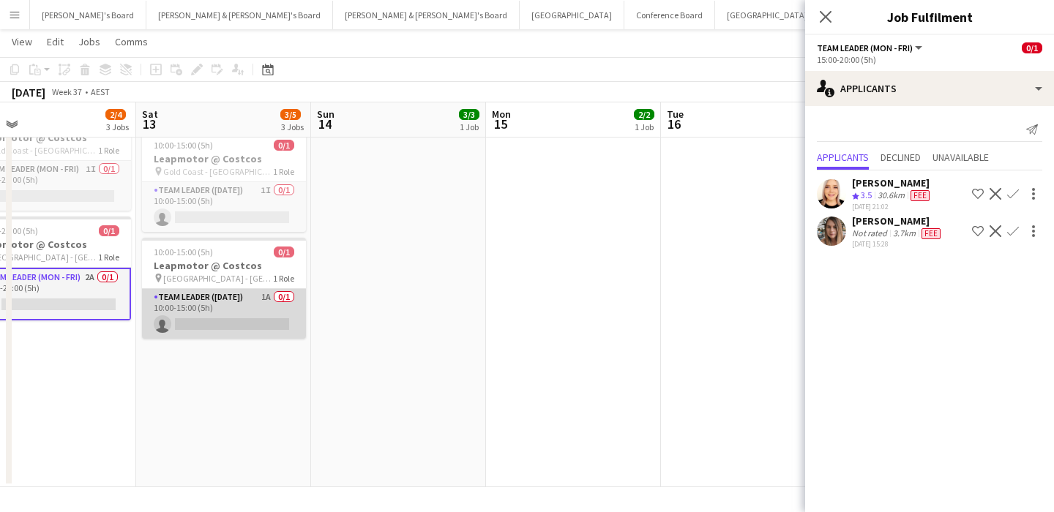
click at [219, 316] on app-card-role "Team Leader (Saturday) 1A 0/1 10:00-15:00 (5h) single-neutral-actions" at bounding box center [224, 314] width 164 height 50
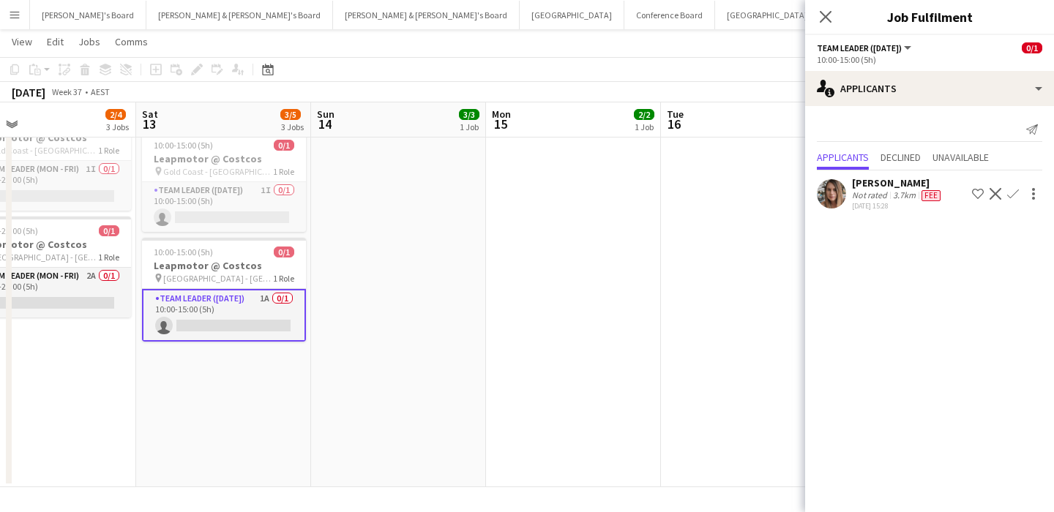
click at [866, 198] on div "Not rated" at bounding box center [871, 196] width 38 height 12
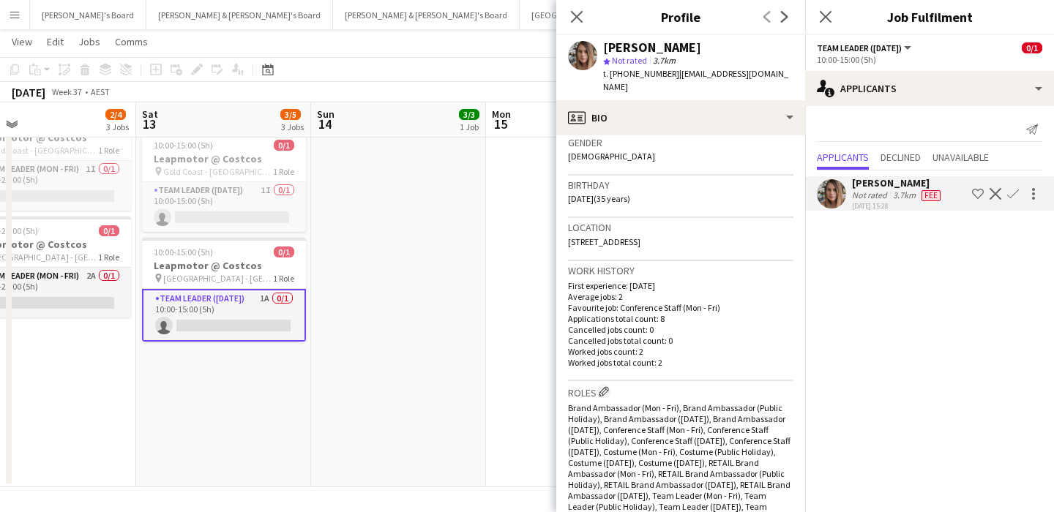
scroll to position [253, 0]
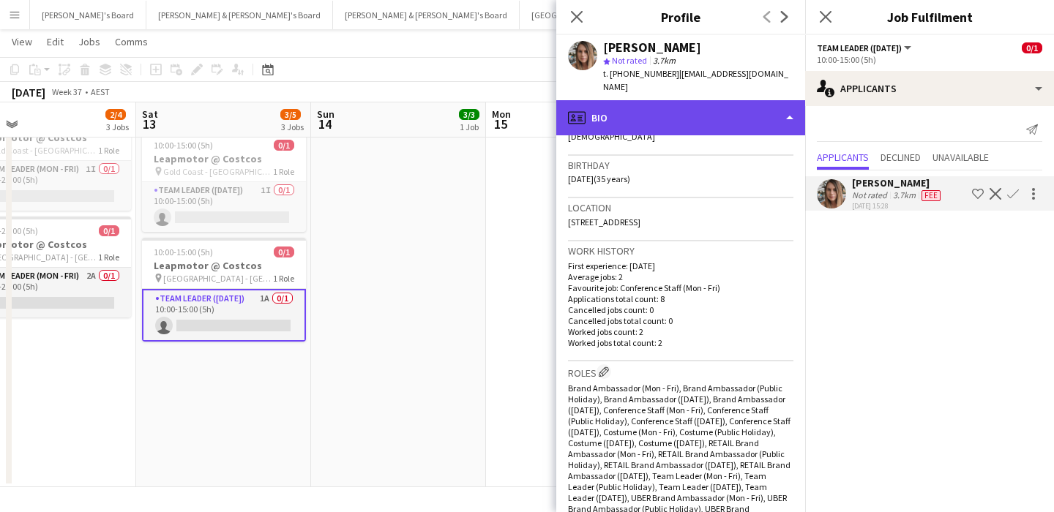
click at [704, 100] on div "profile Bio" at bounding box center [680, 117] width 249 height 35
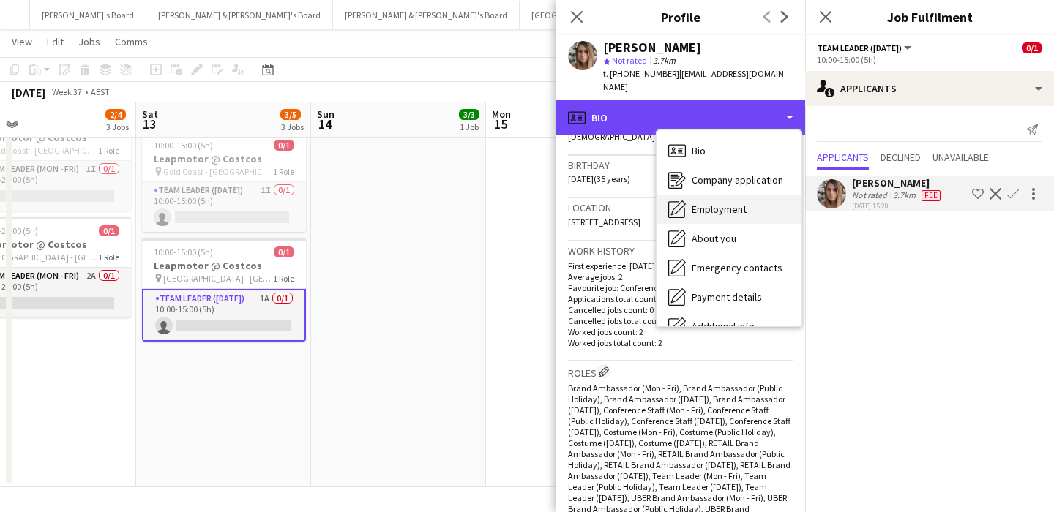
scroll to position [108, 0]
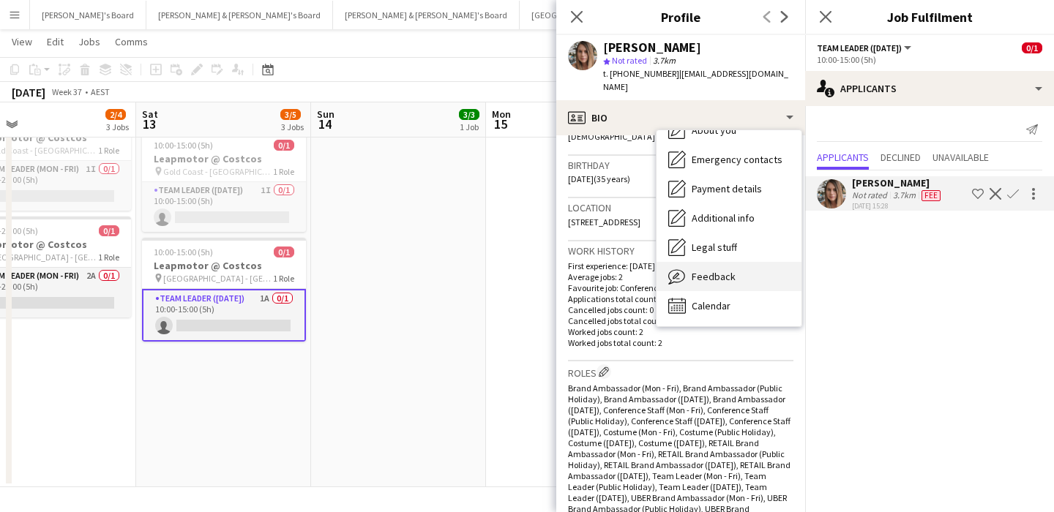
click at [766, 262] on div "Feedback Feedback" at bounding box center [729, 276] width 145 height 29
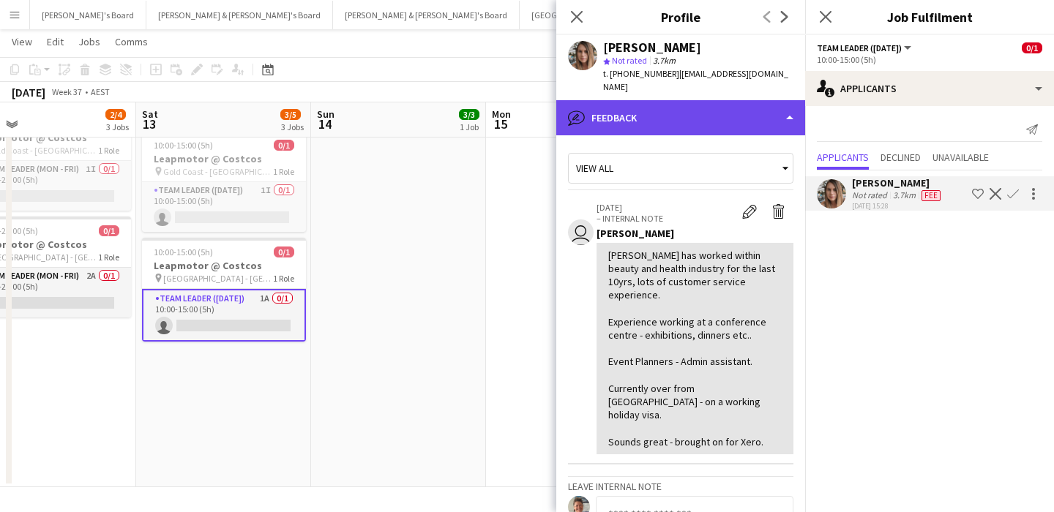
click at [692, 105] on div "bubble-pencil Feedback" at bounding box center [680, 117] width 249 height 35
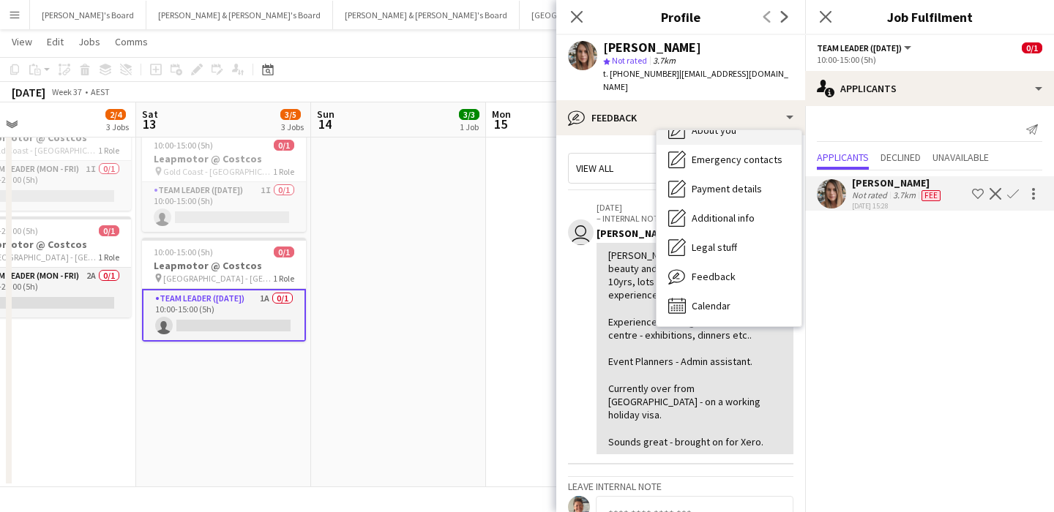
click at [737, 124] on div "About you About you" at bounding box center [729, 130] width 145 height 29
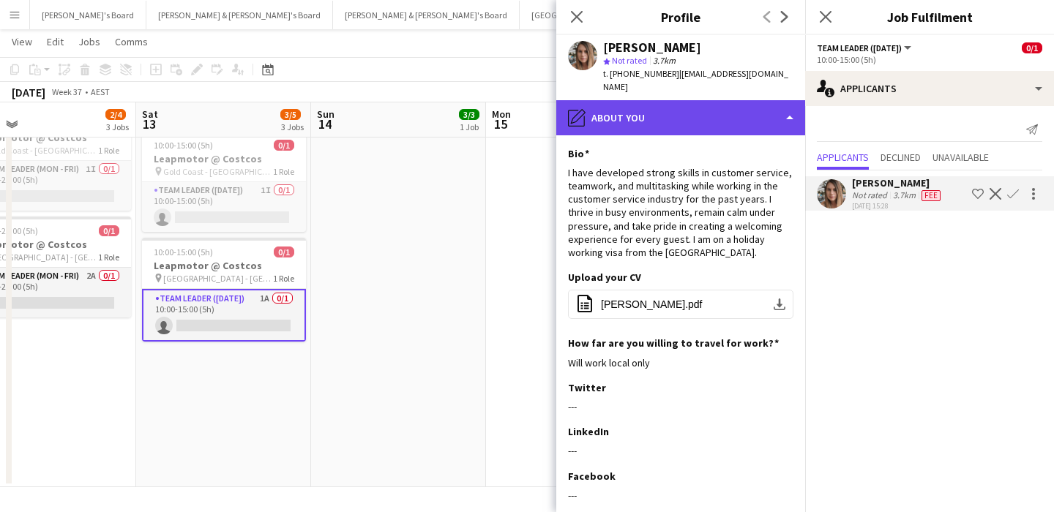
click at [737, 100] on div "pencil4 About you" at bounding box center [680, 117] width 249 height 35
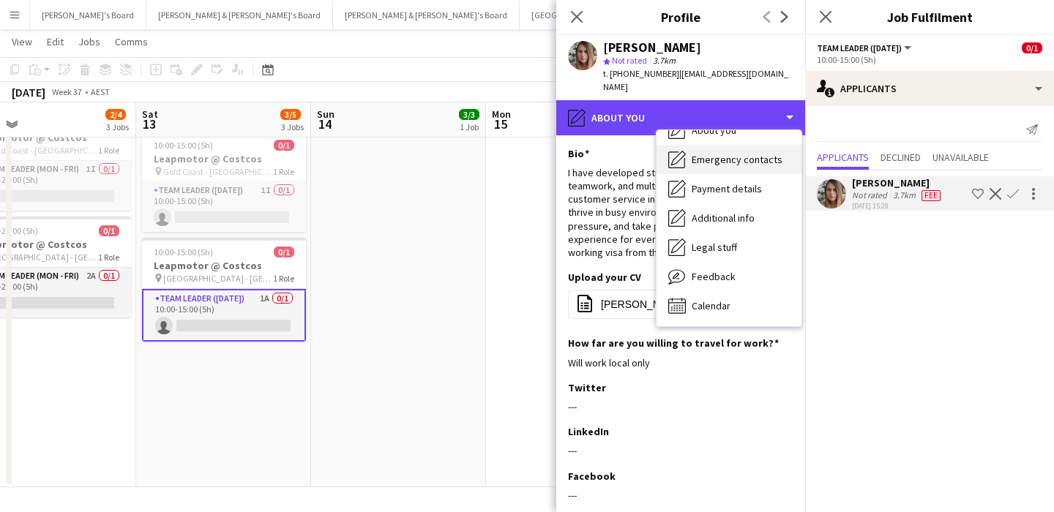
scroll to position [0, 0]
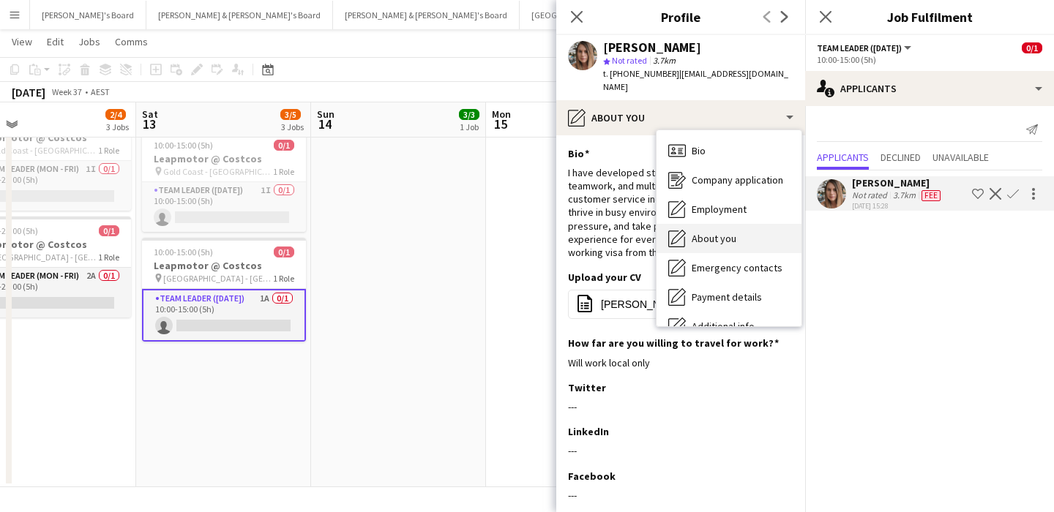
click at [738, 227] on div "About you About you" at bounding box center [729, 238] width 145 height 29
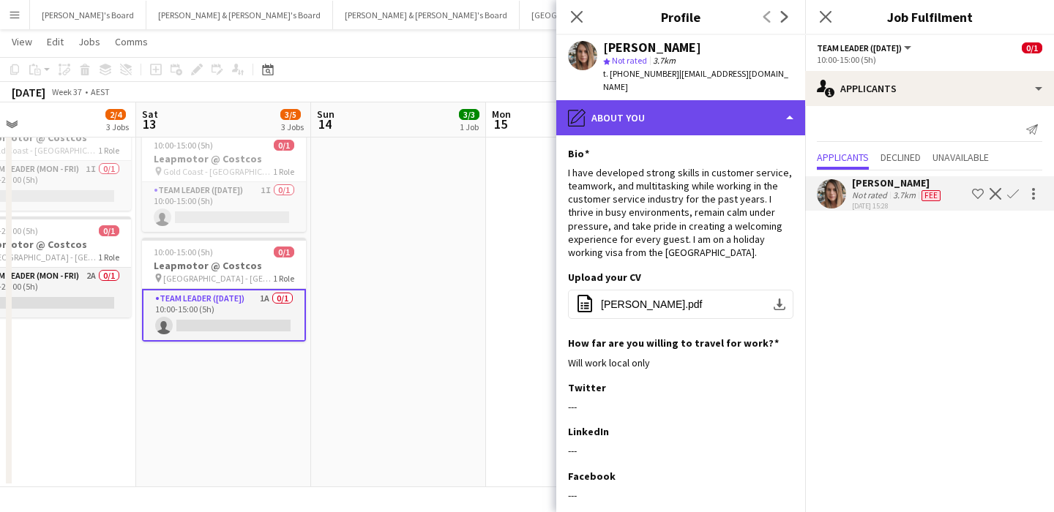
click at [709, 105] on div "pencil4 About you" at bounding box center [680, 117] width 249 height 35
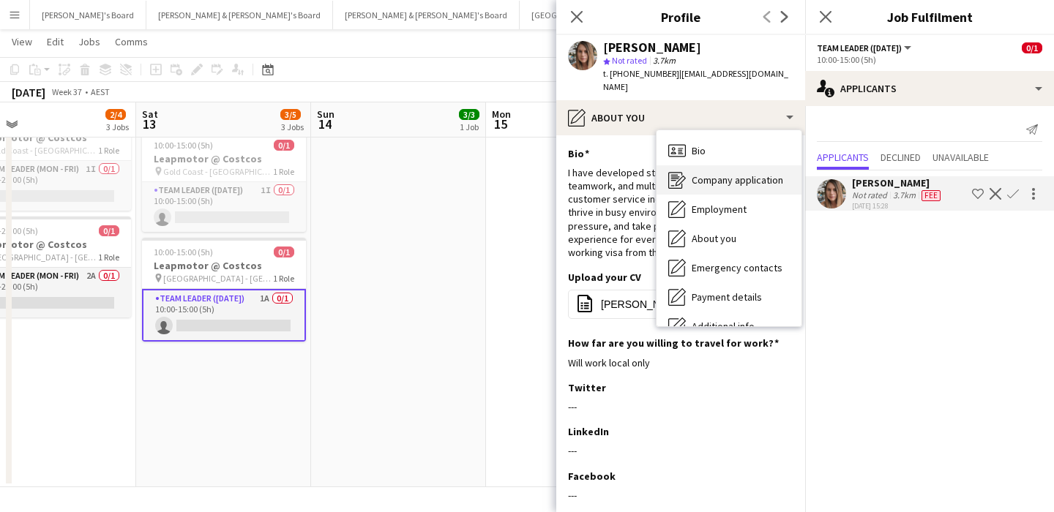
click at [727, 174] on span "Company application" at bounding box center [738, 180] width 92 height 13
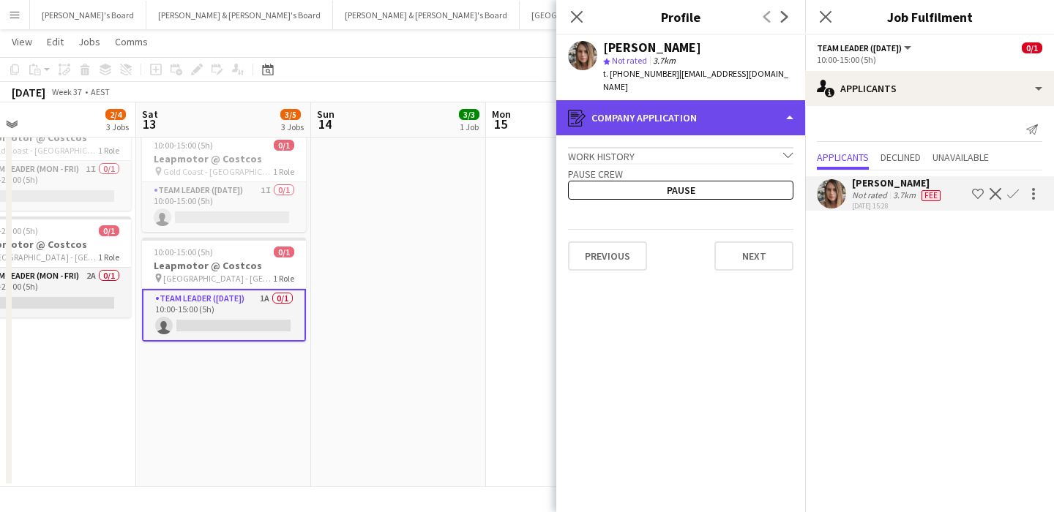
click at [715, 100] on div "register Company application" at bounding box center [680, 117] width 249 height 35
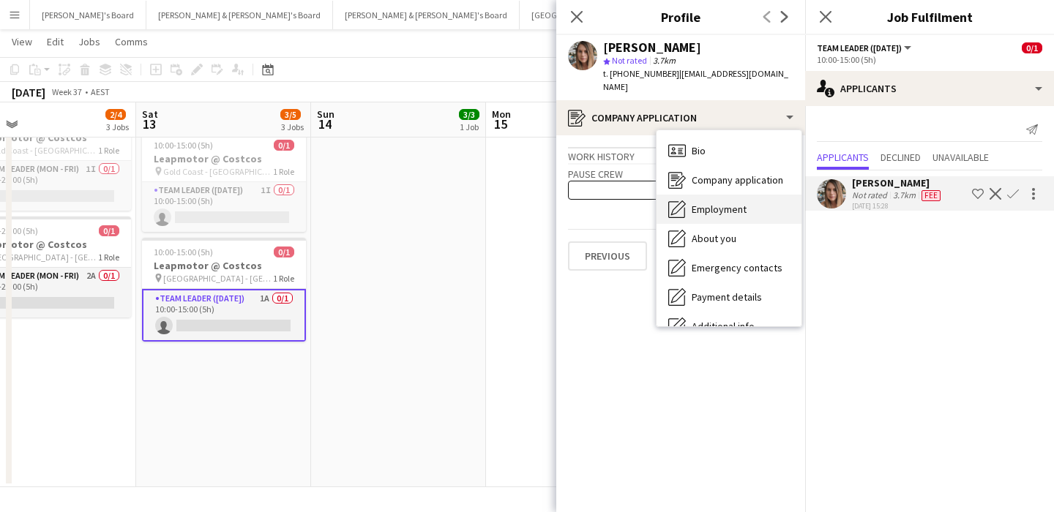
click at [724, 203] on span "Employment" at bounding box center [719, 209] width 55 height 13
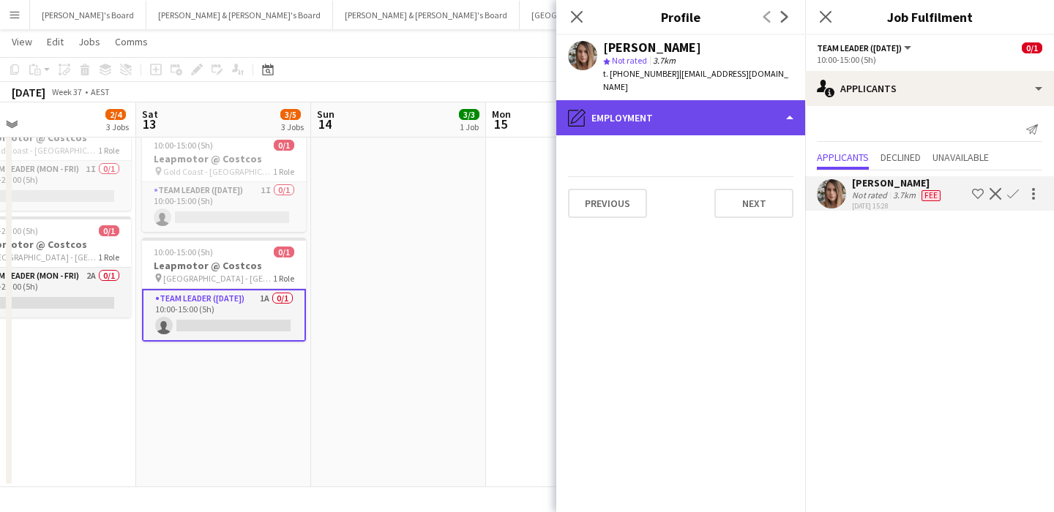
click at [698, 113] on div "pencil4 Employment" at bounding box center [680, 117] width 249 height 35
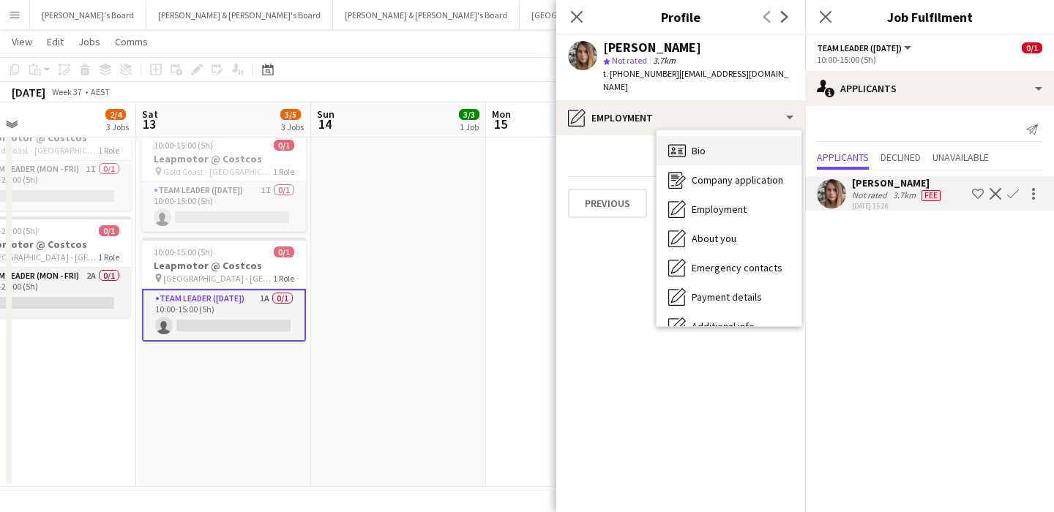
click at [703, 144] on span "Bio" at bounding box center [699, 150] width 14 height 13
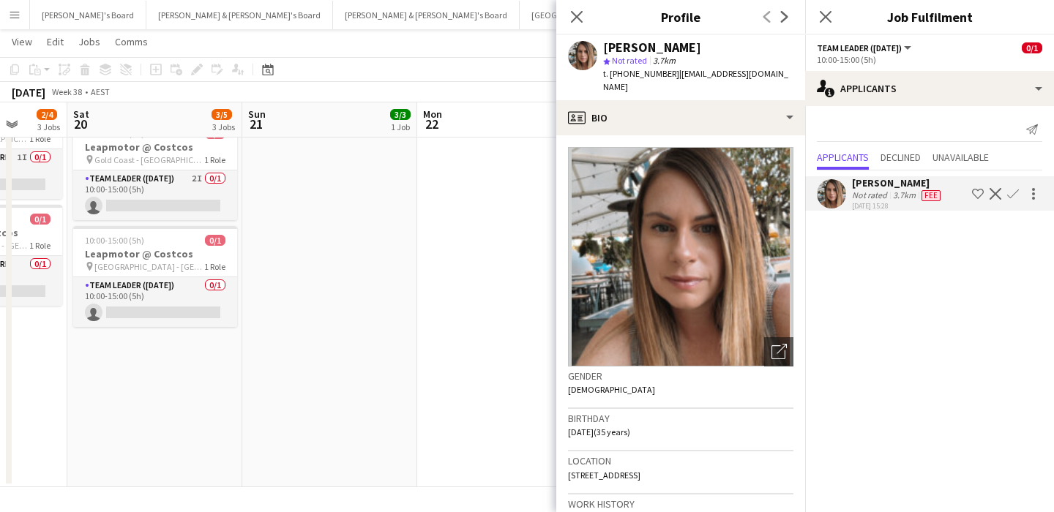
scroll to position [0, 664]
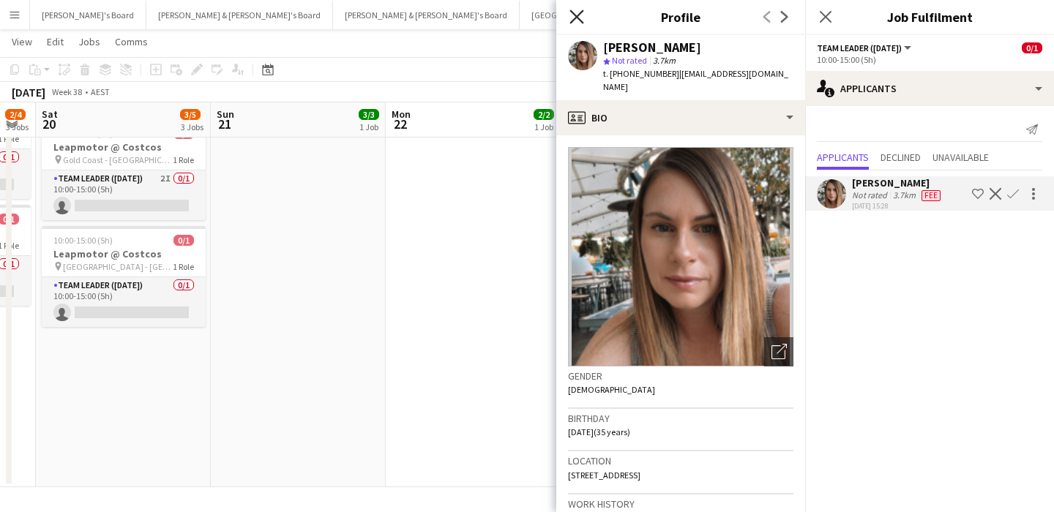
click at [571, 10] on icon at bounding box center [577, 17] width 14 height 14
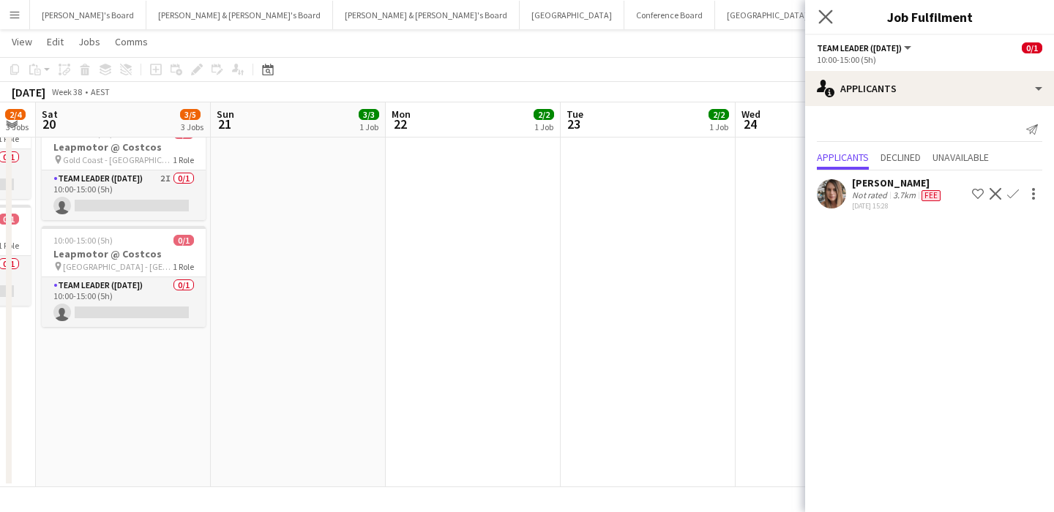
click at [821, 23] on app-icon "Close pop-in" at bounding box center [826, 17] width 21 height 21
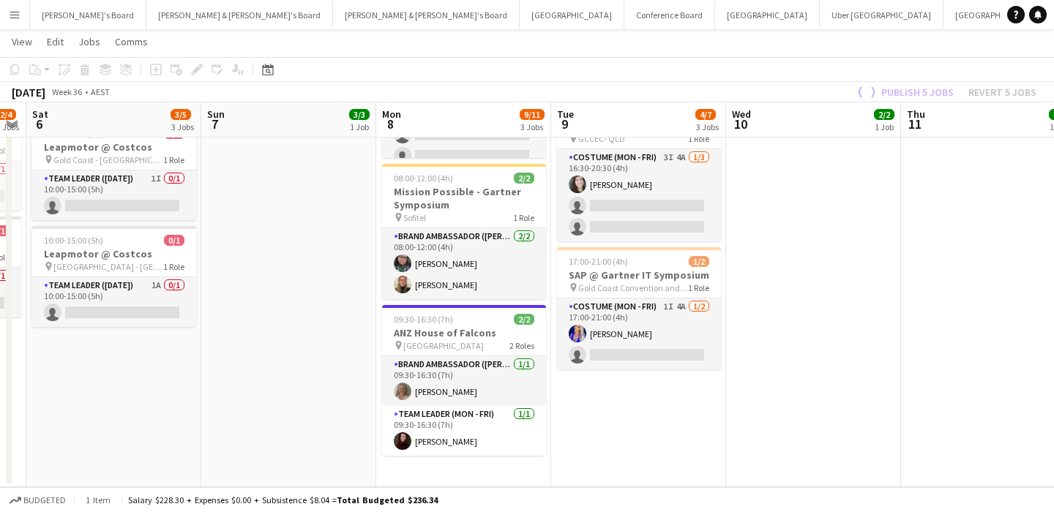
scroll to position [0, 456]
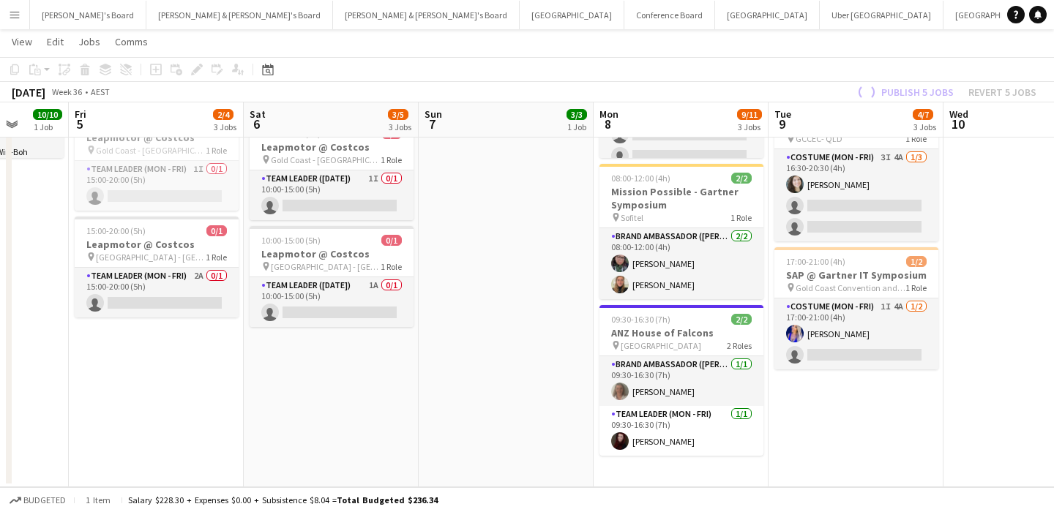
click at [944, 94] on div "Publish 5 jobs Revert 5 jobs" at bounding box center [945, 92] width 217 height 19
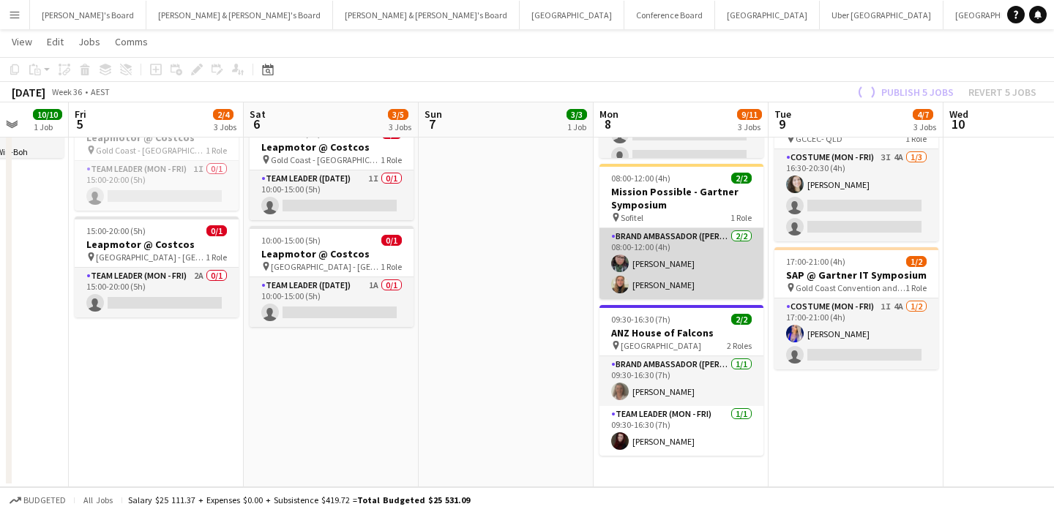
scroll to position [0, 0]
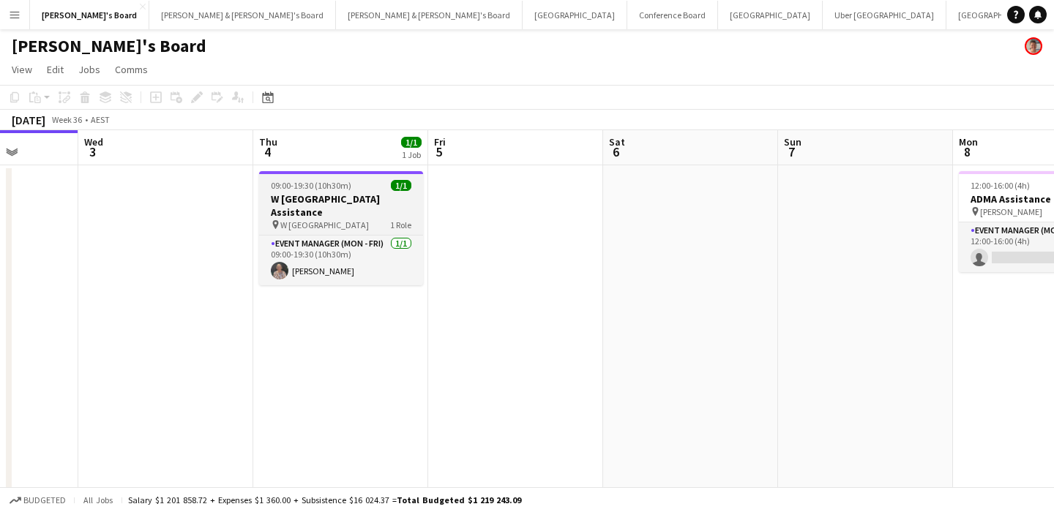
scroll to position [0, 408]
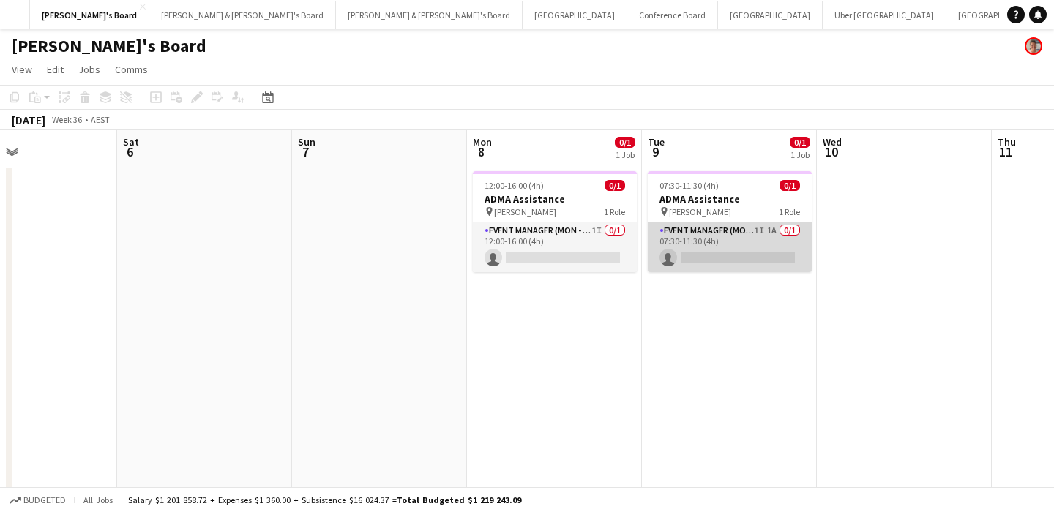
click at [794, 242] on app-card-role "Event Manager (Mon - Fri) 1I 1A 0/1 07:30-11:30 (4h) single-neutral-actions" at bounding box center [730, 248] width 164 height 50
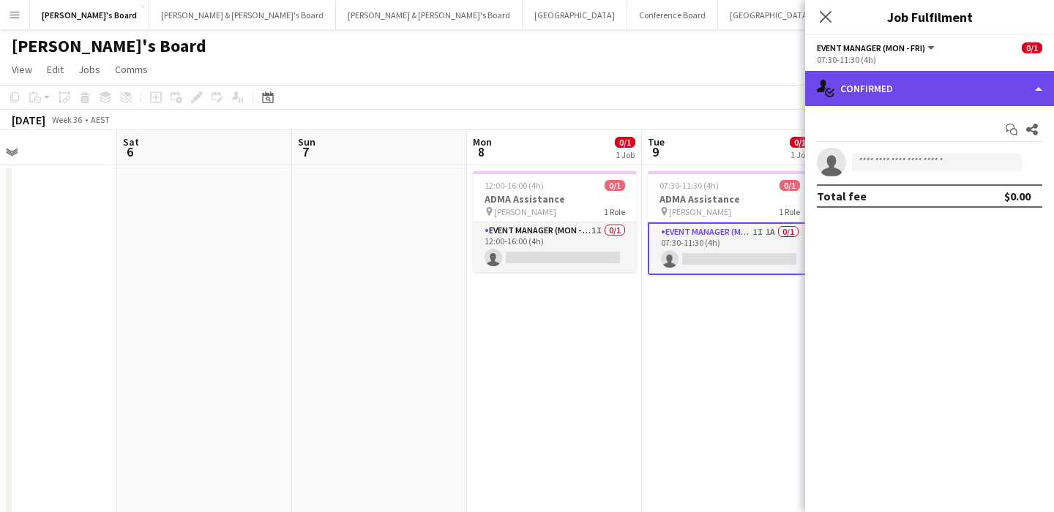
click at [943, 86] on div "single-neutral-actions-check-2 Confirmed" at bounding box center [929, 88] width 249 height 35
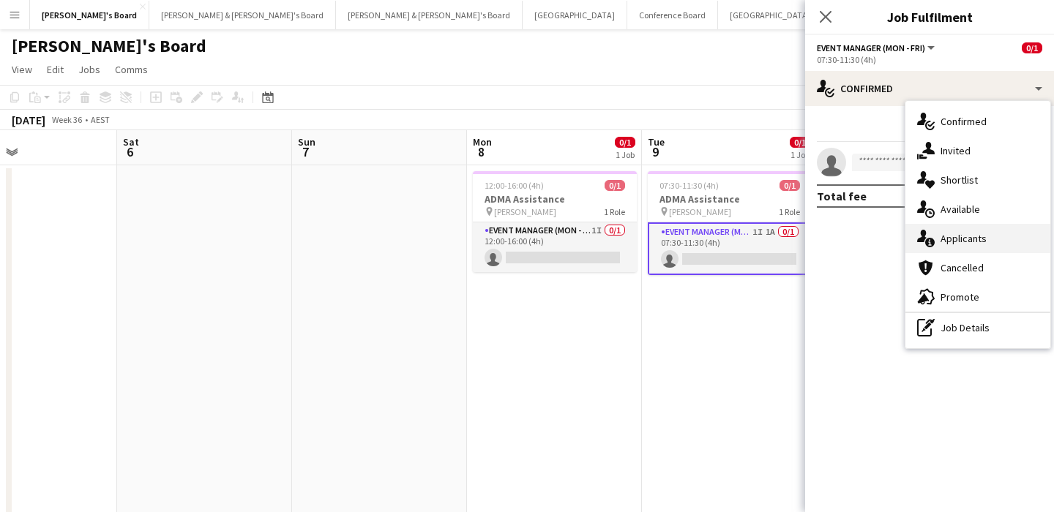
click at [973, 234] on span "Applicants" at bounding box center [964, 238] width 46 height 13
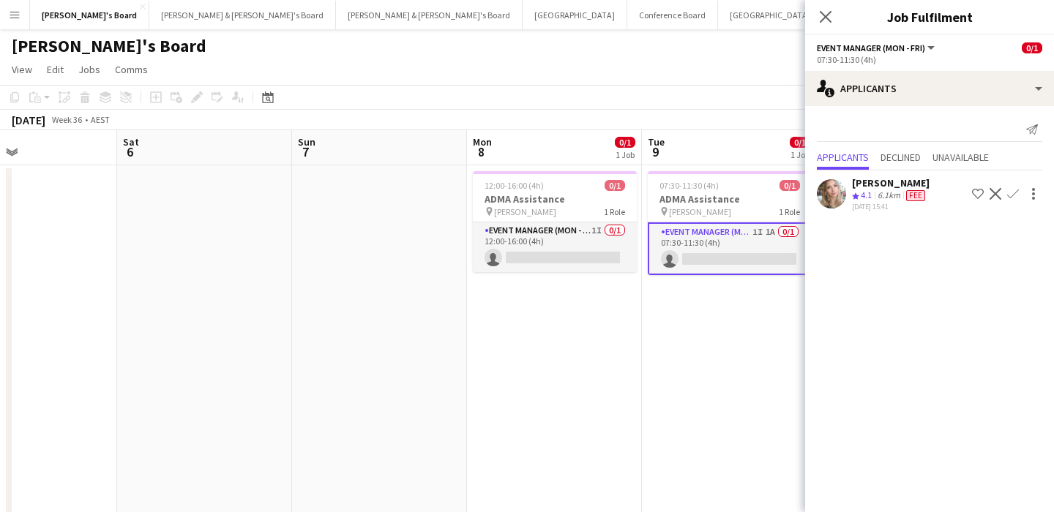
click at [553, 89] on app-toolbar "Copy Paste Paste Command V Paste with crew Command Shift V Paste linked Job [GE…" at bounding box center [527, 97] width 1054 height 25
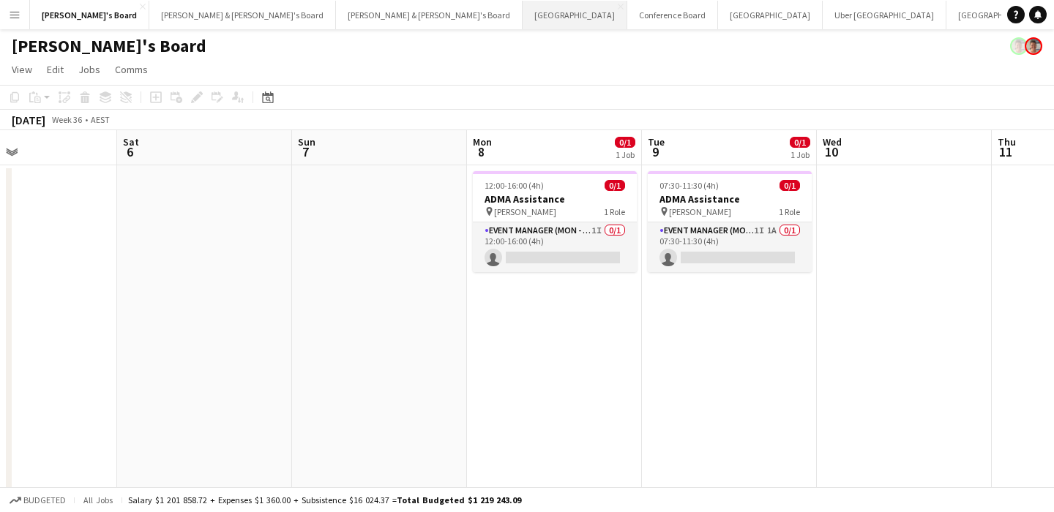
click at [523, 14] on button "Perth Close" at bounding box center [575, 15] width 105 height 29
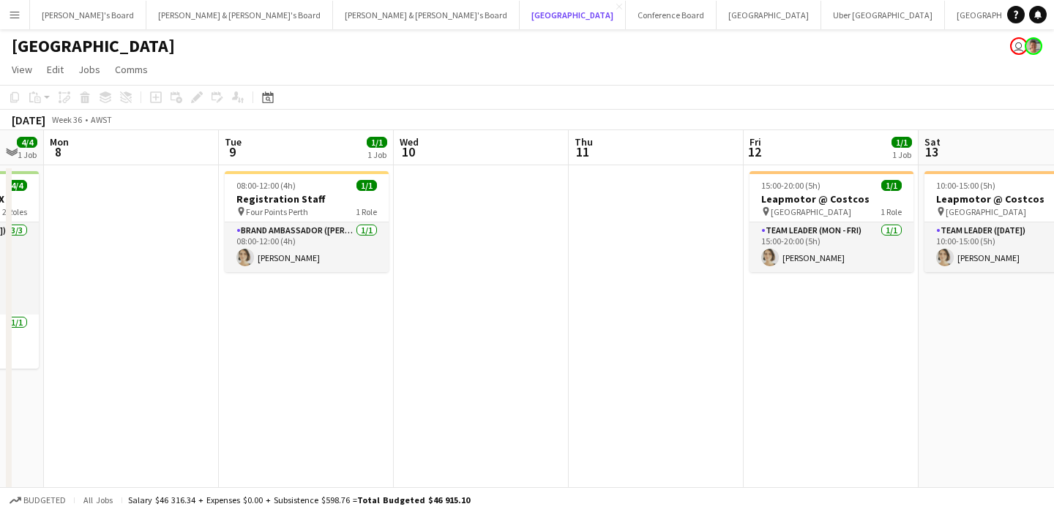
scroll to position [0, 466]
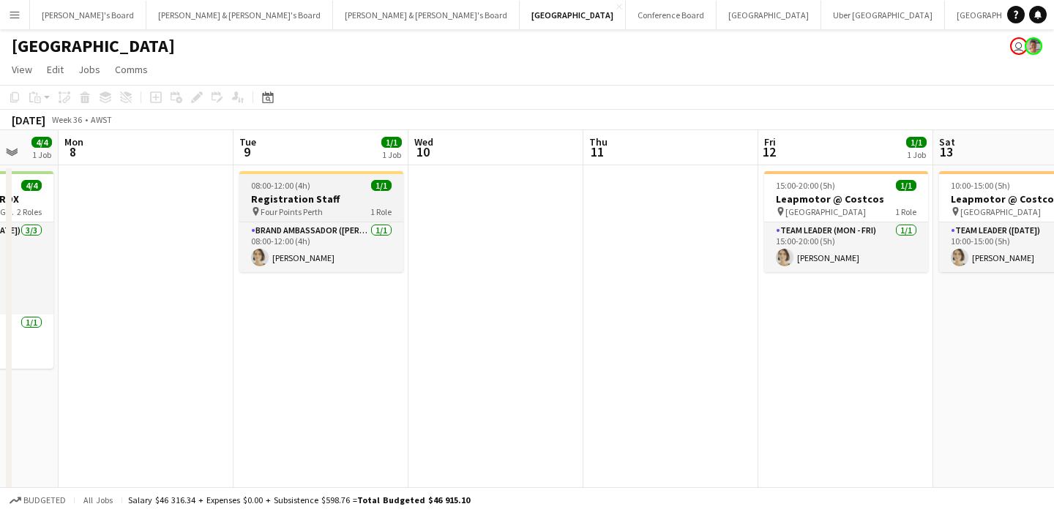
click at [300, 198] on h3 "Registration Staff" at bounding box center [321, 199] width 164 height 13
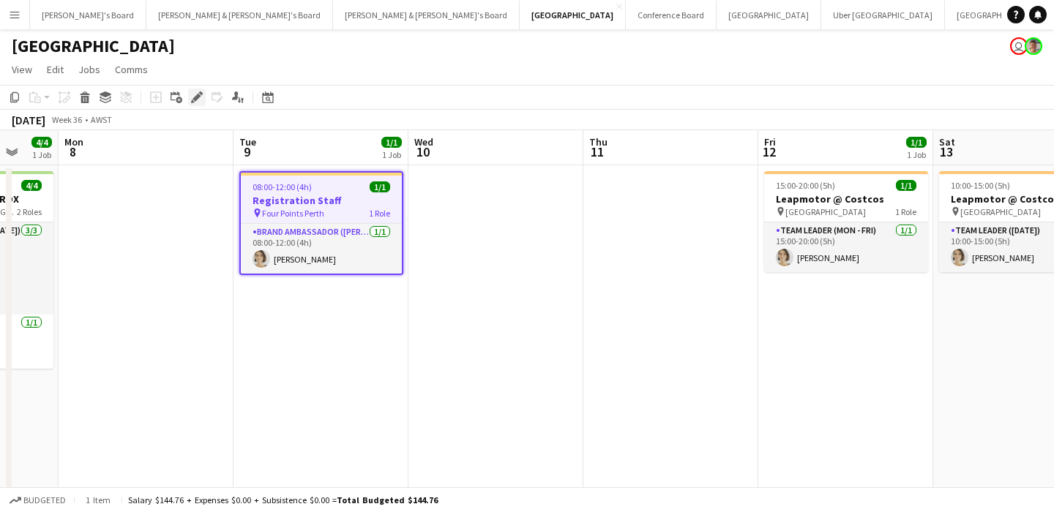
click at [201, 101] on icon "Edit" at bounding box center [197, 98] width 12 height 12
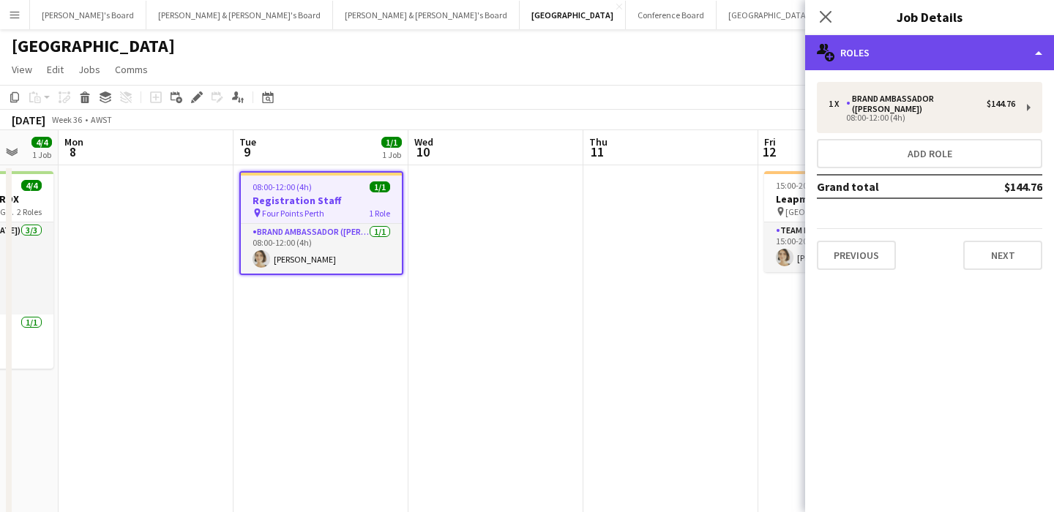
click at [937, 57] on div "multiple-users-add Roles" at bounding box center [929, 52] width 249 height 35
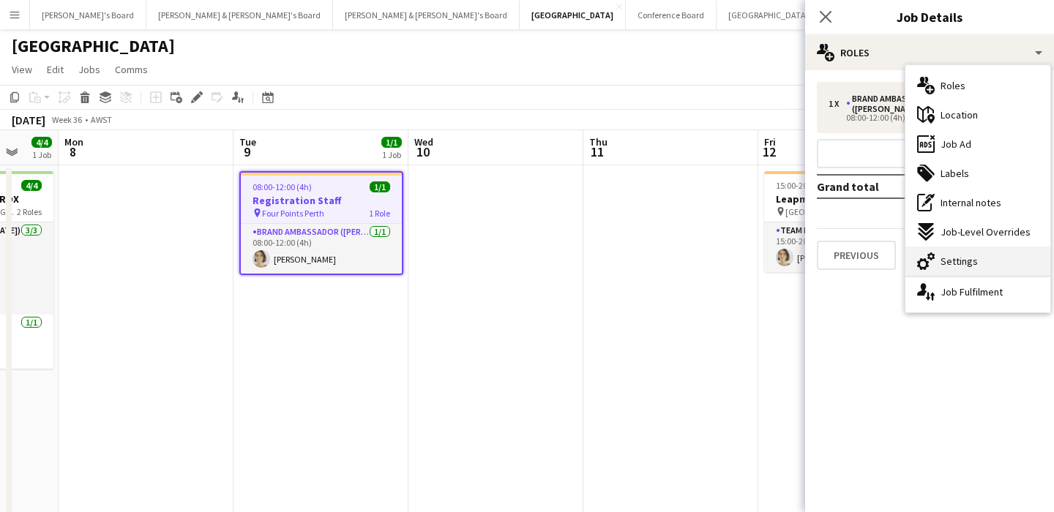
click at [994, 253] on div "cog-double-3 Settings" at bounding box center [978, 261] width 145 height 29
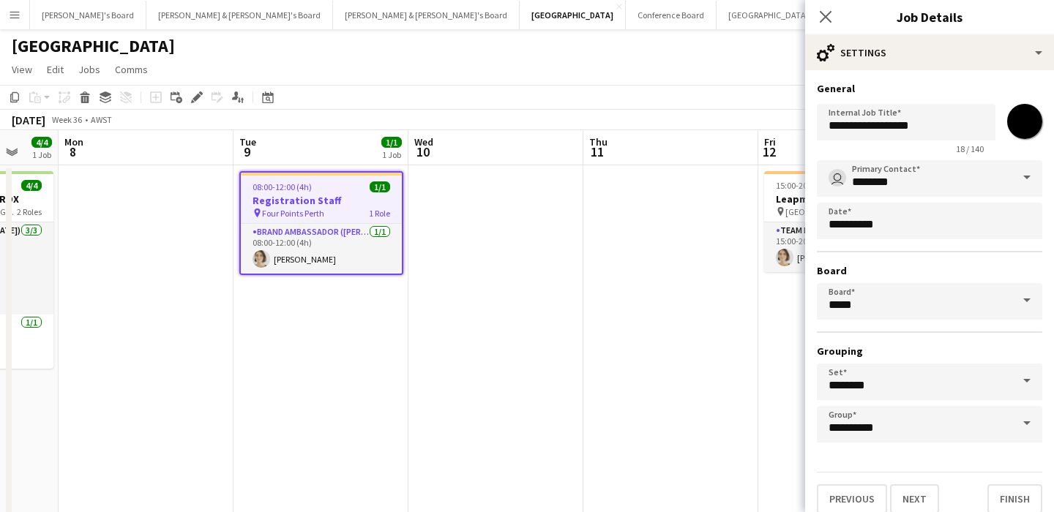
click at [1028, 118] on input "*******" at bounding box center [1025, 121] width 53 height 53
click at [339, 314] on app-date-cell "08:00-12:00 (4h) 1/1 Registration Staff pin Four Points Perth 1 Role Brand Amba…" at bounding box center [321, 340] width 175 height 351
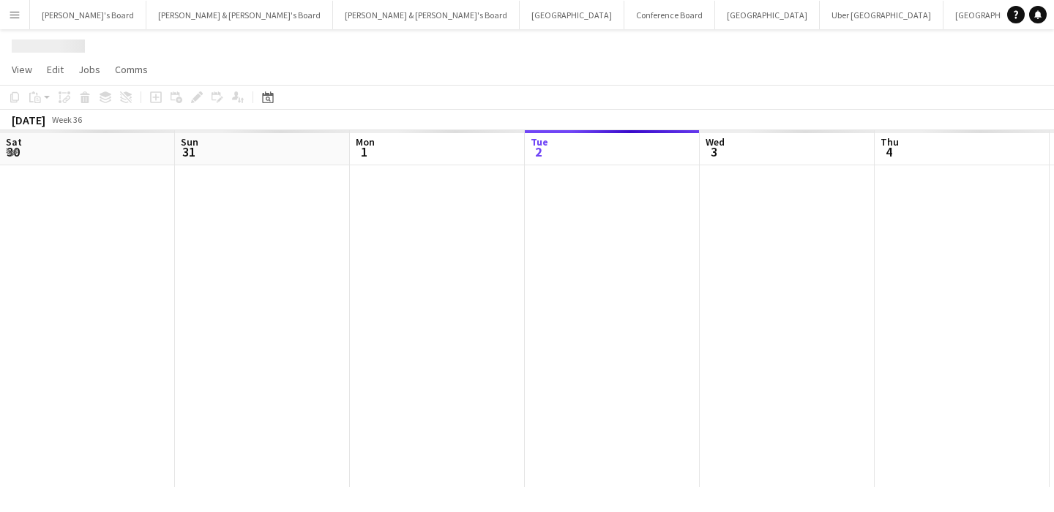
scroll to position [0, 350]
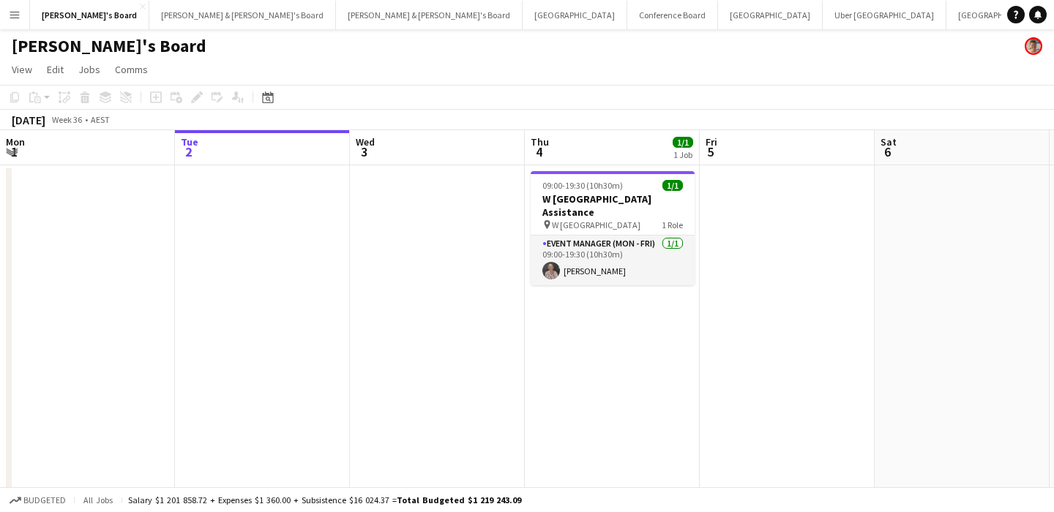
scroll to position [0, 521]
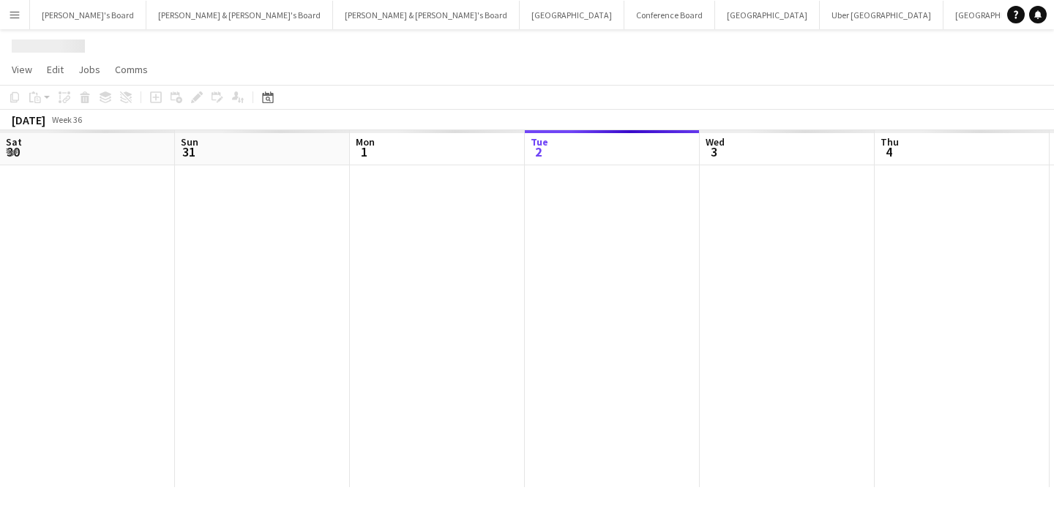
scroll to position [0, 350]
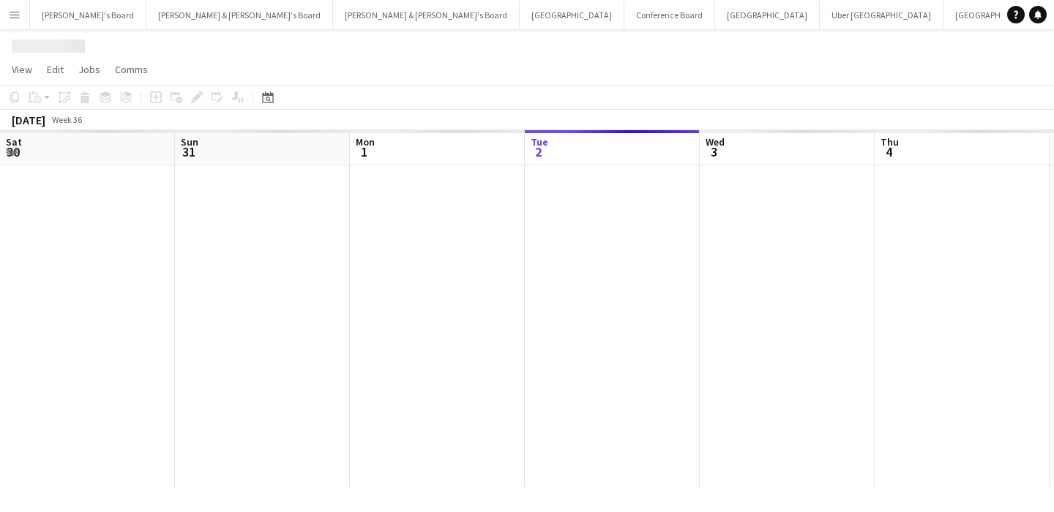
scroll to position [0, 350]
